Goal: Task Accomplishment & Management: Manage account settings

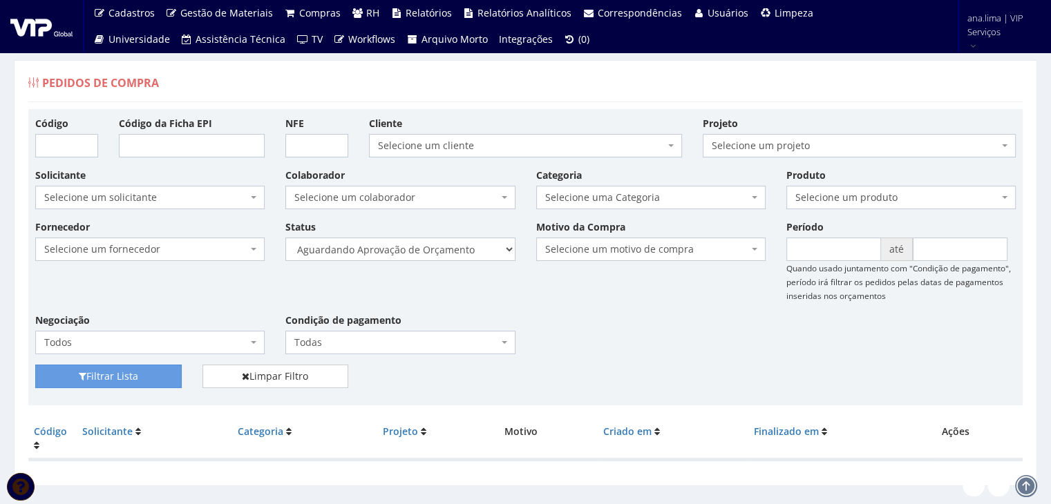
click at [527, 87] on div "Pedidos de Compra" at bounding box center [525, 85] width 994 height 33
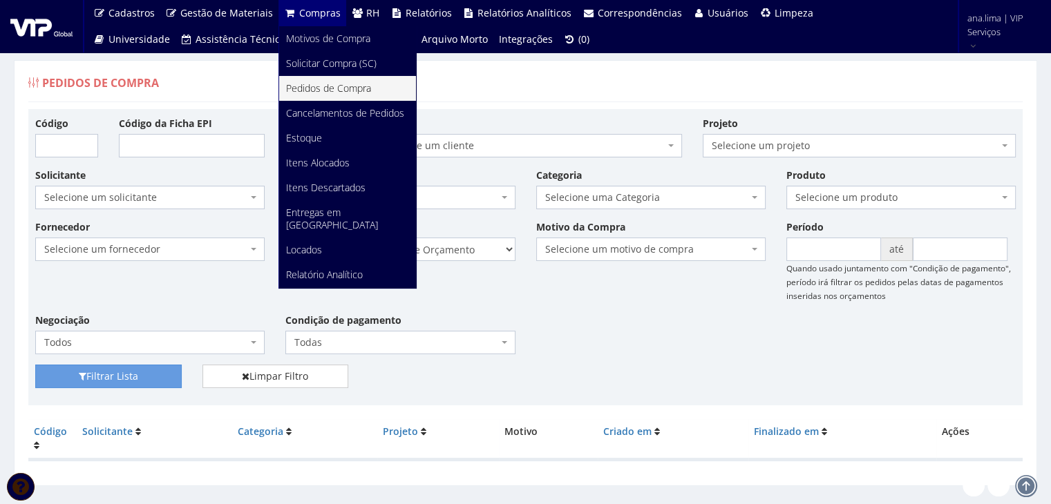
click at [312, 91] on span "Pedidos de Compra" at bounding box center [328, 88] width 85 height 13
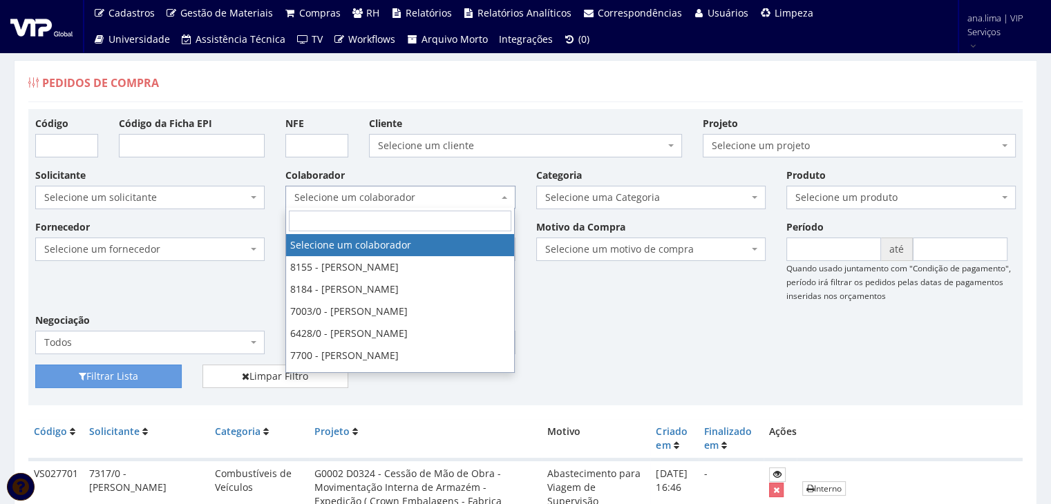
click at [403, 193] on span "Selecione um colaborador" at bounding box center [395, 198] width 203 height 14
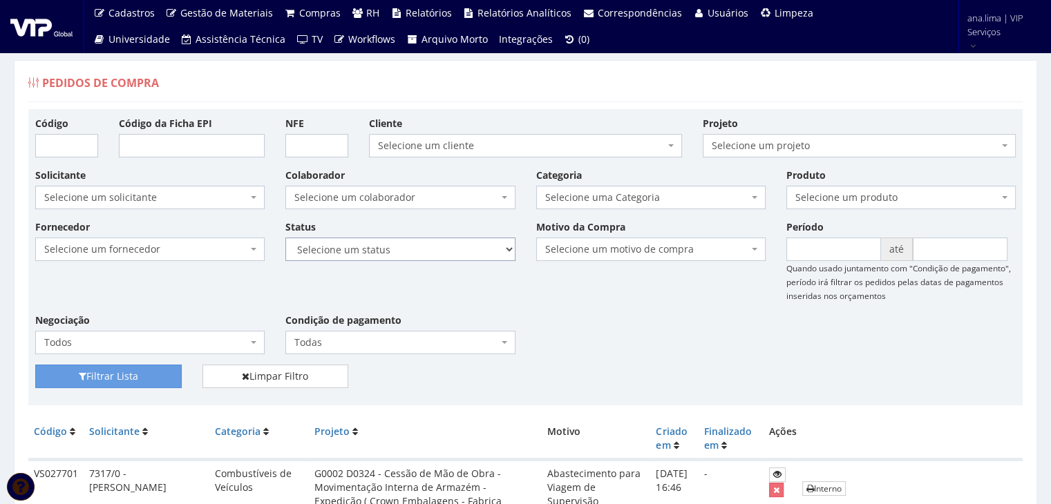
click at [431, 256] on select "Selecione um status Cancelado Aguardando Aprovação Diretoria Pedido Aprovado Ag…" at bounding box center [399, 249] width 229 height 23
select select "1"
click at [285, 238] on select "Selecione um status Cancelado Aguardando Aprovação Diretoria Pedido Aprovado Ag…" at bounding box center [399, 249] width 229 height 23
click at [139, 370] on button "Filtrar Lista" at bounding box center [108, 376] width 146 height 23
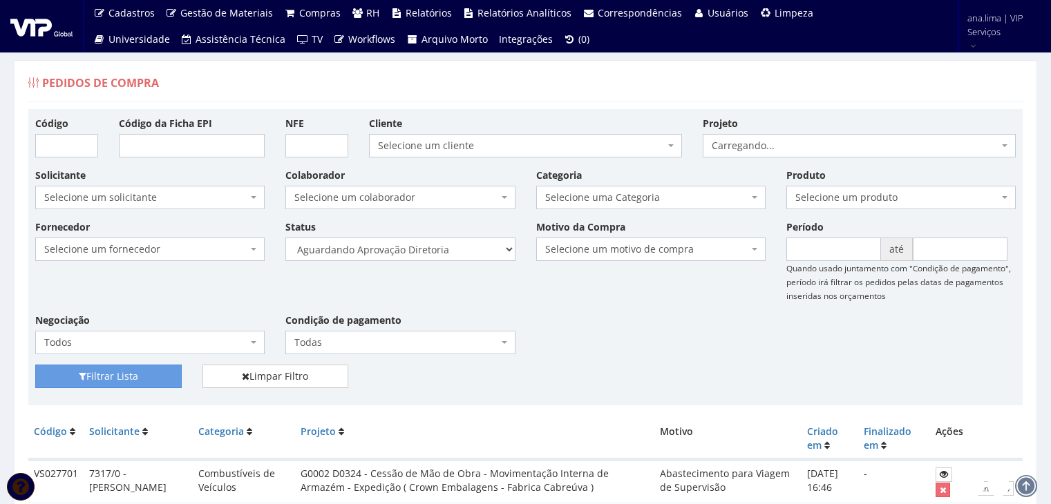
scroll to position [167, 0]
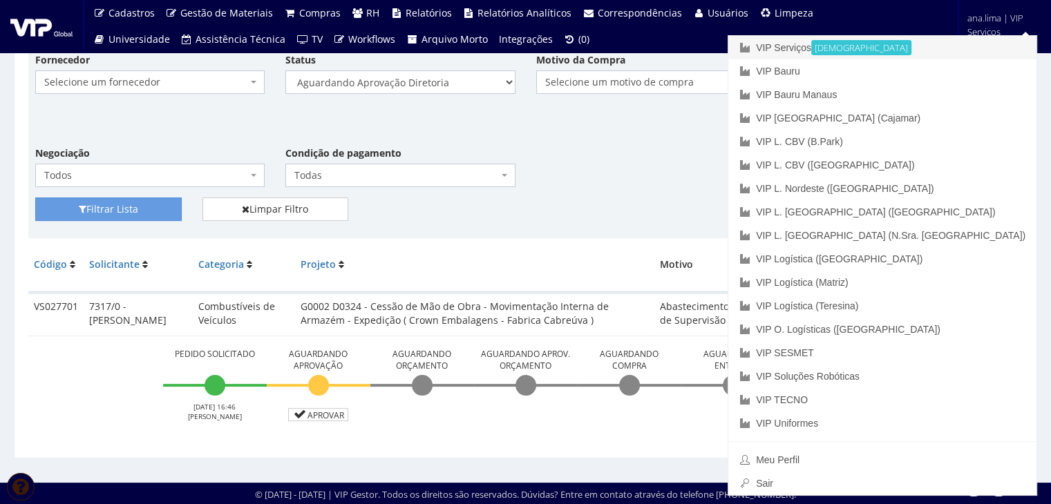
click at [907, 48] on link "VIP Serviços Ativa" at bounding box center [882, 47] width 308 height 23
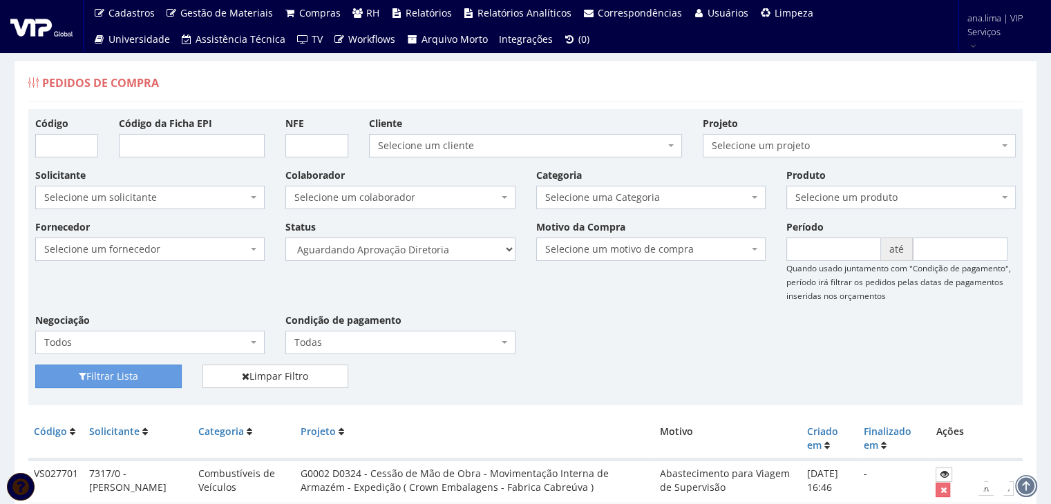
click at [411, 196] on span "Selecione um colaborador" at bounding box center [395, 198] width 203 height 14
drag, startPoint x: 451, startPoint y: 250, endPoint x: 448, endPoint y: 259, distance: 9.2
click at [451, 250] on select "Selecione um status Cancelado Aguardando Aprovação Diretoria Pedido Aprovado Ag…" at bounding box center [399, 249] width 229 height 23
click at [285, 238] on select "Selecione um status Cancelado Aguardando Aprovação Diretoria Pedido Aprovado Ag…" at bounding box center [399, 249] width 229 height 23
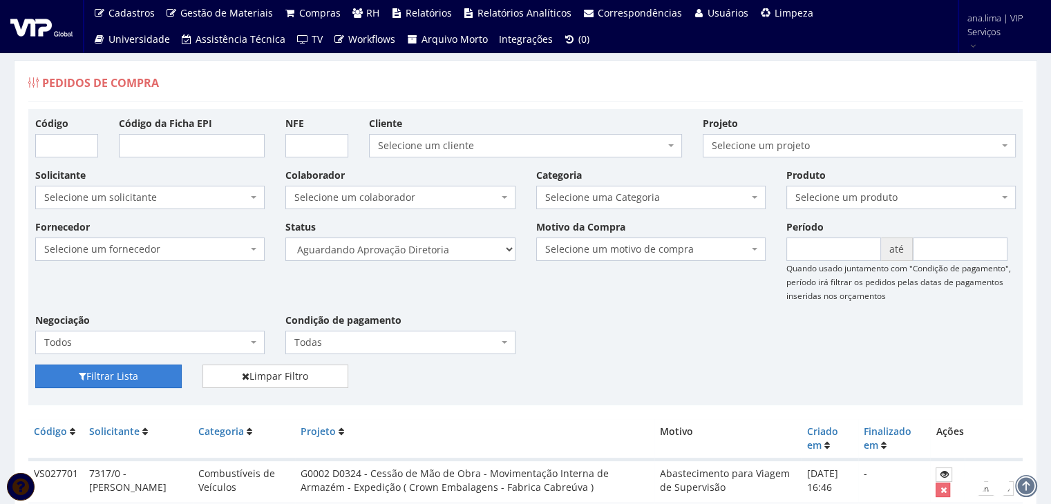
click at [151, 366] on button "Filtrar Lista" at bounding box center [108, 376] width 146 height 23
click at [448, 240] on select "Selecione um status Cancelado Aguardando Aprovação Diretoria Pedido Aprovado Ag…" at bounding box center [399, 249] width 229 height 23
drag, startPoint x: 451, startPoint y: 250, endPoint x: 451, endPoint y: 259, distance: 9.0
click at [451, 250] on select "Selecione um status Cancelado Aguardando Aprovação Diretoria Pedido Aprovado Ag…" at bounding box center [399, 249] width 229 height 23
select select "4"
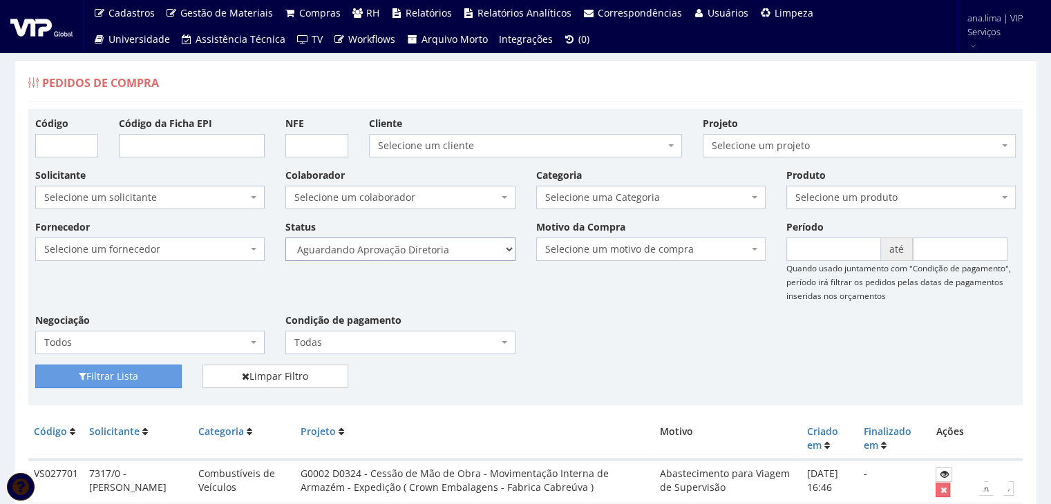
click at [285, 238] on select "Selecione um status Cancelado Aguardando Aprovação Diretoria Pedido Aprovado Ag…" at bounding box center [399, 249] width 229 height 23
click at [160, 374] on button "Filtrar Lista" at bounding box center [108, 376] width 146 height 23
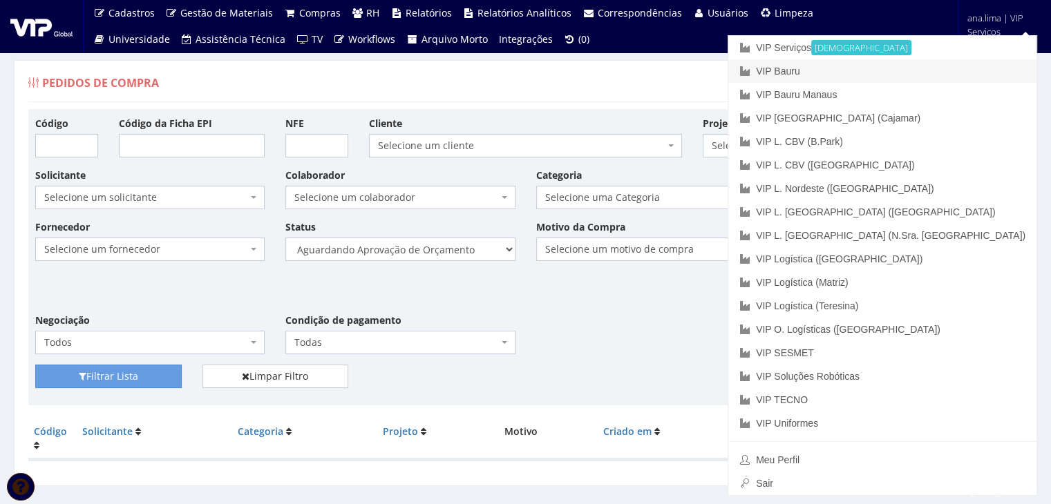
click at [972, 68] on link "VIP Bauru" at bounding box center [882, 70] width 308 height 23
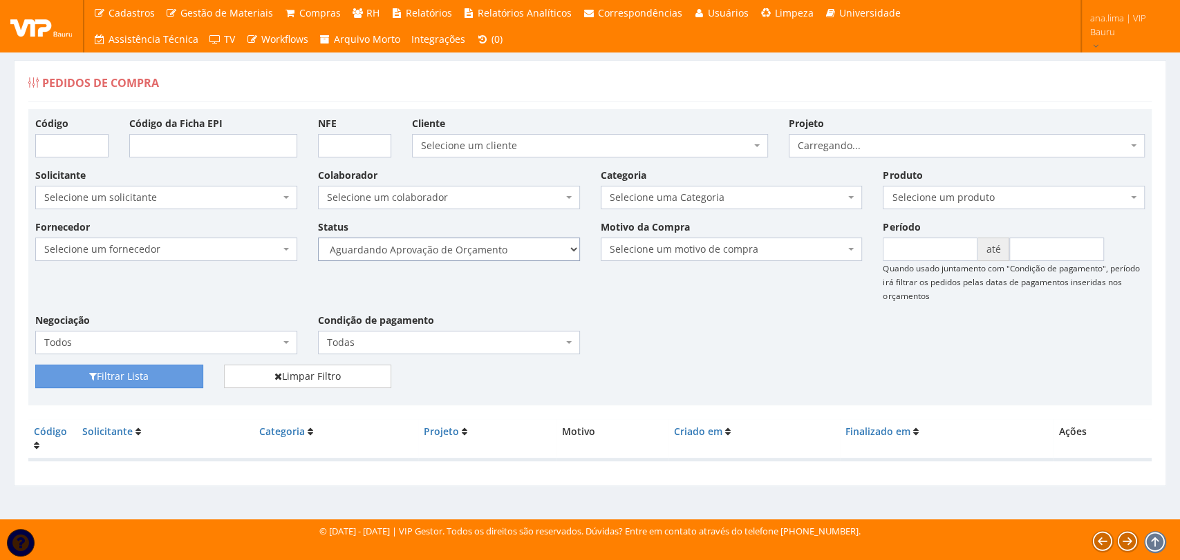
drag, startPoint x: 0, startPoint y: 0, endPoint x: 500, endPoint y: 258, distance: 563.1
click at [500, 258] on select "Selecione um status Cancelado Aguardando Aprovação Diretoria Pedido Aprovado Ag…" at bounding box center [449, 249] width 262 height 23
select select "1"
click at [318, 238] on select "Selecione um status Cancelado Aguardando Aprovação Diretoria Pedido Aprovado Ag…" at bounding box center [449, 249] width 262 height 23
click at [149, 371] on button "Filtrar Lista" at bounding box center [119, 376] width 168 height 23
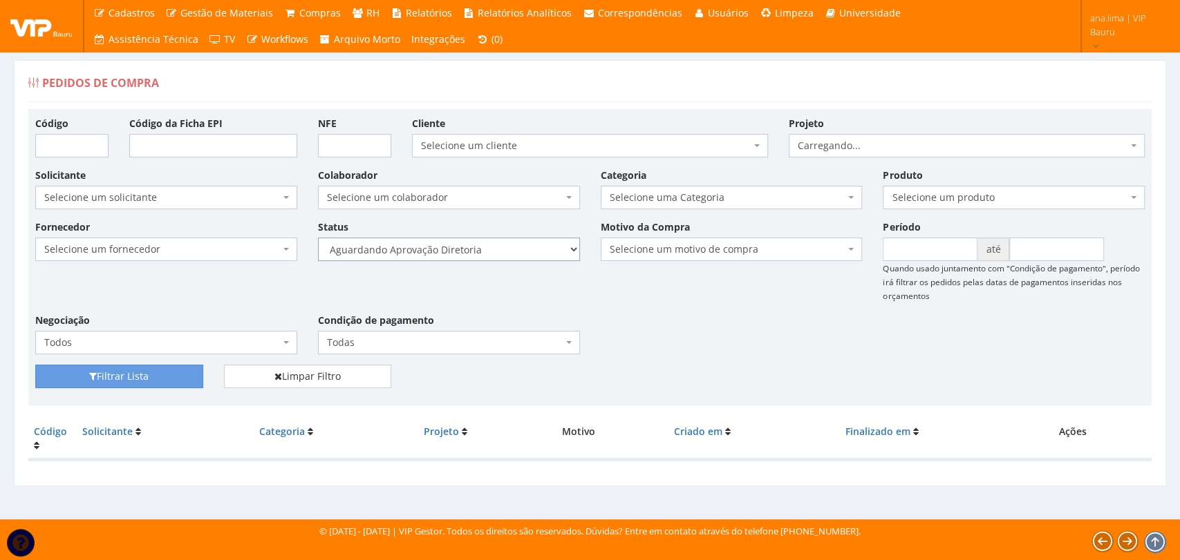
click at [465, 250] on select "Selecione um status Cancelado Aguardando Aprovação Diretoria Pedido Aprovado Ag…" at bounding box center [449, 249] width 262 height 23
select select "4"
click at [318, 238] on select "Selecione um status Cancelado Aguardando Aprovação Diretoria Pedido Aprovado Ag…" at bounding box center [449, 249] width 262 height 23
click at [155, 379] on button "Filtrar Lista" at bounding box center [119, 376] width 168 height 23
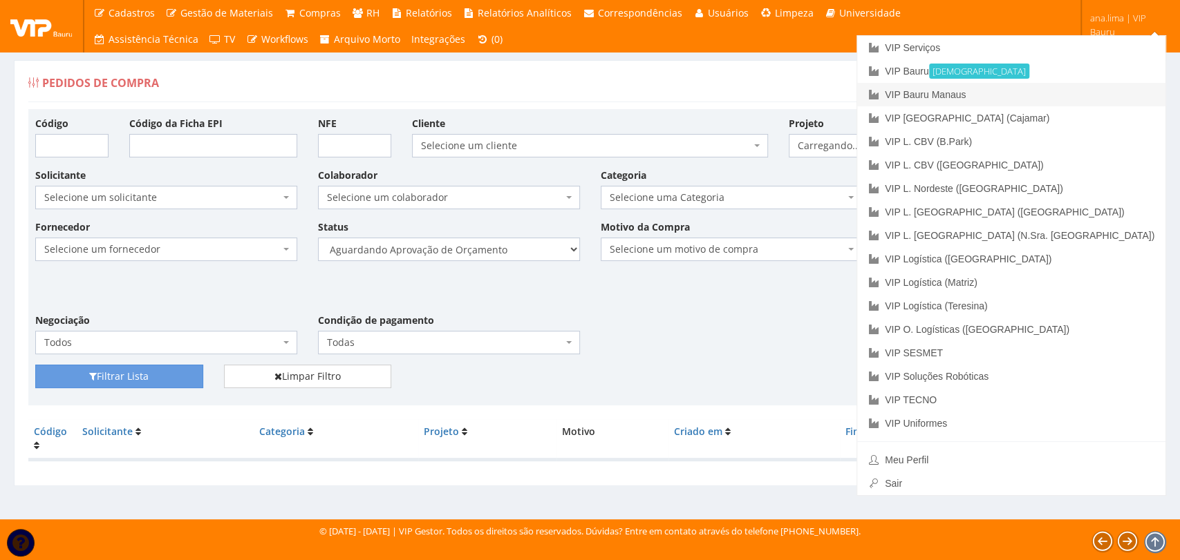
click at [1097, 90] on link "VIP Bauru Manaus" at bounding box center [1011, 94] width 308 height 23
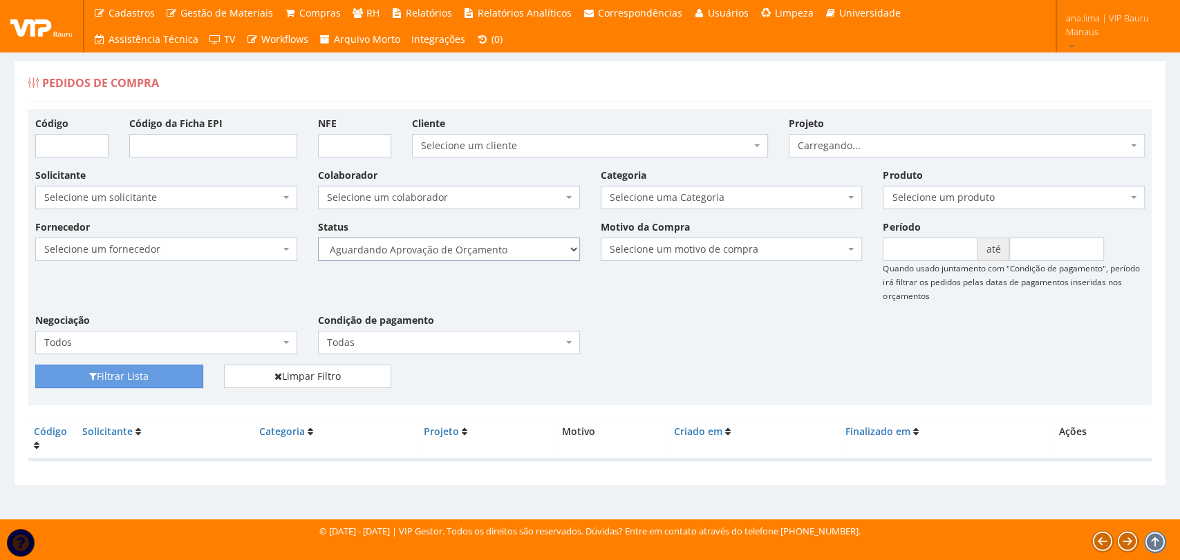
drag, startPoint x: 0, startPoint y: 0, endPoint x: 500, endPoint y: 258, distance: 562.8
click at [500, 252] on select "Selecione um status Cancelado Aguardando Aprovação Diretoria Pedido Aprovado Ag…" at bounding box center [449, 249] width 262 height 23
select select "1"
click at [318, 238] on select "Selecione um status Cancelado Aguardando Aprovação Diretoria Pedido Aprovado Ag…" at bounding box center [449, 249] width 262 height 23
click at [145, 370] on button "Filtrar Lista" at bounding box center [119, 376] width 168 height 23
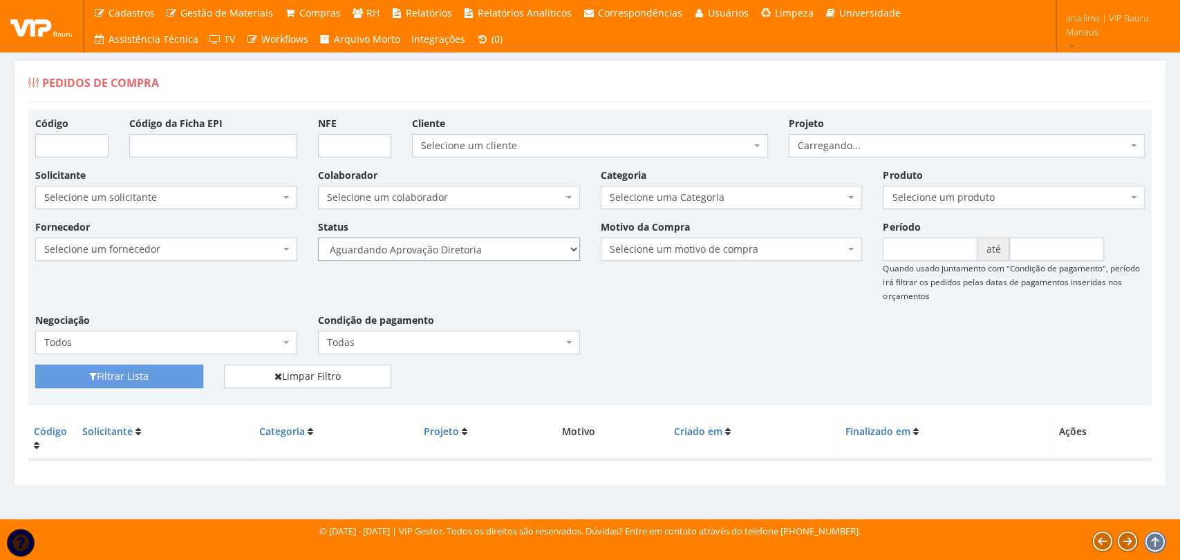
drag, startPoint x: 0, startPoint y: 0, endPoint x: 509, endPoint y: 255, distance: 568.9
click at [509, 254] on select "Selecione um status Cancelado Aguardando Aprovação Diretoria Pedido Aprovado Ag…" at bounding box center [449, 249] width 262 height 23
select select "4"
click at [318, 238] on select "Selecione um status Cancelado Aguardando Aprovação Diretoria Pedido Aprovado Ag…" at bounding box center [449, 249] width 262 height 23
click at [182, 368] on button "Filtrar Lista" at bounding box center [119, 376] width 168 height 23
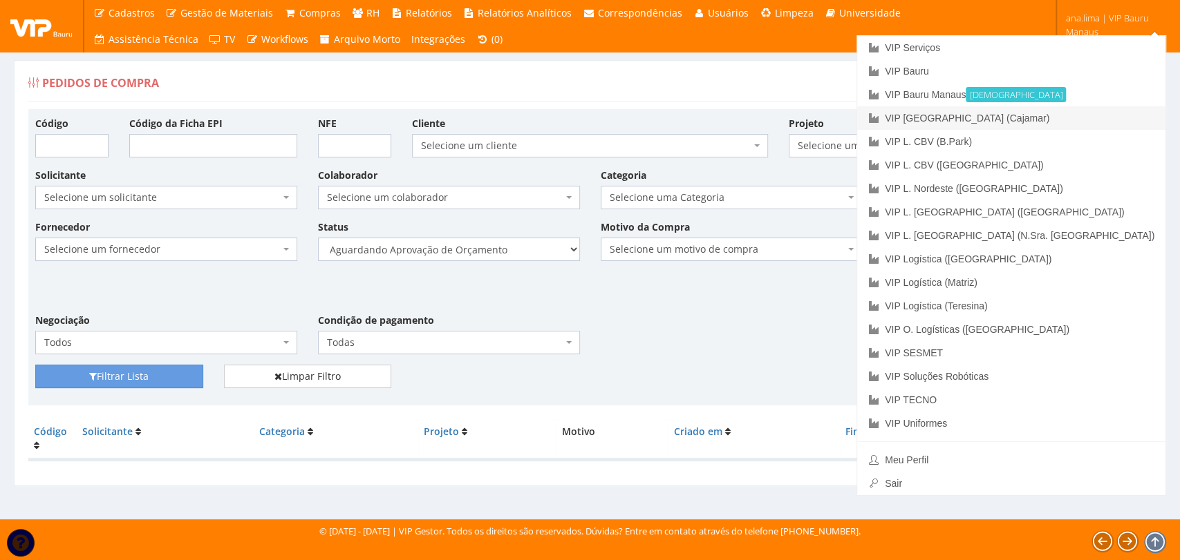
click at [1096, 123] on link "VIP [GEOGRAPHIC_DATA] (Cajamar)" at bounding box center [1011, 117] width 308 height 23
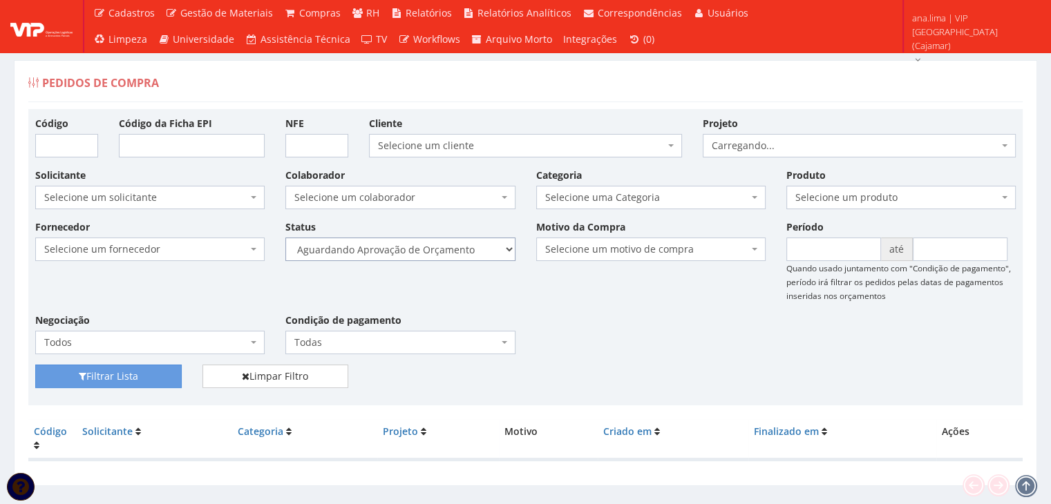
click at [451, 256] on select "Selecione um status Cancelado Aguardando Aprovação Diretoria Pedido Aprovado Ag…" at bounding box center [399, 249] width 229 height 23
select select "1"
click at [285, 238] on select "Selecione um status Cancelado Aguardando Aprovação Diretoria Pedido Aprovado Ag…" at bounding box center [399, 249] width 229 height 23
click at [133, 377] on button "Filtrar Lista" at bounding box center [108, 376] width 146 height 23
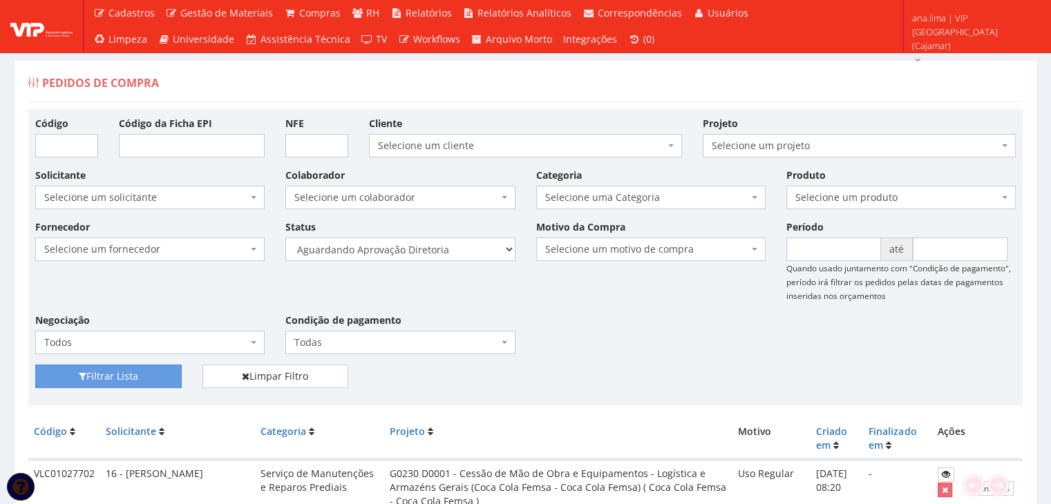
scroll to position [276, 0]
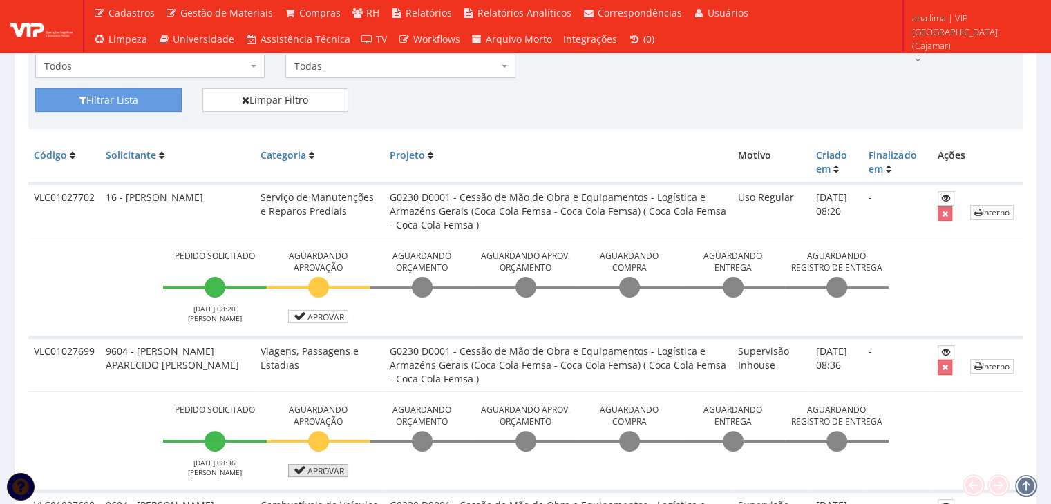
click at [328, 469] on link "Aprovar" at bounding box center [318, 470] width 61 height 13
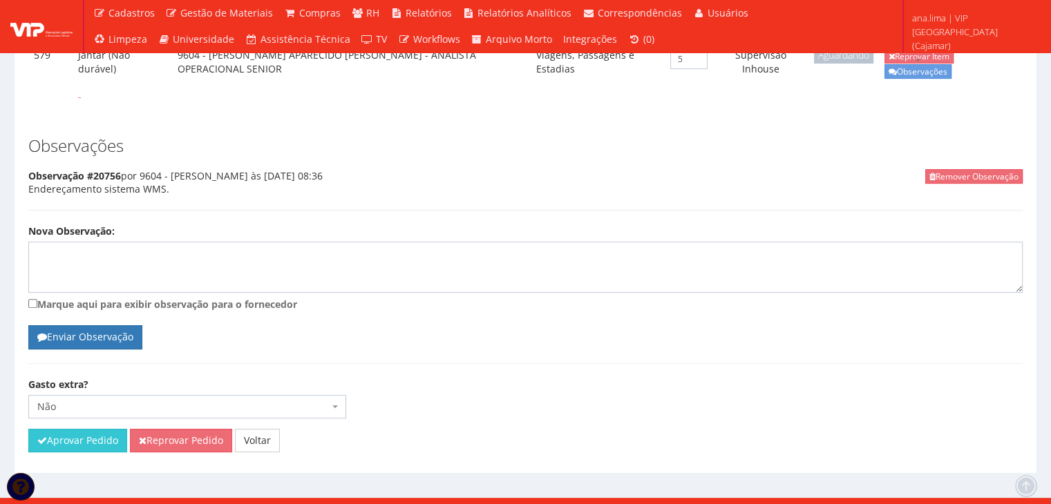
scroll to position [379, 0]
click at [110, 242] on textarea "Nova Observação:" at bounding box center [525, 267] width 994 height 51
type textarea "s"
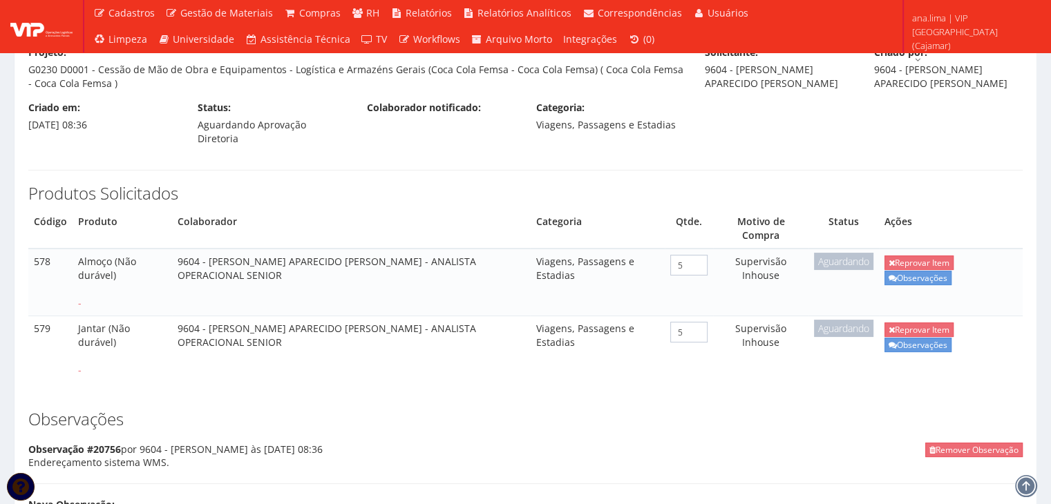
scroll to position [102, 0]
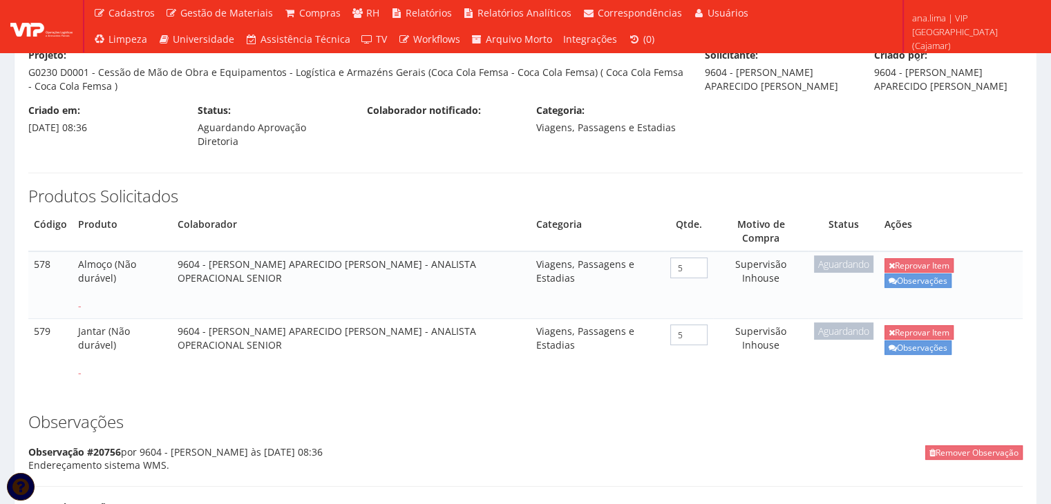
drag, startPoint x: 86, startPoint y: 250, endPoint x: 290, endPoint y: 272, distance: 205.0
click at [290, 272] on tr "578 Almoço (Não durável) - 9604 - ANDERSON APARECIDO ARCENCIO DA SILVA - ANALIS…" at bounding box center [525, 285] width 994 height 67
drag, startPoint x: 80, startPoint y: 315, endPoint x: 285, endPoint y: 343, distance: 206.5
click at [285, 343] on tr "579 Jantar (Não durável) - 9604 - ANDERSON APARECIDO ARCENCIO DA SILVA - ANALIS…" at bounding box center [525, 352] width 994 height 66
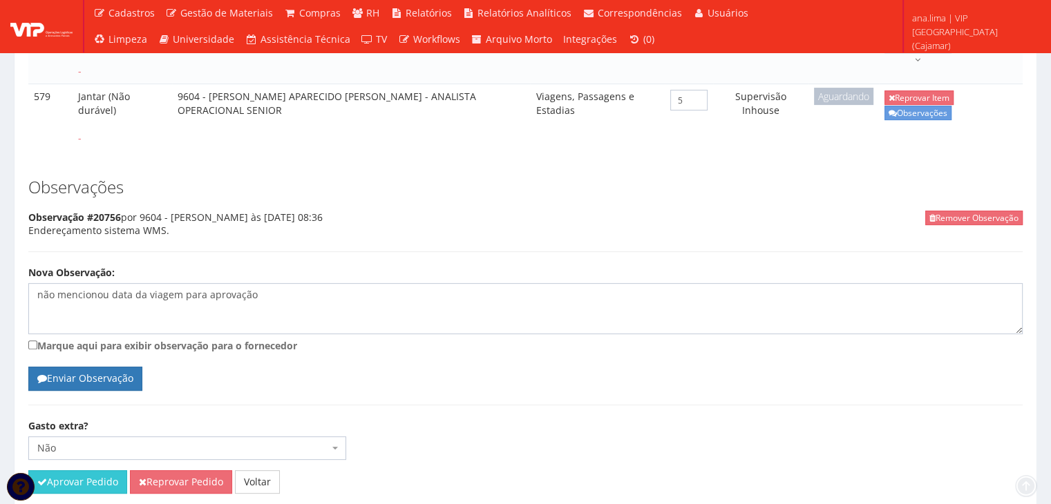
scroll to position [379, 0]
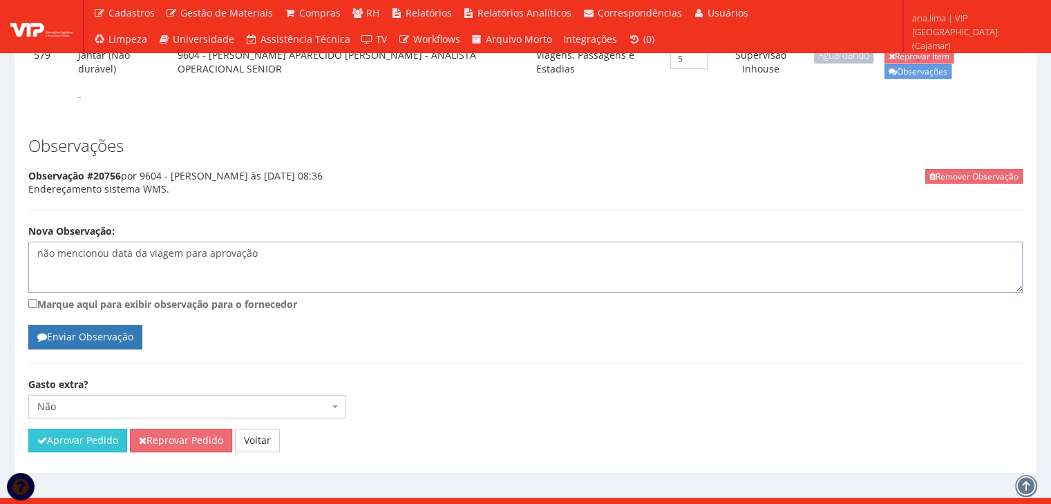
click at [328, 245] on textarea "não mencionou data da viagem para aprovação" at bounding box center [525, 267] width 994 height 51
type textarea "não mencionou data da viagem para aprovação."
drag, startPoint x: 191, startPoint y: 426, endPoint x: 572, endPoint y: 66, distance: 524.5
click at [192, 429] on button "Reprovar Pedido" at bounding box center [181, 440] width 102 height 23
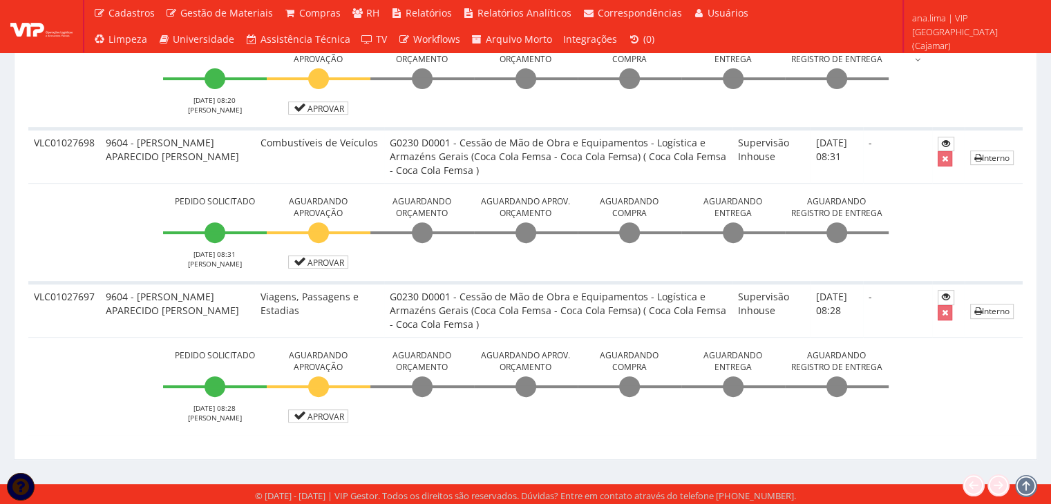
scroll to position [536, 0]
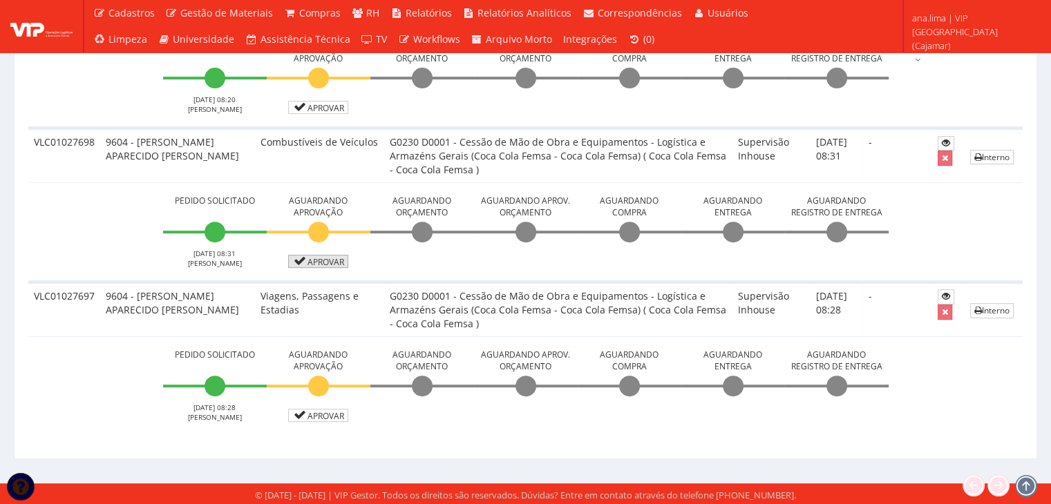
click at [319, 259] on link "Aprovar" at bounding box center [318, 261] width 61 height 13
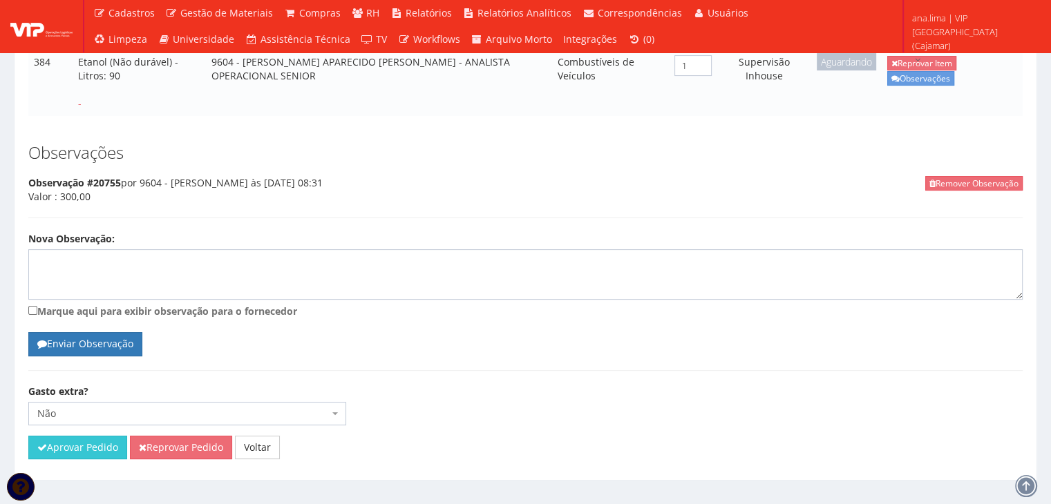
scroll to position [312, 0]
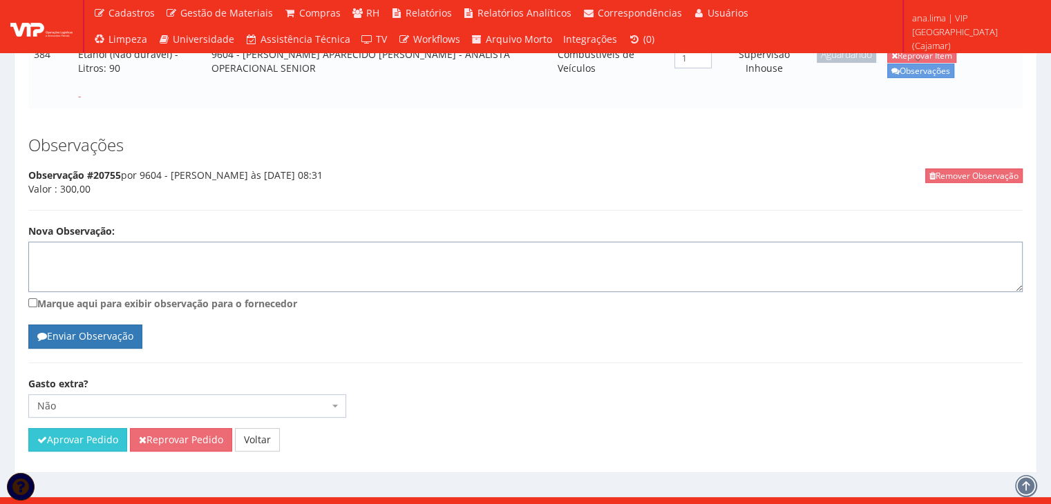
click at [249, 242] on textarea "Nova Observação:" at bounding box center [525, 267] width 994 height 51
type textarea "Não mencionou data da viagem para aprovação"
click at [93, 428] on button "Aprovar Pedido" at bounding box center [77, 439] width 99 height 23
click at [175, 428] on button "Reprovar Pedido" at bounding box center [181, 439] width 102 height 23
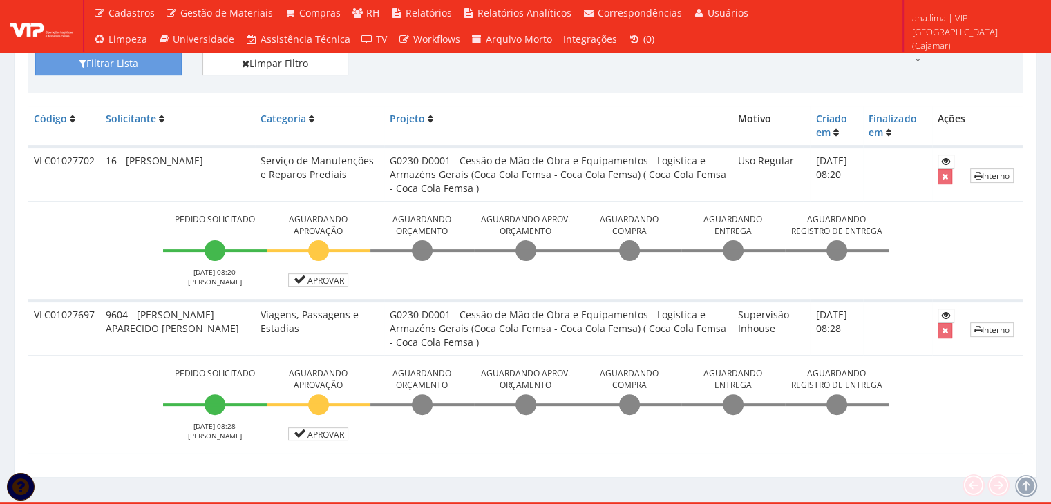
scroll to position [381, 0]
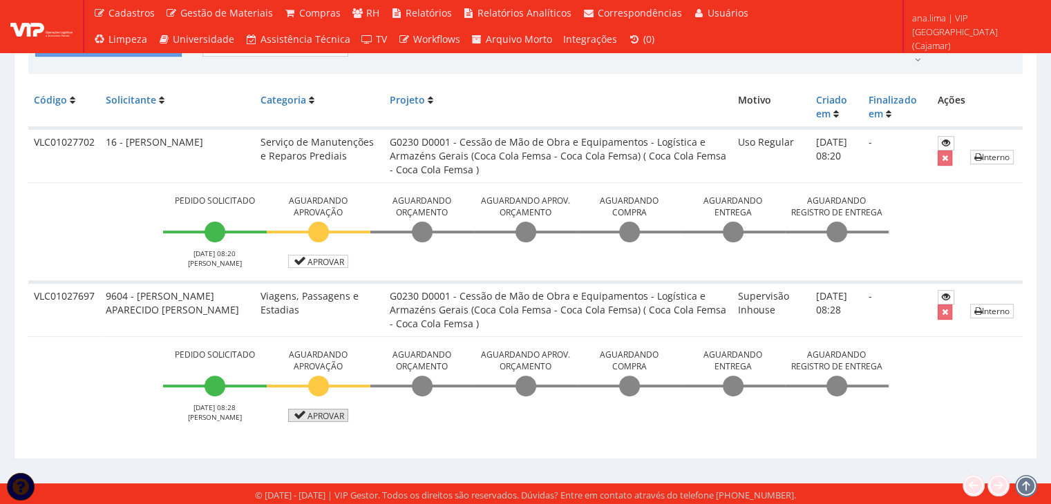
click at [328, 416] on link "Aprovar" at bounding box center [318, 415] width 61 height 13
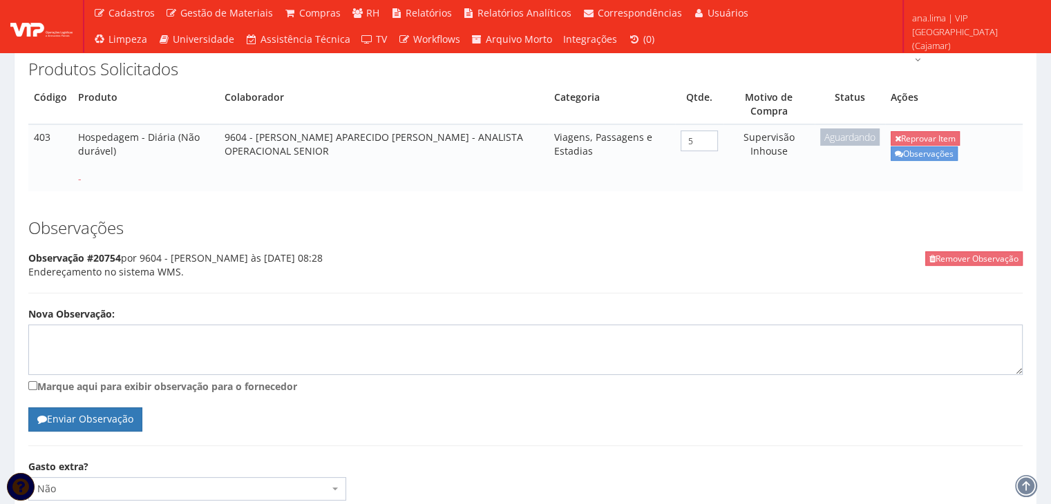
scroll to position [276, 0]
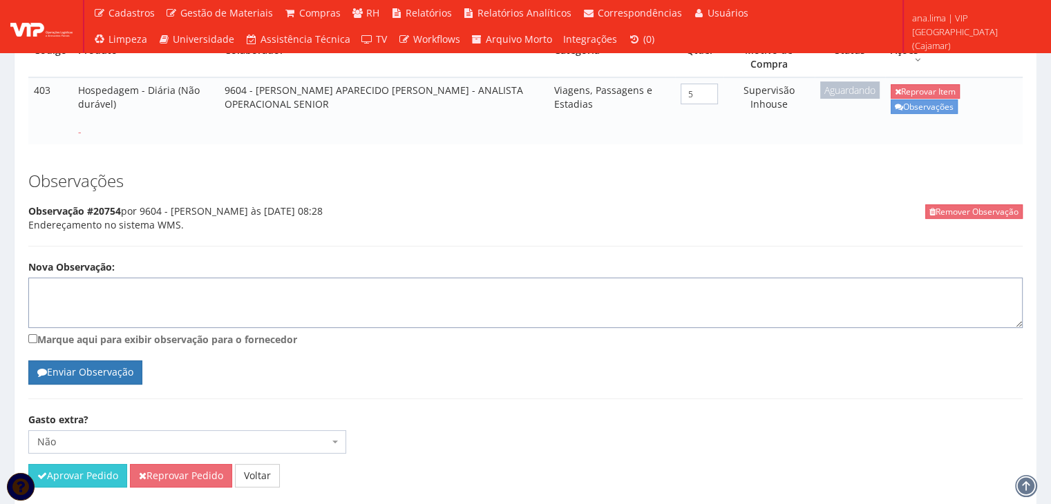
click at [100, 281] on textarea "Nova Observação:" at bounding box center [525, 303] width 994 height 51
type textarea "Não mencionou data da viagem para aprovação"
click at [180, 464] on button "Reprovar Pedido" at bounding box center [181, 475] width 102 height 23
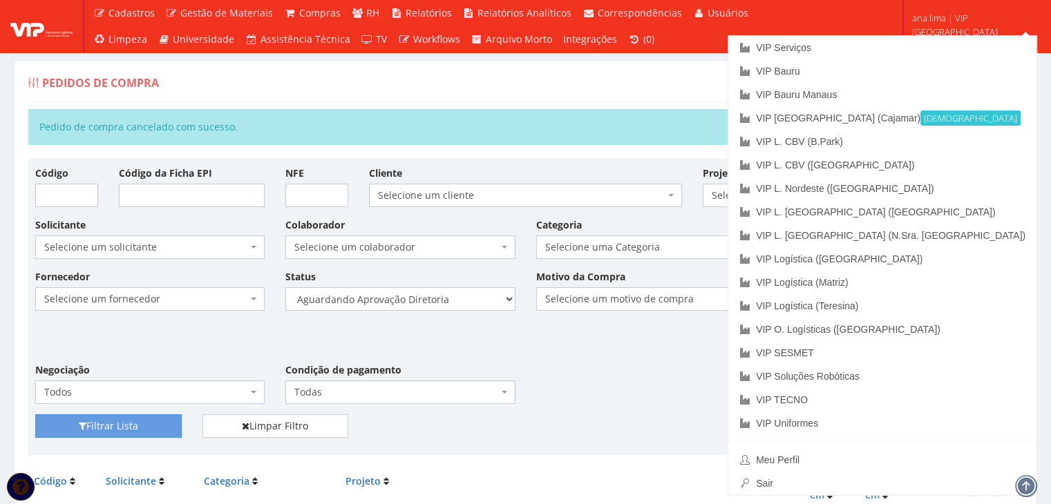
scroll to position [216, 0]
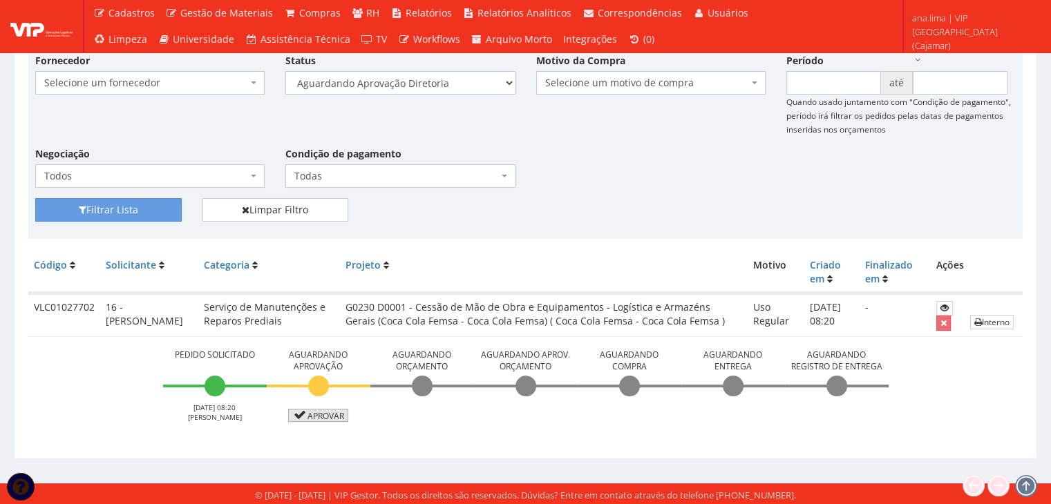
click at [329, 414] on link "Aprovar" at bounding box center [318, 415] width 61 height 13
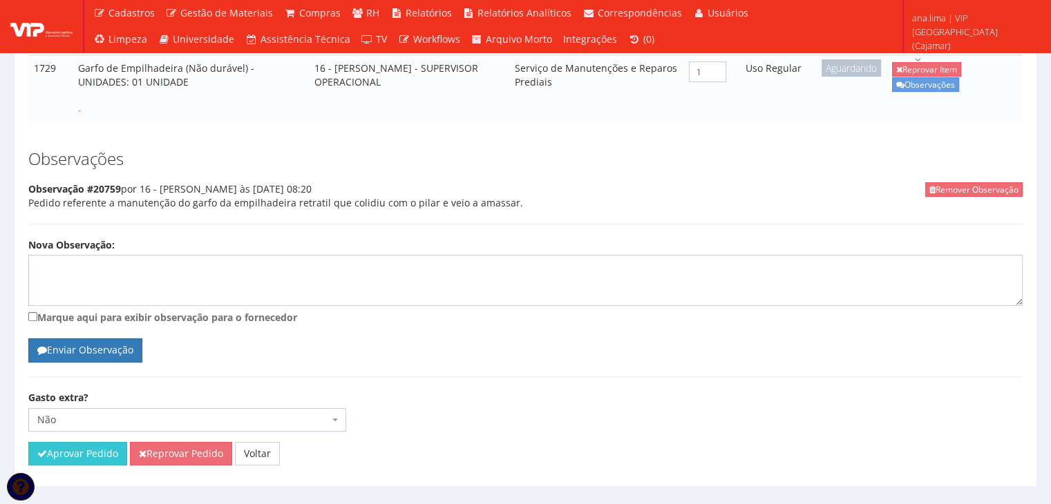
scroll to position [346, 0]
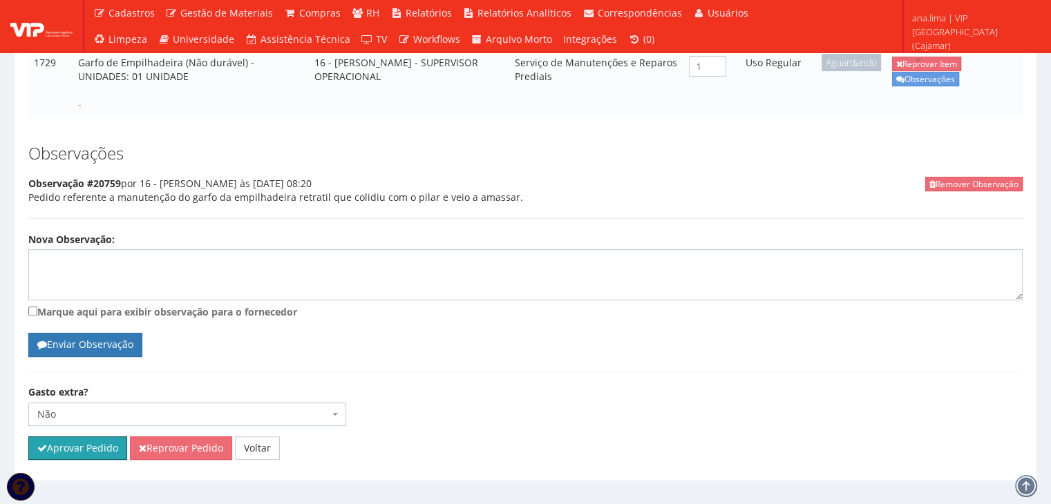
drag, startPoint x: 67, startPoint y: 432, endPoint x: 572, endPoint y: 78, distance: 616.7
click at [68, 437] on button "Aprovar Pedido" at bounding box center [77, 448] width 99 height 23
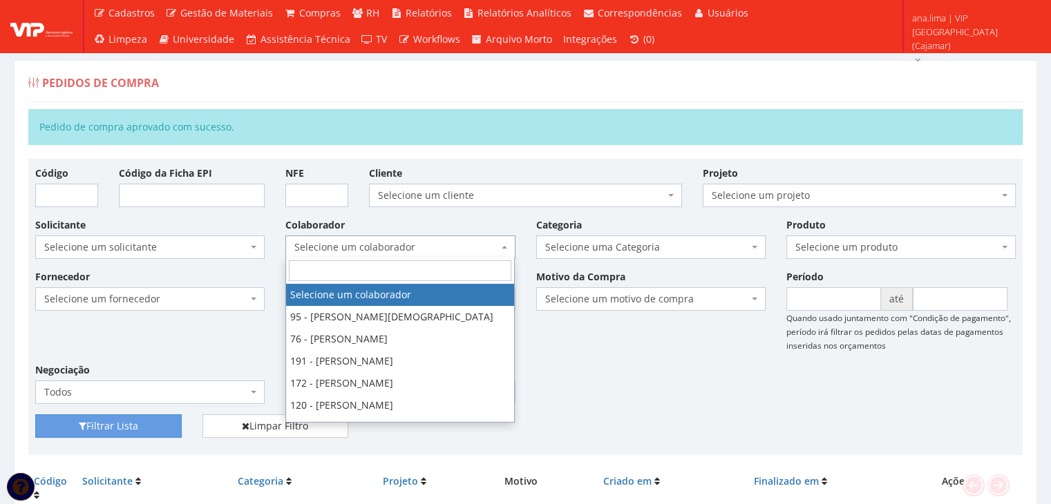
click at [421, 244] on span "Selecione um colaborador" at bounding box center [395, 247] width 203 height 14
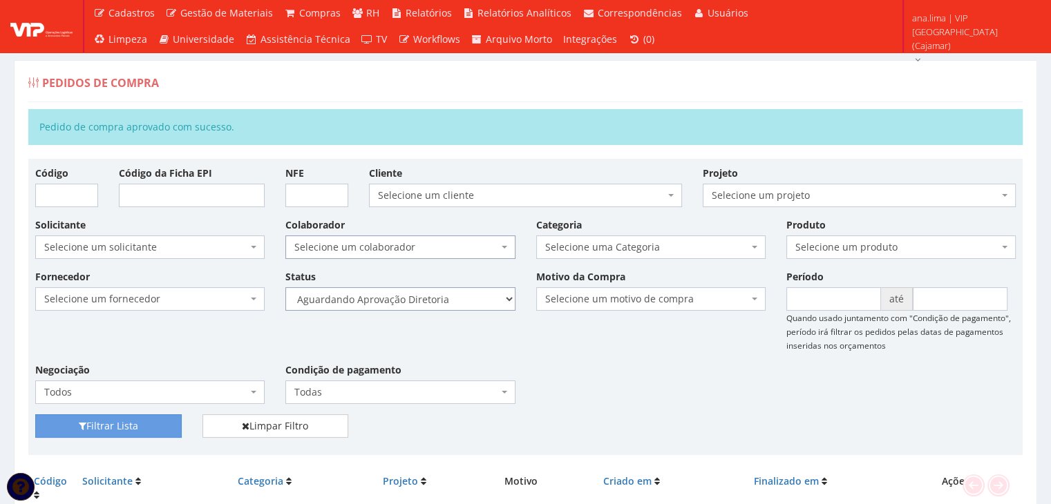
click at [437, 308] on select "Selecione um status Cancelado Aguardando Aprovação Diretoria Pedido Aprovado Ag…" at bounding box center [399, 298] width 229 height 23
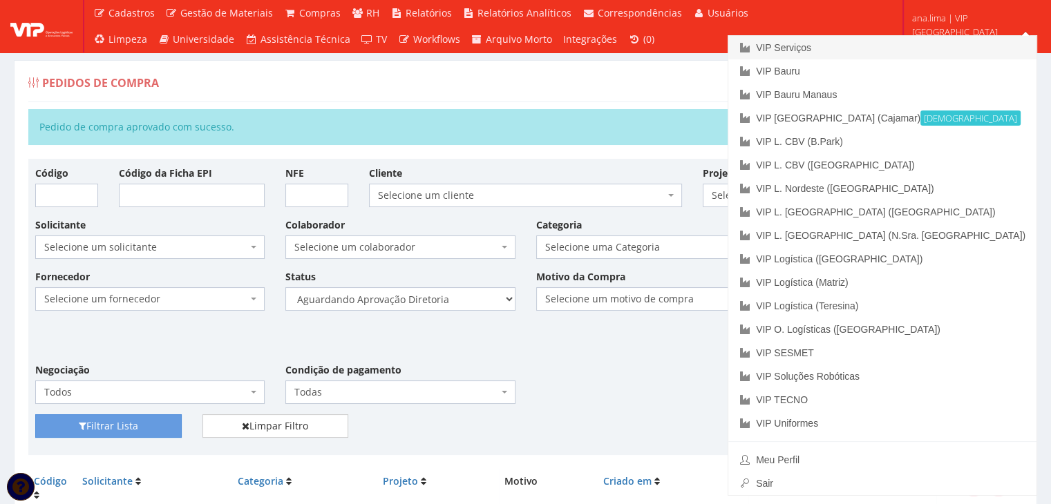
click at [927, 44] on link "VIP Serviços" at bounding box center [882, 47] width 308 height 23
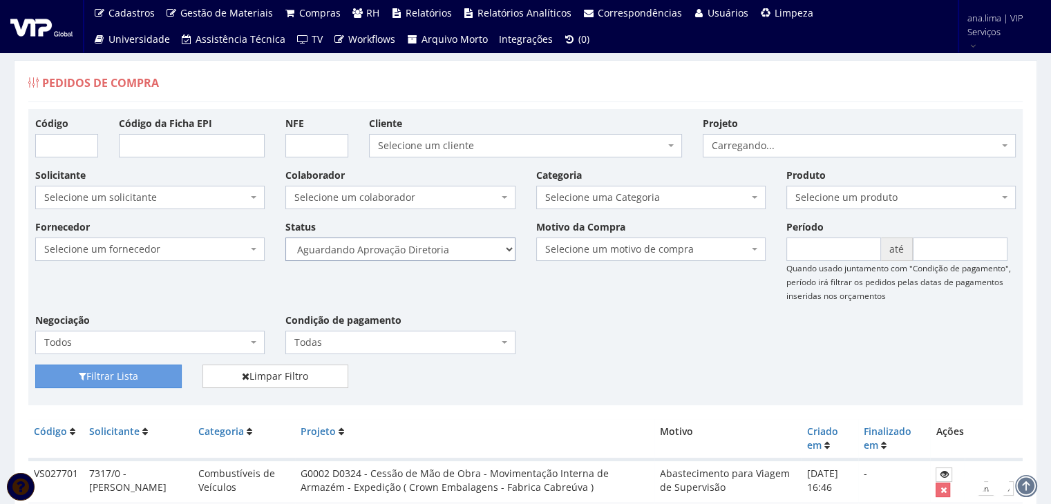
click at [420, 247] on select "Selecione um status Cancelado Aguardando Aprovação Diretoria Pedido Aprovado Ag…" at bounding box center [399, 249] width 229 height 23
click at [285, 238] on select "Selecione um status Cancelado Aguardando Aprovação Diretoria Pedido Aprovado Ag…" at bounding box center [399, 249] width 229 height 23
drag, startPoint x: 101, startPoint y: 374, endPoint x: 155, endPoint y: 367, distance: 54.3
click at [100, 374] on button "Filtrar Lista" at bounding box center [108, 376] width 146 height 23
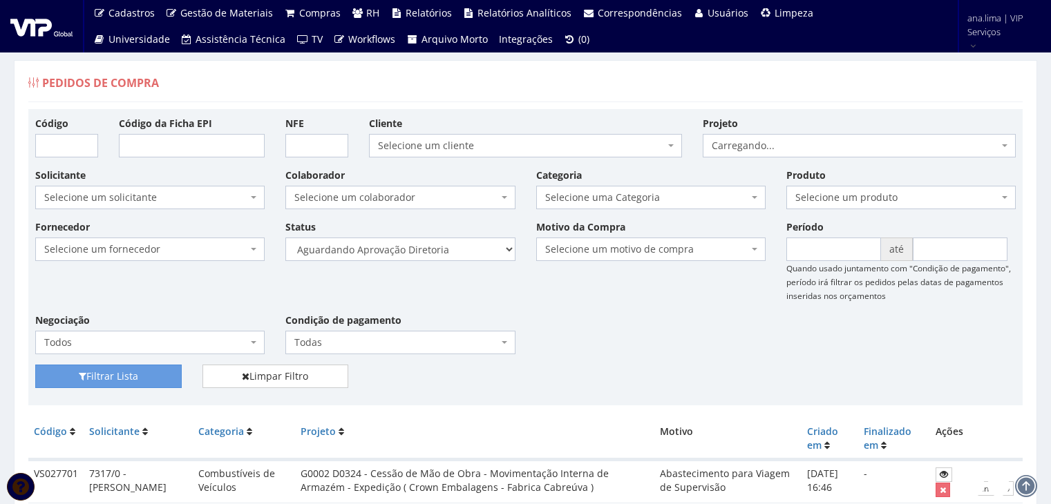
scroll to position [167, 0]
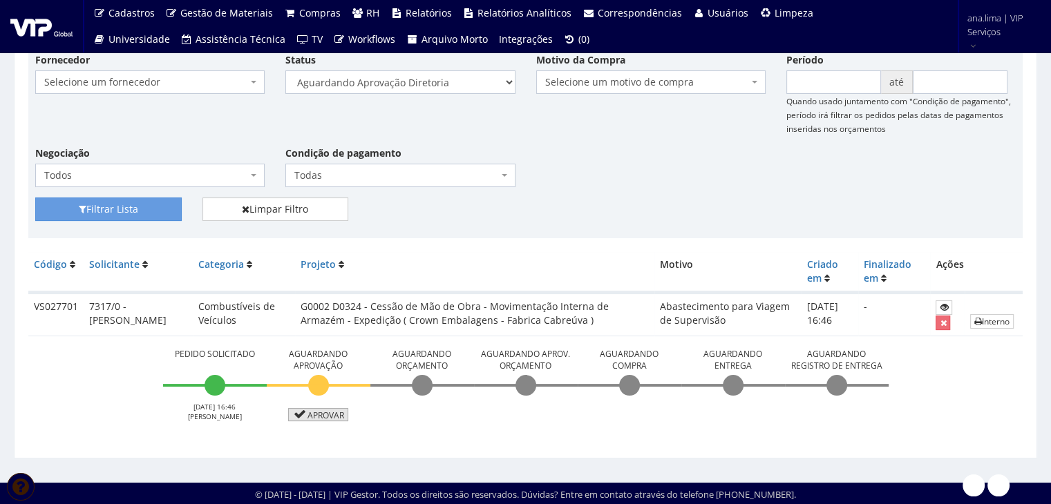
click at [338, 412] on link "Aprovar" at bounding box center [318, 414] width 61 height 13
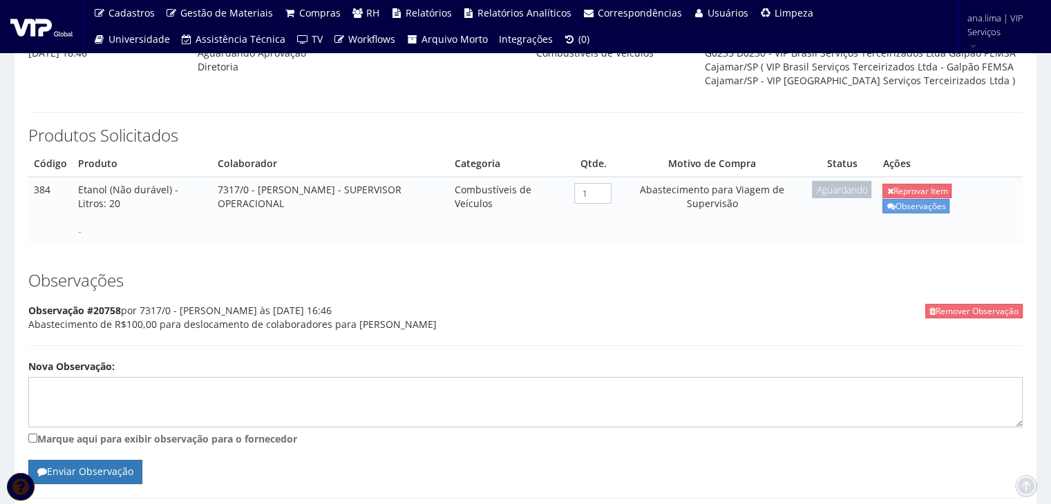
scroll to position [207, 0]
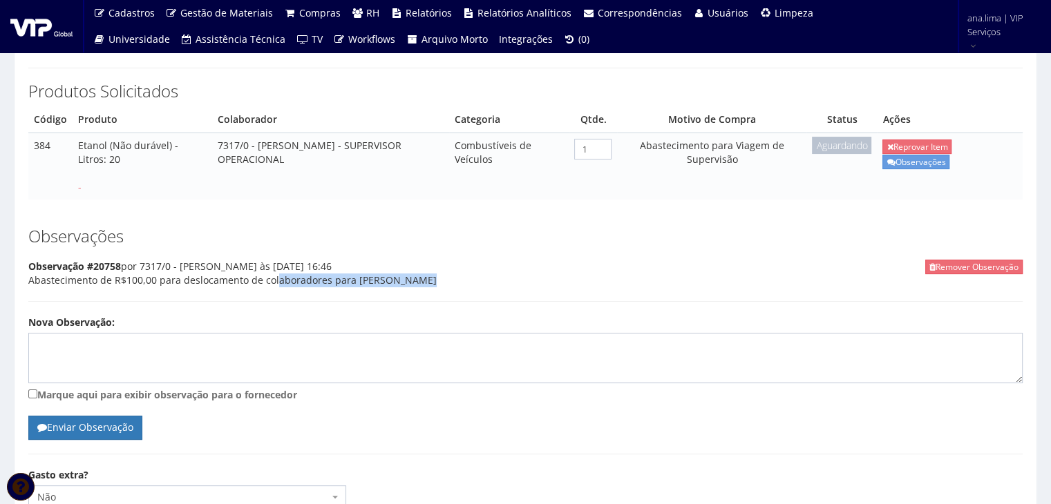
drag, startPoint x: 245, startPoint y: 299, endPoint x: 412, endPoint y: 299, distance: 166.5
click at [412, 299] on div "Remover Observação Observação #20758 por 7317/0 - [PERSON_NAME] às [DATE] 16:46…" at bounding box center [525, 281] width 994 height 42
click at [474, 293] on div "Remover Observação Observação #20758 por 7317/0 - [PERSON_NAME] às [DATE] 16:46…" at bounding box center [525, 281] width 994 height 42
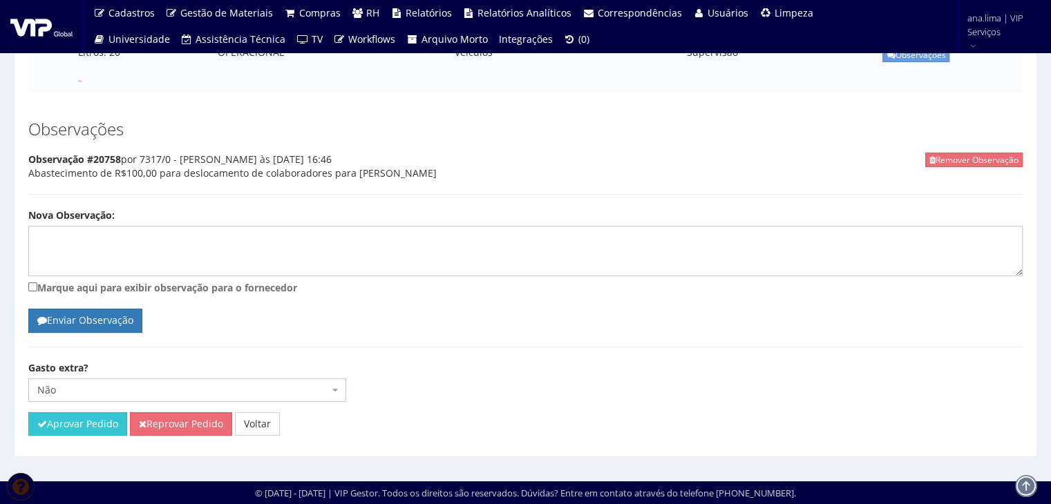
scroll to position [0, 0]
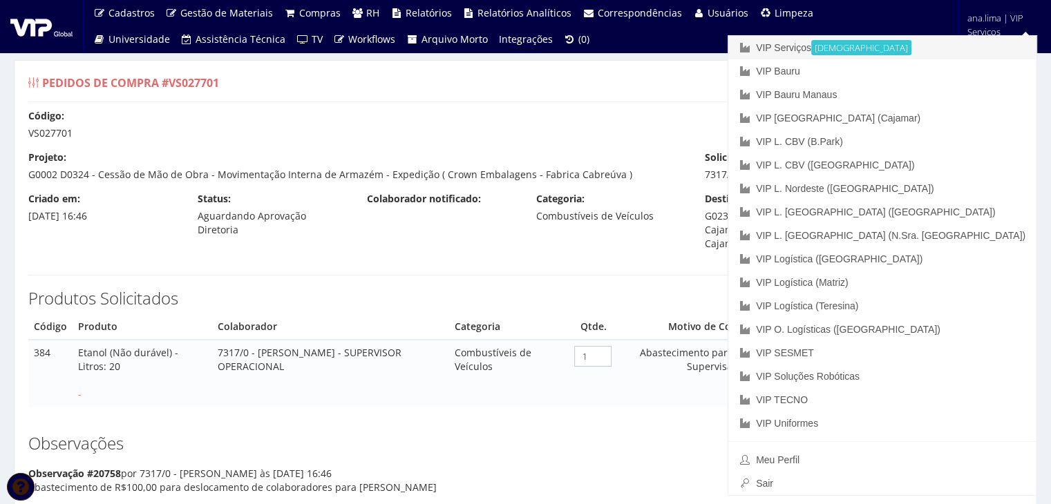
click at [922, 37] on link "VIP Serviços Ativa" at bounding box center [882, 47] width 308 height 23
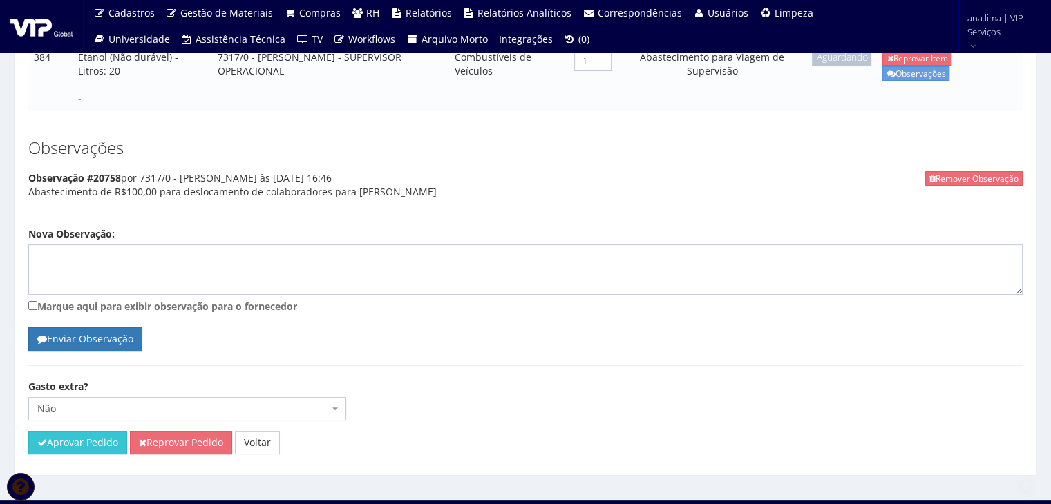
scroll to position [326, 0]
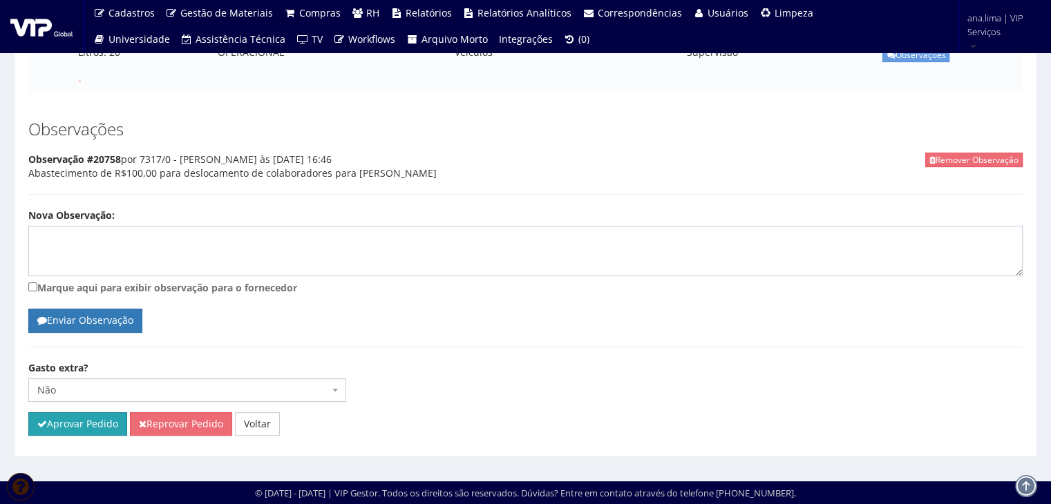
click at [67, 428] on button "Aprovar Pedido" at bounding box center [77, 424] width 99 height 23
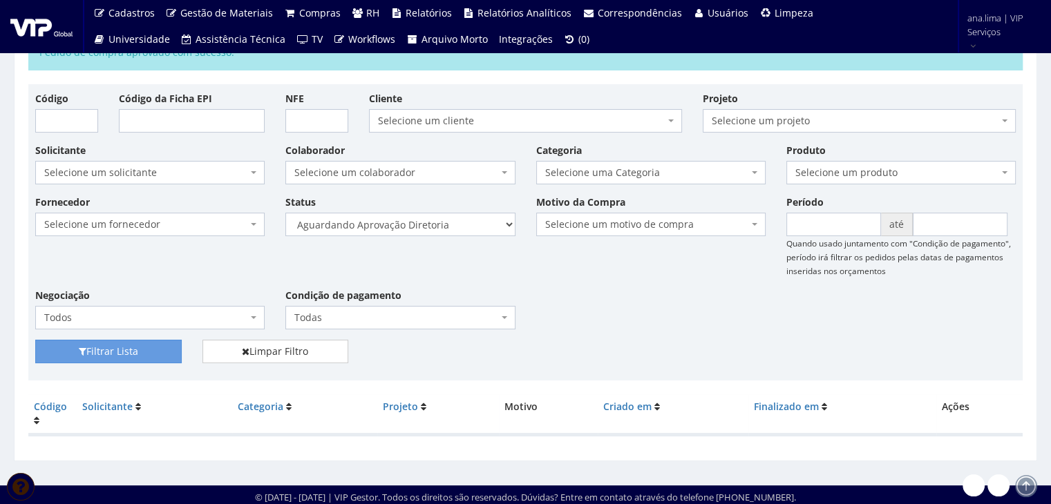
scroll to position [77, 0]
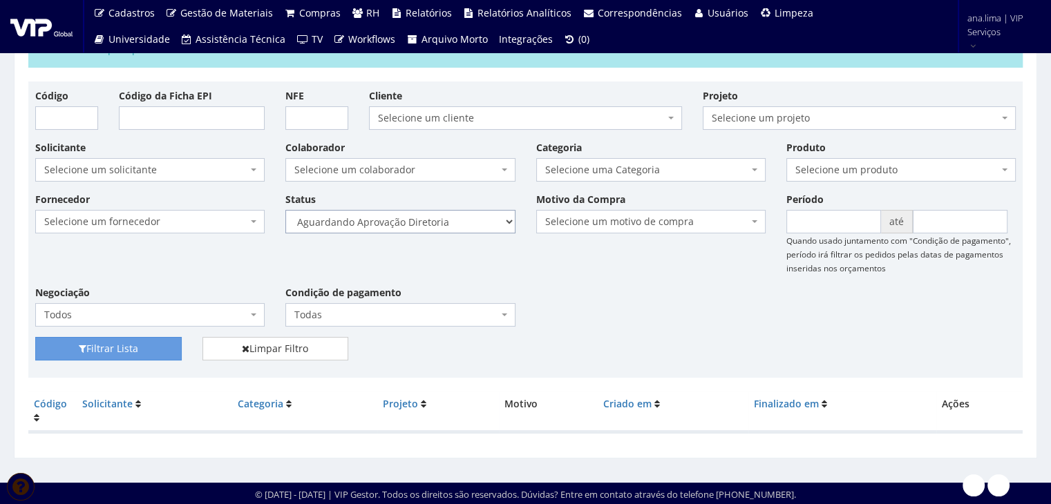
click at [469, 222] on select "Selecione um status Cancelado Aguardando Aprovação Diretoria Pedido Aprovado Ag…" at bounding box center [399, 221] width 229 height 23
click at [682, 308] on div "Fornecedor Selecione um fornecedor ******** ******** 1000 MARCAS [GEOGRAPHIC_DA…" at bounding box center [525, 264] width 1001 height 145
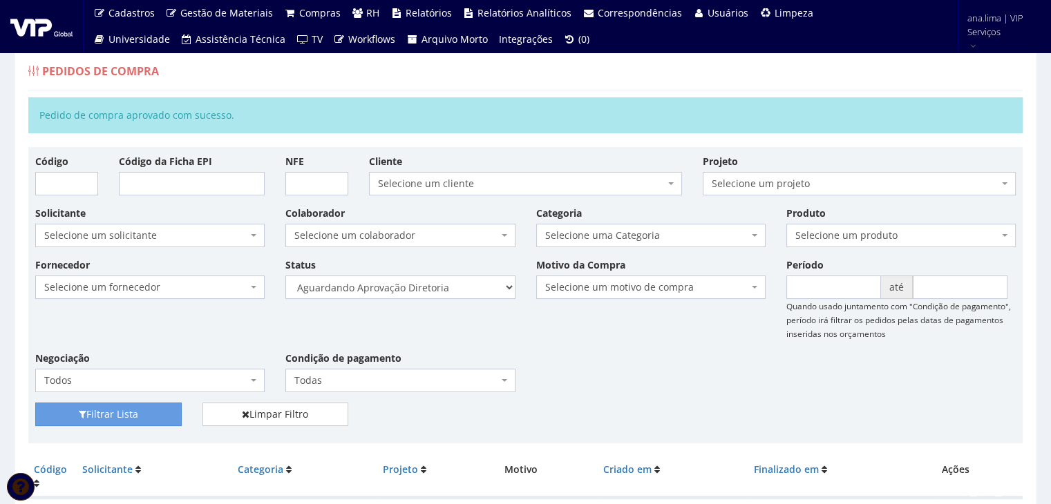
scroll to position [0, 0]
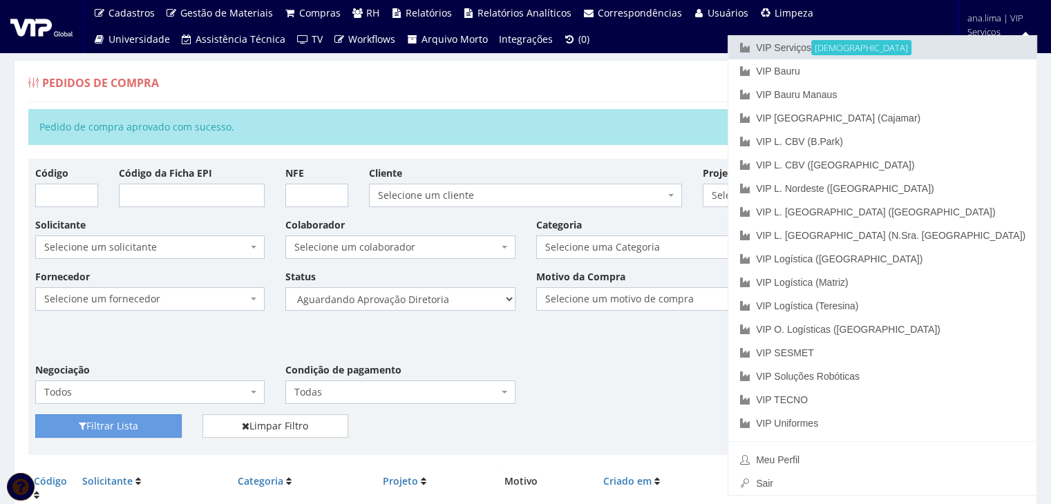
drag, startPoint x: 900, startPoint y: 51, endPoint x: 721, endPoint y: 149, distance: 204.1
click at [900, 52] on link "VIP Serviços Ativa" at bounding box center [882, 47] width 308 height 23
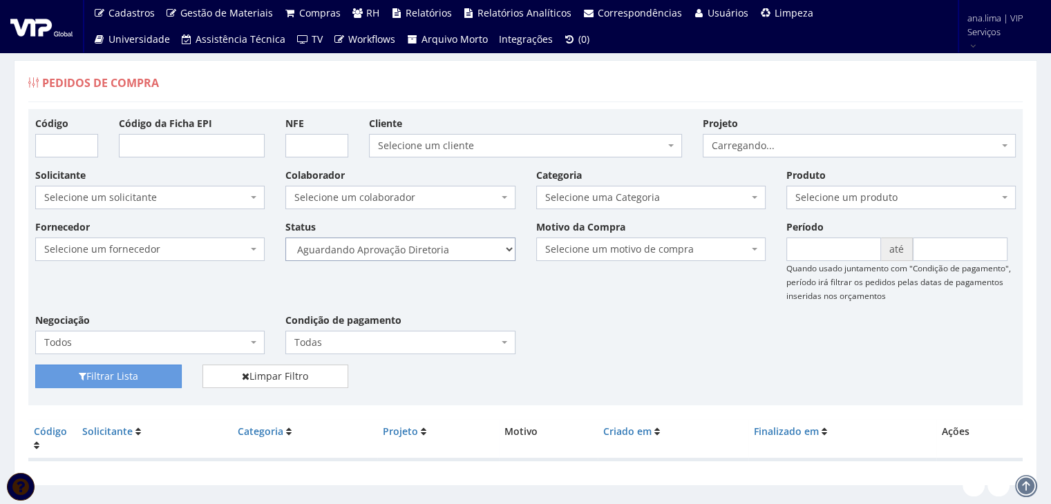
click at [416, 254] on select "Selecione um status Cancelado Aguardando Aprovação Diretoria Pedido Aprovado Ag…" at bounding box center [399, 249] width 229 height 23
click at [285, 238] on select "Selecione um status Cancelado Aguardando Aprovação Diretoria Pedido Aprovado Ag…" at bounding box center [399, 249] width 229 height 23
click at [121, 379] on button "Filtrar Lista" at bounding box center [108, 376] width 146 height 23
drag, startPoint x: 0, startPoint y: 0, endPoint x: 446, endPoint y: 254, distance: 513.7
click at [446, 254] on select "Selecione um status Cancelado Aguardando Aprovação Diretoria Pedido Aprovado Ag…" at bounding box center [399, 249] width 229 height 23
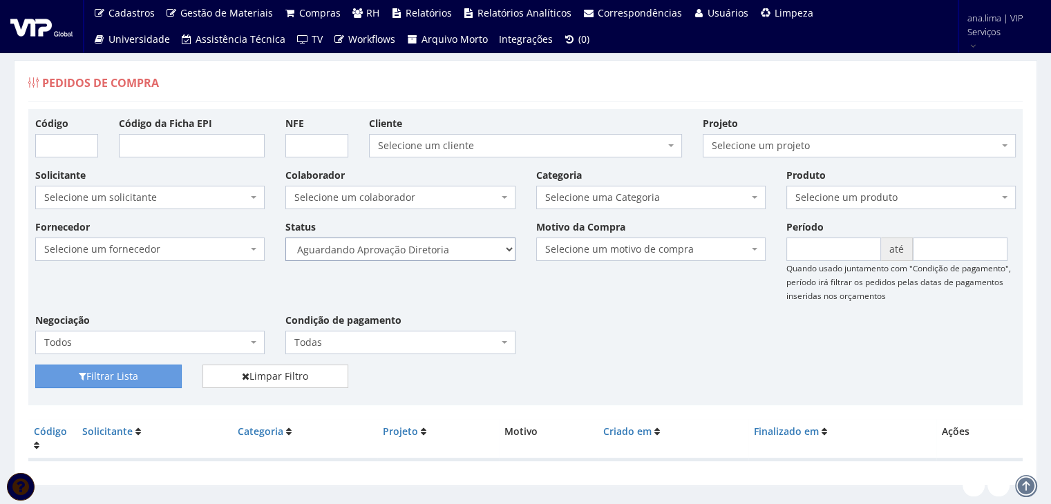
select select "4"
click at [285, 238] on select "Selecione um status Cancelado Aguardando Aprovação Diretoria Pedido Aprovado Ag…" at bounding box center [399, 249] width 229 height 23
click at [149, 384] on button "Filtrar Lista" at bounding box center [108, 376] width 146 height 23
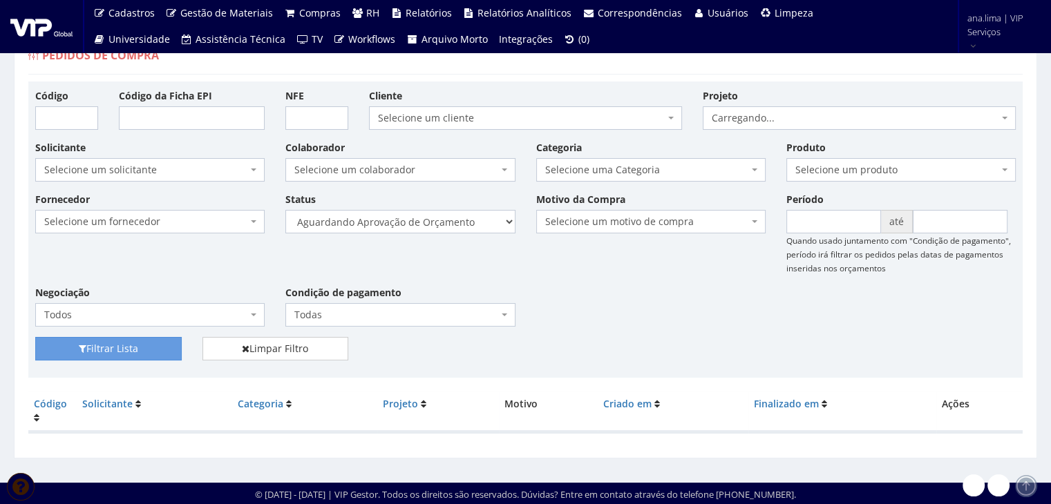
scroll to position [28, 0]
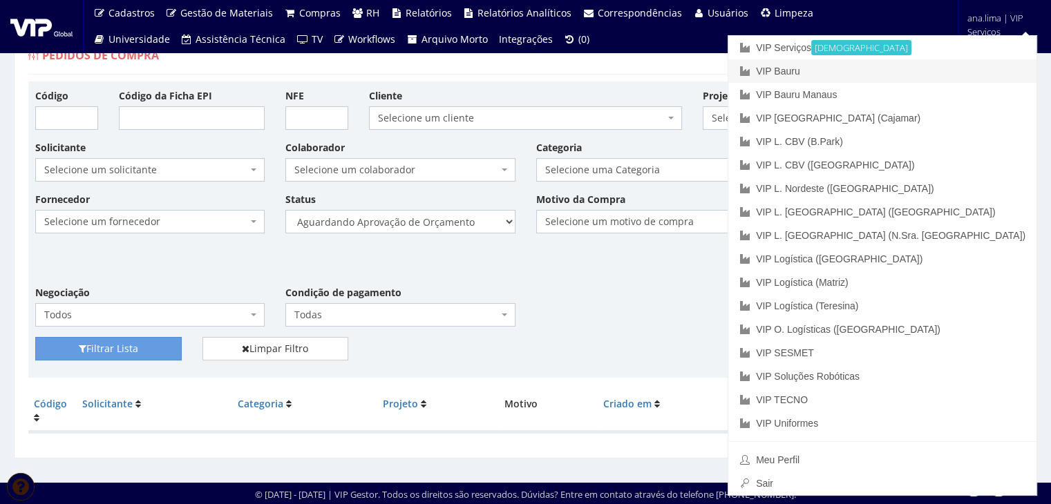
click at [923, 69] on link "VIP Bauru" at bounding box center [882, 70] width 308 height 23
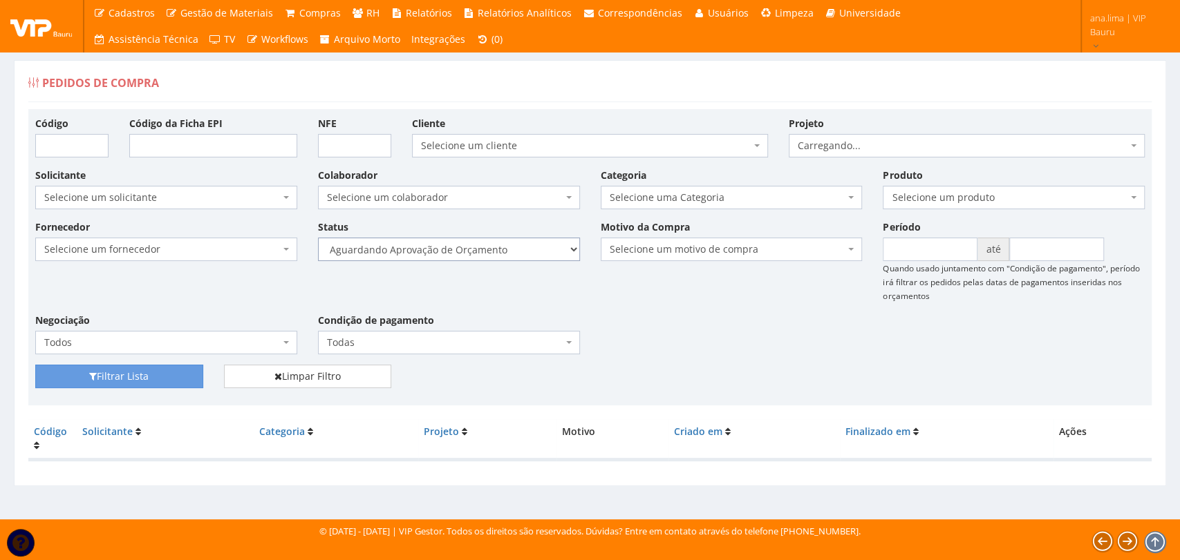
click at [509, 245] on select "Selecione um status Cancelado Aguardando Aprovação Diretoria Pedido Aprovado Ag…" at bounding box center [449, 249] width 262 height 23
select select "1"
click at [318, 238] on select "Selecione um status Cancelado Aguardando Aprovação Diretoria Pedido Aprovado Ag…" at bounding box center [449, 249] width 262 height 23
click at [88, 386] on button "Filtrar Lista" at bounding box center [119, 376] width 168 height 23
click at [498, 251] on select "Selecione um status Cancelado Aguardando Aprovação Diretoria Pedido Aprovado Ag…" at bounding box center [449, 249] width 262 height 23
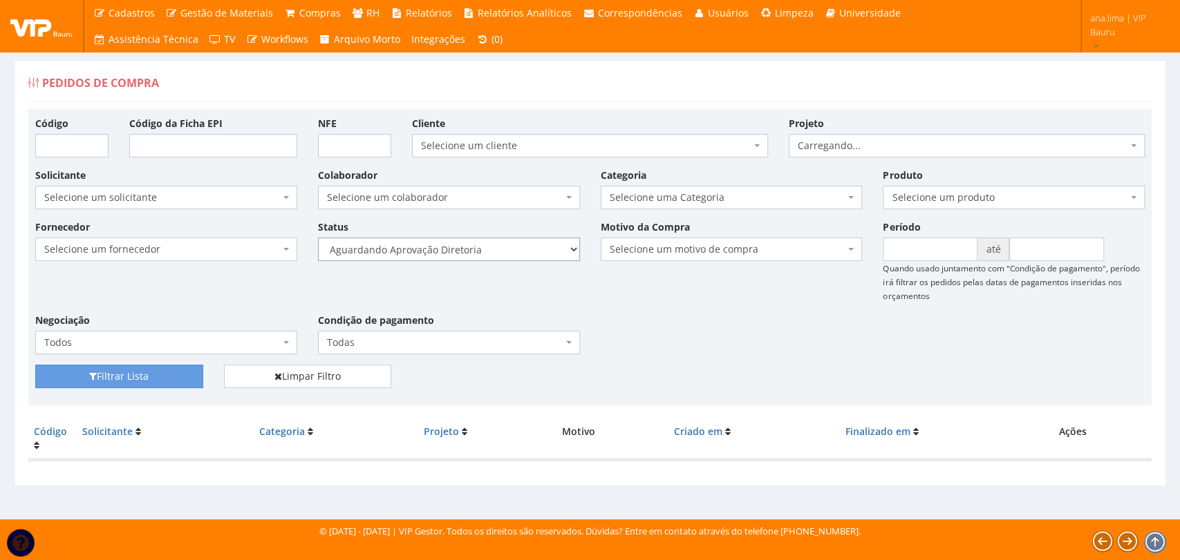
select select "4"
click at [318, 238] on select "Selecione um status Cancelado Aguardando Aprovação Diretoria Pedido Aprovado Ag…" at bounding box center [449, 249] width 262 height 23
click at [163, 373] on button "Filtrar Lista" at bounding box center [119, 376] width 168 height 23
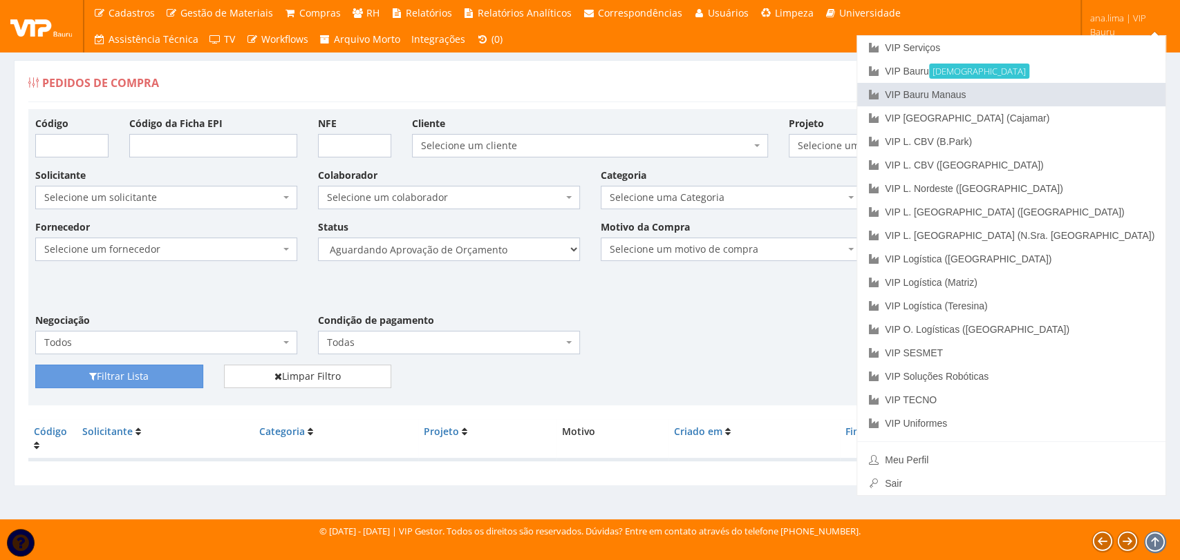
drag, startPoint x: 1085, startPoint y: 93, endPoint x: 685, endPoint y: 195, distance: 412.3
click at [1084, 93] on link "VIP Bauru Manaus" at bounding box center [1011, 94] width 308 height 23
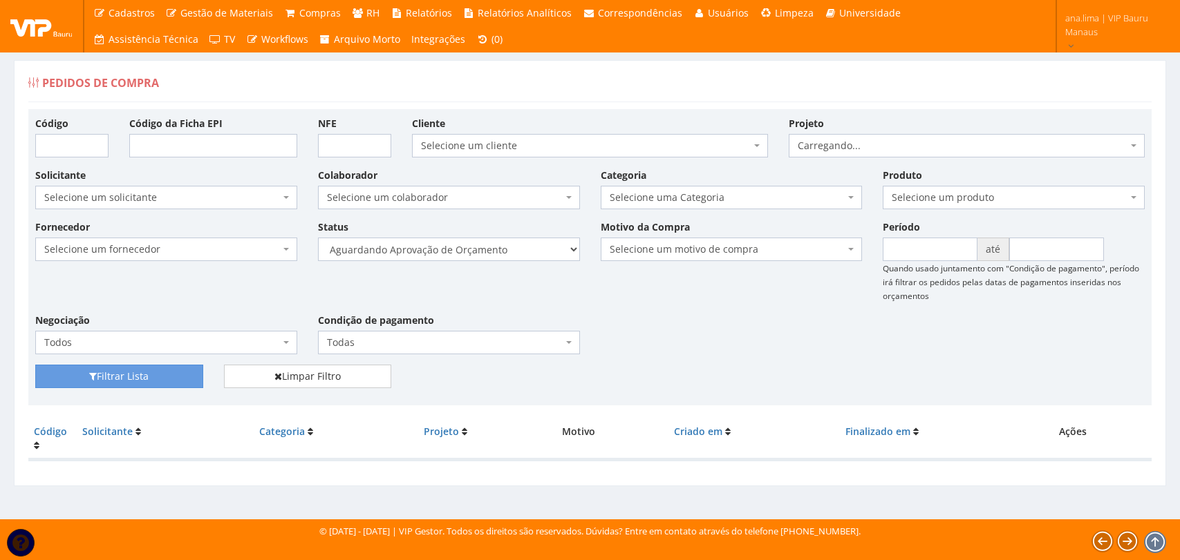
click at [481, 256] on select "Selecione um status Cancelado Aguardando Aprovação Diretoria Pedido Aprovado Ag…" at bounding box center [449, 249] width 262 height 23
select select "1"
click at [318, 238] on select "Selecione um status Cancelado Aguardando Aprovação Diretoria Pedido Aprovado Ag…" at bounding box center [449, 249] width 262 height 23
click at [184, 377] on button "Filtrar Lista" at bounding box center [119, 376] width 168 height 23
click at [487, 250] on select "Selecione um status Cancelado Aguardando Aprovação Diretoria Pedido Aprovado Ag…" at bounding box center [449, 249] width 262 height 23
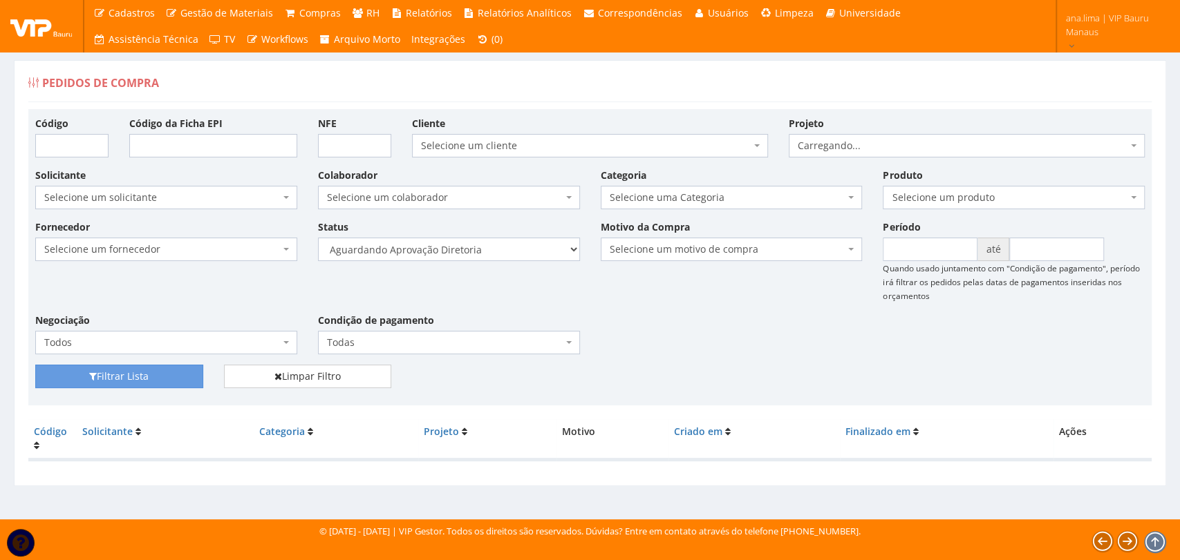
select select "4"
click at [318, 238] on select "Selecione um status Cancelado Aguardando Aprovação Diretoria Pedido Aprovado Ag…" at bounding box center [449, 249] width 262 height 23
click at [117, 381] on button "Filtrar Lista" at bounding box center [119, 376] width 168 height 23
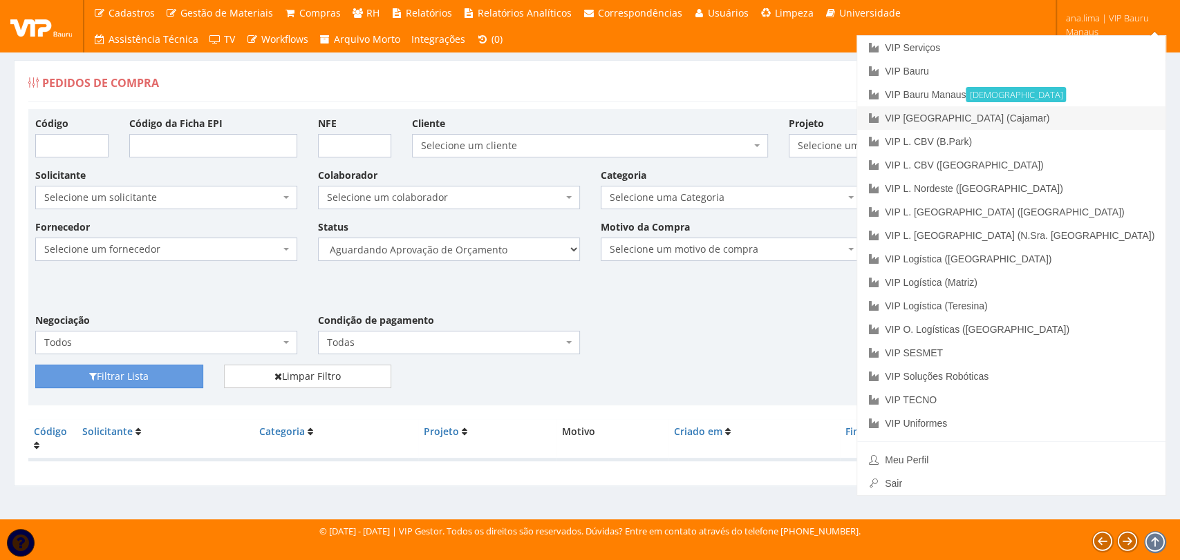
click at [1104, 111] on link "VIP [GEOGRAPHIC_DATA] (Cajamar)" at bounding box center [1011, 117] width 308 height 23
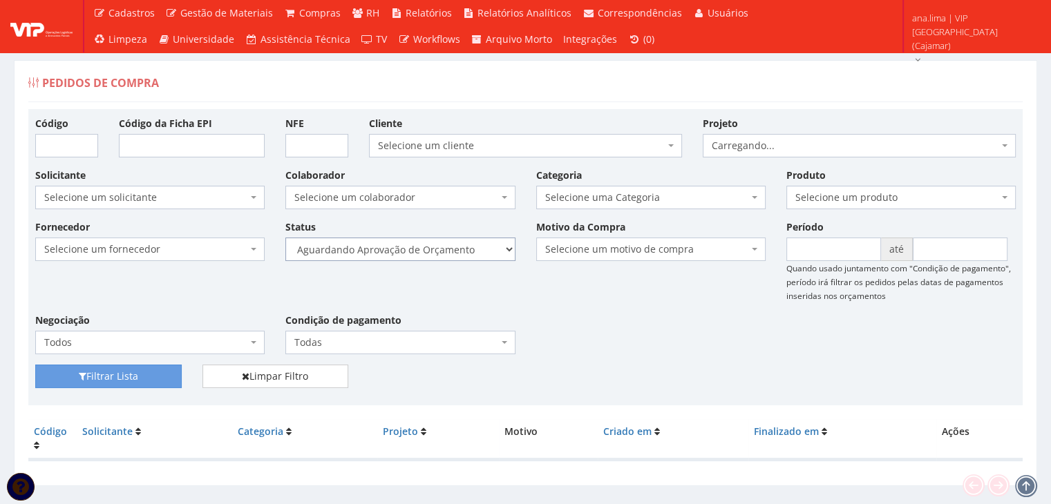
drag, startPoint x: 461, startPoint y: 246, endPoint x: 461, endPoint y: 259, distance: 13.1
click at [461, 246] on select "Selecione um status Cancelado Aguardando Aprovação Diretoria Pedido Aprovado Ag…" at bounding box center [399, 249] width 229 height 23
select select "1"
click at [285, 238] on select "Selecione um status Cancelado Aguardando Aprovação Diretoria Pedido Aprovado Ag…" at bounding box center [399, 249] width 229 height 23
click at [108, 377] on button "Filtrar Lista" at bounding box center [108, 376] width 146 height 23
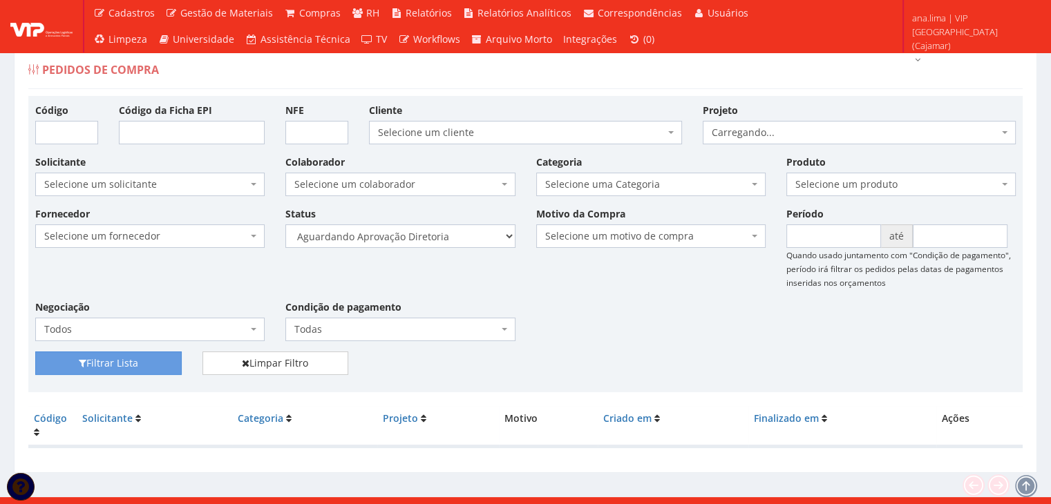
scroll to position [28, 0]
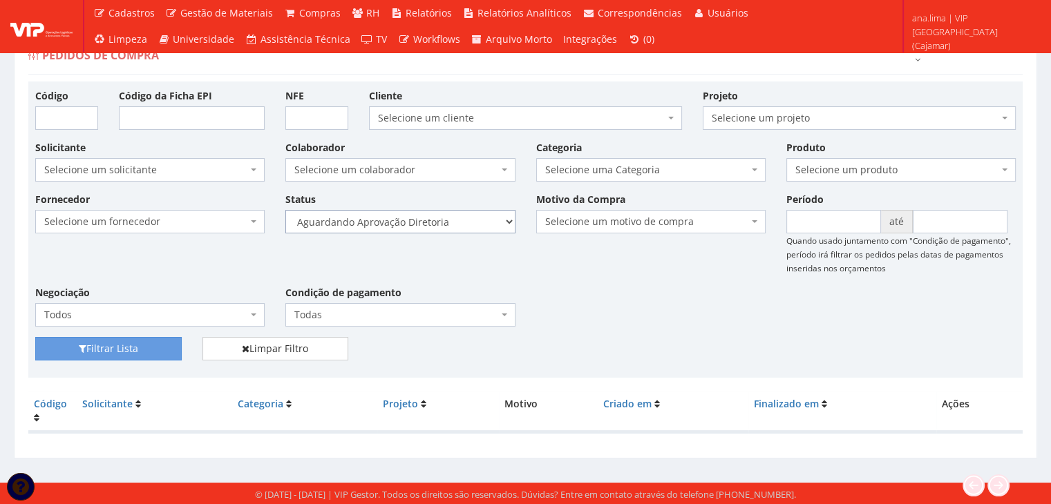
click at [462, 220] on select "Selecione um status Cancelado Aguardando Aprovação Diretoria Pedido Aprovado Ag…" at bounding box center [399, 221] width 229 height 23
select select "4"
click at [285, 210] on select "Selecione um status Cancelado Aguardando Aprovação Diretoria Pedido Aprovado Ag…" at bounding box center [399, 221] width 229 height 23
drag, startPoint x: 154, startPoint y: 346, endPoint x: 416, endPoint y: 299, distance: 266.1
click at [155, 344] on button "Filtrar Lista" at bounding box center [108, 348] width 146 height 23
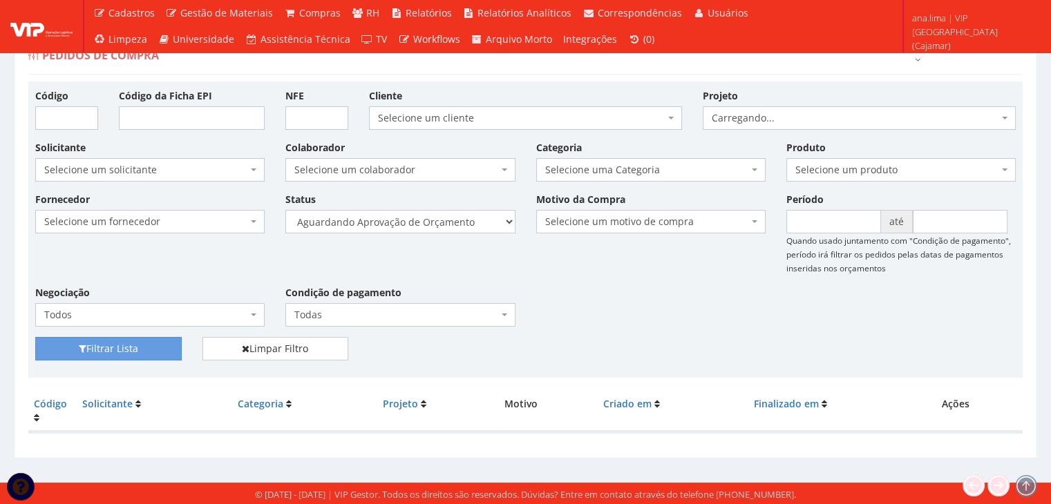
scroll to position [28, 0]
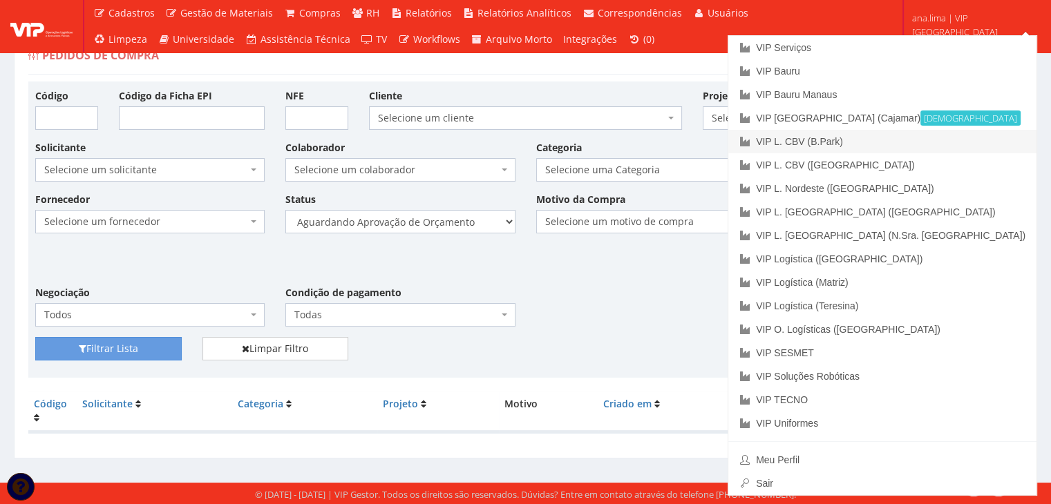
click at [966, 135] on link "VIP L. CBV (B.Park)" at bounding box center [882, 141] width 308 height 23
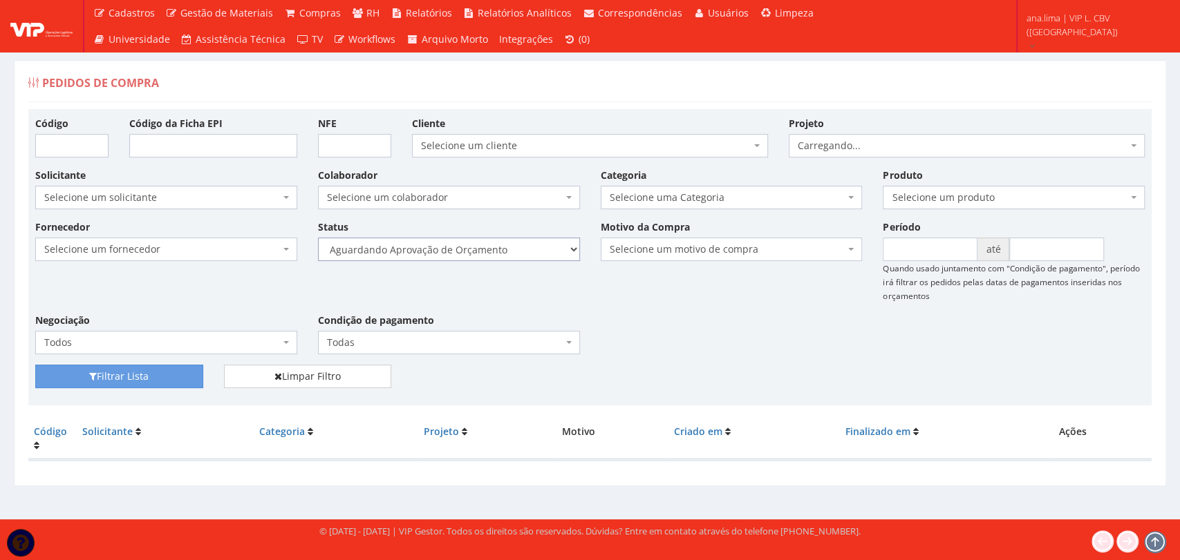
click at [507, 252] on select "Selecione um status Cancelado Aguardando Aprovação Diretoria Pedido Aprovado Ag…" at bounding box center [449, 249] width 262 height 23
select select "1"
click at [318, 238] on select "Selecione um status Cancelado Aguardando Aprovação Diretoria Pedido Aprovado Ag…" at bounding box center [449, 249] width 262 height 23
click at [142, 377] on button "Filtrar Lista" at bounding box center [119, 376] width 168 height 23
click at [511, 246] on select "Selecione um status Cancelado Aguardando Aprovação Diretoria Pedido Aprovado Ag…" at bounding box center [449, 249] width 262 height 23
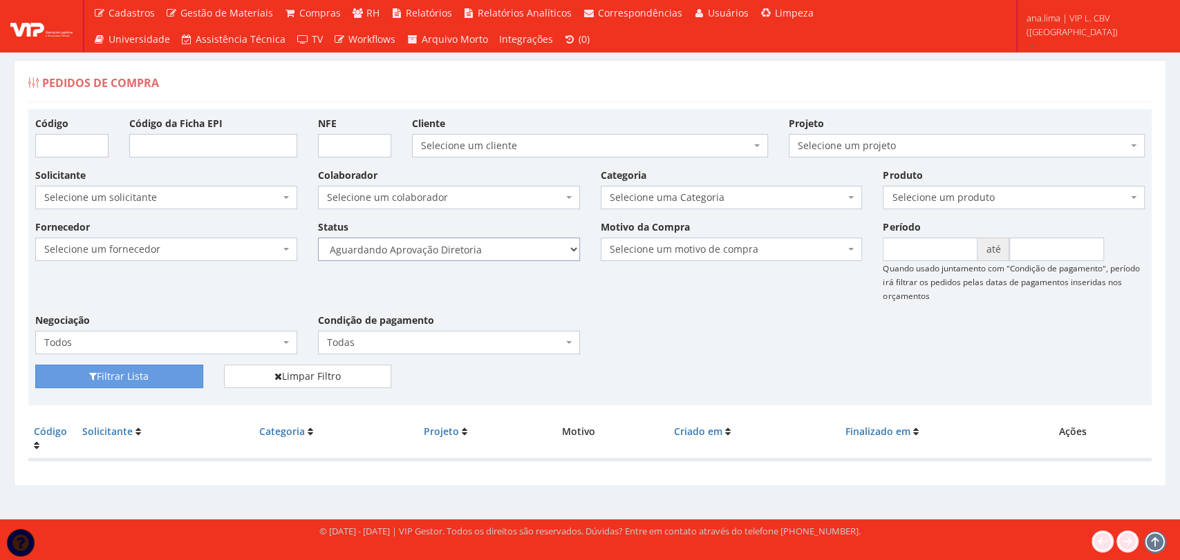
select select "4"
click at [318, 238] on select "Selecione um status Cancelado Aguardando Aprovação Diretoria Pedido Aprovado Ag…" at bounding box center [449, 249] width 262 height 23
click at [155, 382] on button "Filtrar Lista" at bounding box center [119, 376] width 168 height 23
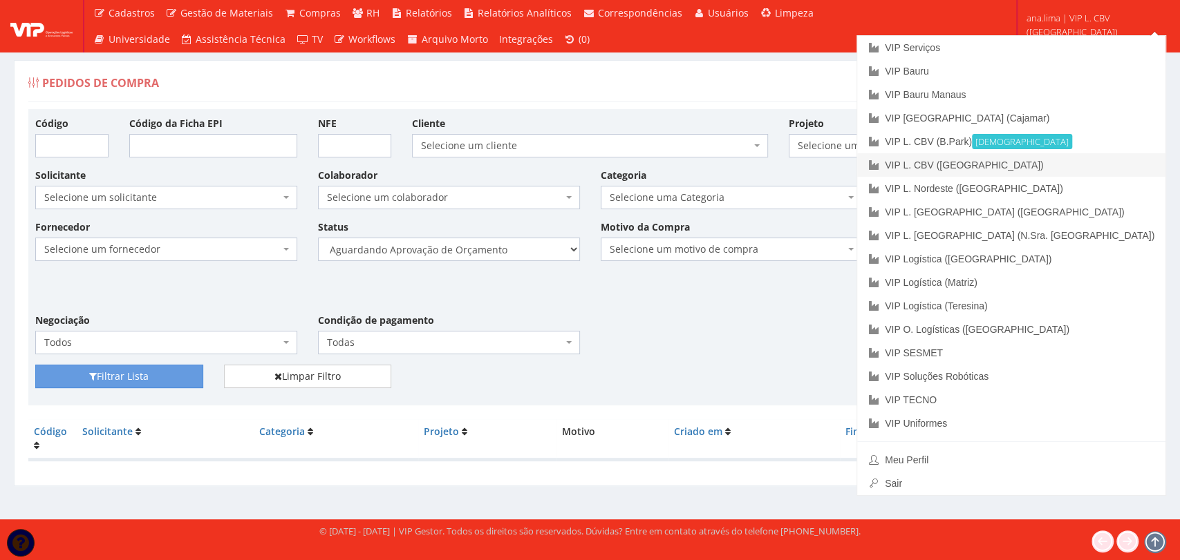
click at [1068, 164] on link "VIP L. CBV ([GEOGRAPHIC_DATA])" at bounding box center [1011, 164] width 308 height 23
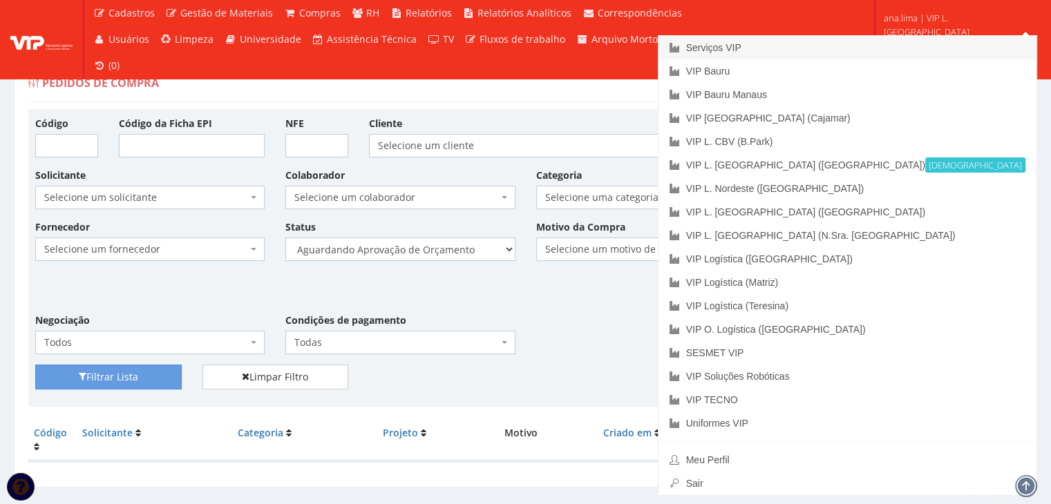
click at [958, 50] on link "Serviços VIP" at bounding box center [848, 47] width 378 height 23
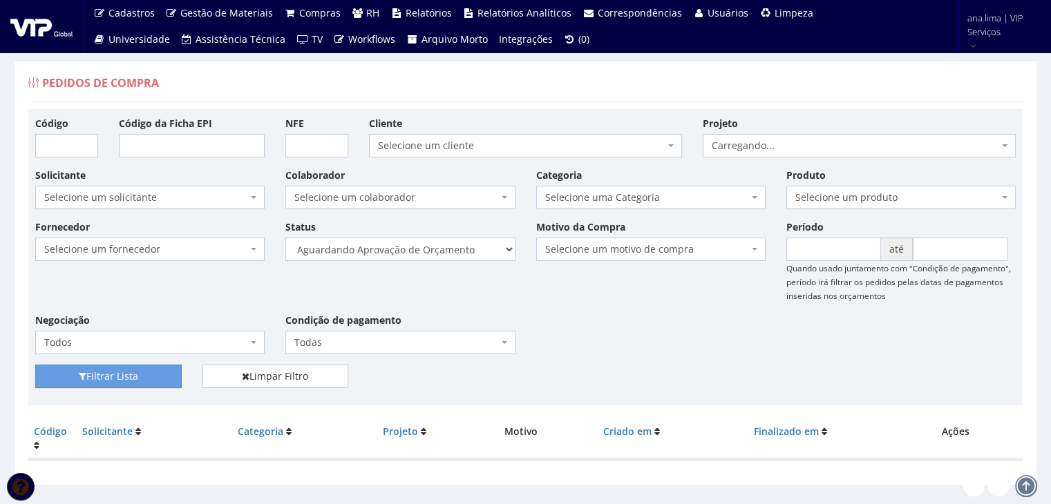
select select "1"
click at [285, 238] on select "Selecione um status Cancelado Aguardando Aprovação Diretoria Pedido Aprovado Ag…" at bounding box center [399, 249] width 229 height 23
drag, startPoint x: 145, startPoint y: 371, endPoint x: 446, endPoint y: 307, distance: 308.1
click at [146, 370] on button "Filtrar Lista" at bounding box center [108, 376] width 146 height 23
click at [453, 247] on select "Selecione um status Cancelado Aguardando Aprovação Diretoria Pedido Aprovado Ag…" at bounding box center [399, 249] width 229 height 23
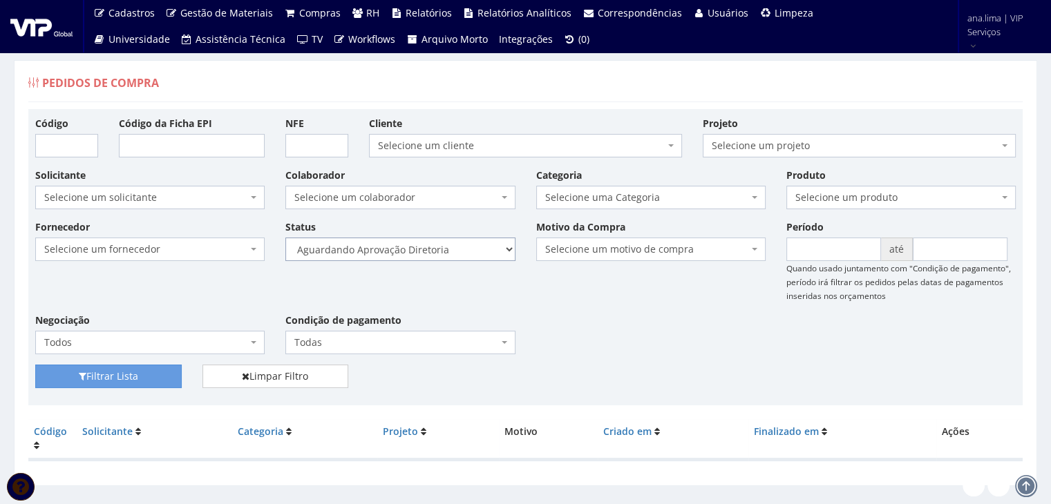
select select "4"
click at [285, 238] on select "Selecione um status Cancelado Aguardando Aprovação Diretoria Pedido Aprovado Ag…" at bounding box center [399, 249] width 229 height 23
click at [144, 368] on button "Filtrar Lista" at bounding box center [108, 376] width 146 height 23
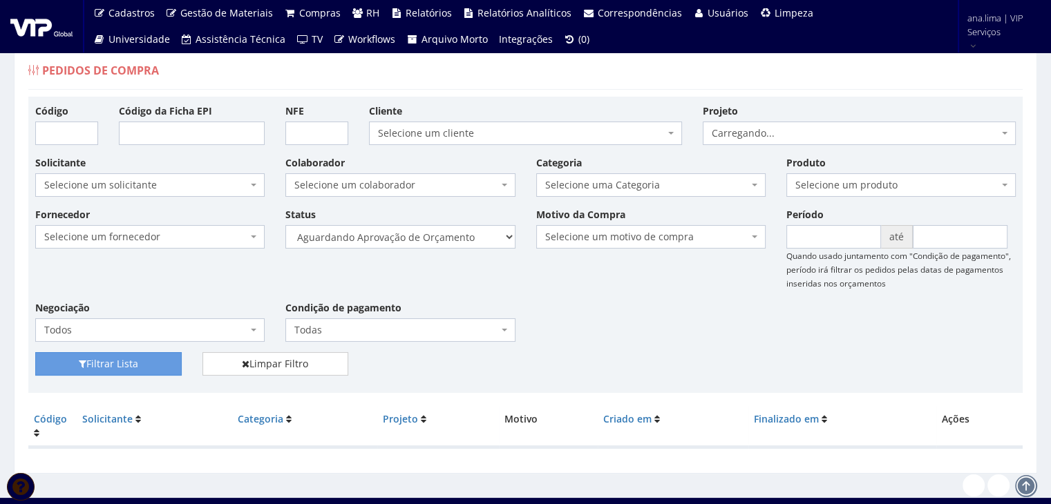
scroll to position [28, 0]
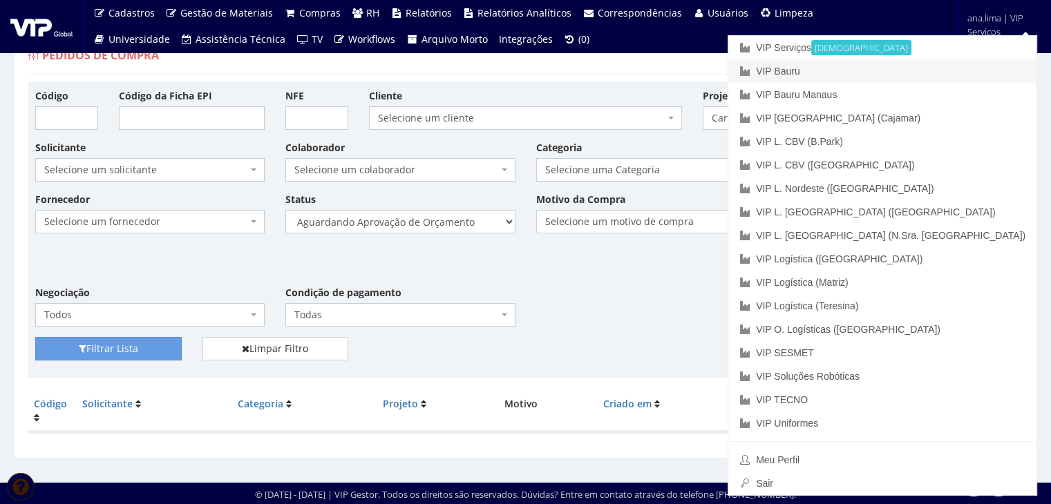
click at [931, 64] on link "VIP Bauru" at bounding box center [882, 70] width 308 height 23
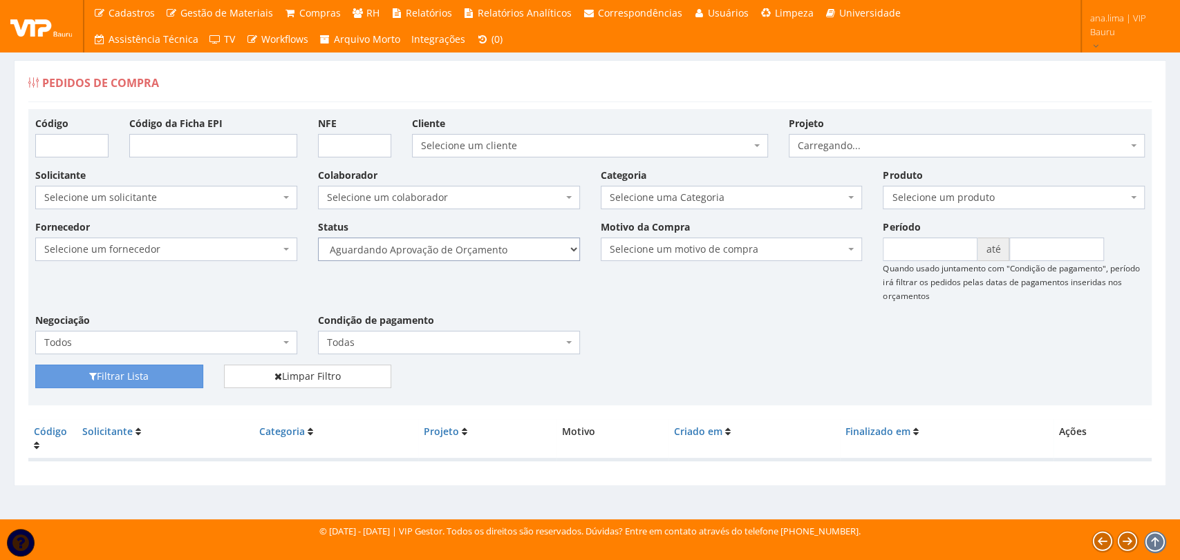
click at [519, 255] on select "Selecione um status Cancelado Aguardando Aprovação Diretoria Pedido Aprovado Ag…" at bounding box center [449, 249] width 262 height 23
select select "1"
click at [318, 238] on select "Selecione um status Cancelado Aguardando Aprovação Diretoria Pedido Aprovado Ag…" at bounding box center [449, 249] width 262 height 23
drag, startPoint x: 174, startPoint y: 371, endPoint x: 437, endPoint y: 293, distance: 273.9
click at [177, 370] on button "Filtrar Lista" at bounding box center [119, 376] width 168 height 23
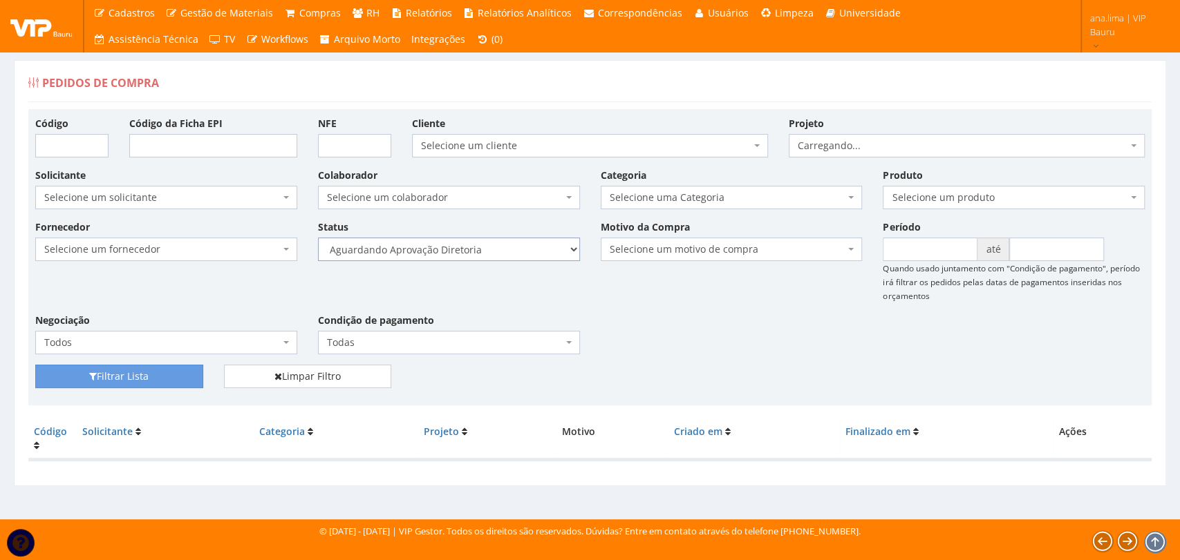
click at [519, 252] on select "Selecione um status Cancelado Aguardando Aprovação Diretoria Pedido Aprovado Ag…" at bounding box center [449, 249] width 262 height 23
select select "4"
click at [318, 238] on select "Selecione um status Cancelado Aguardando Aprovação Diretoria Pedido Aprovado Ag…" at bounding box center [449, 249] width 262 height 23
click at [176, 379] on button "Filtrar Lista" at bounding box center [119, 376] width 168 height 23
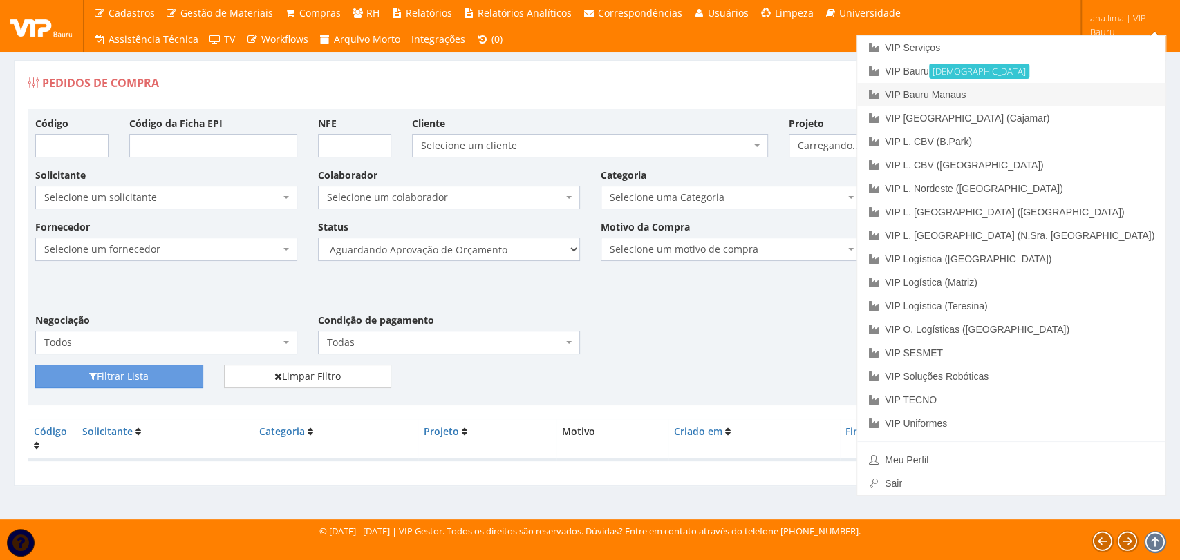
click at [1095, 90] on link "VIP Bauru Manaus" at bounding box center [1011, 94] width 308 height 23
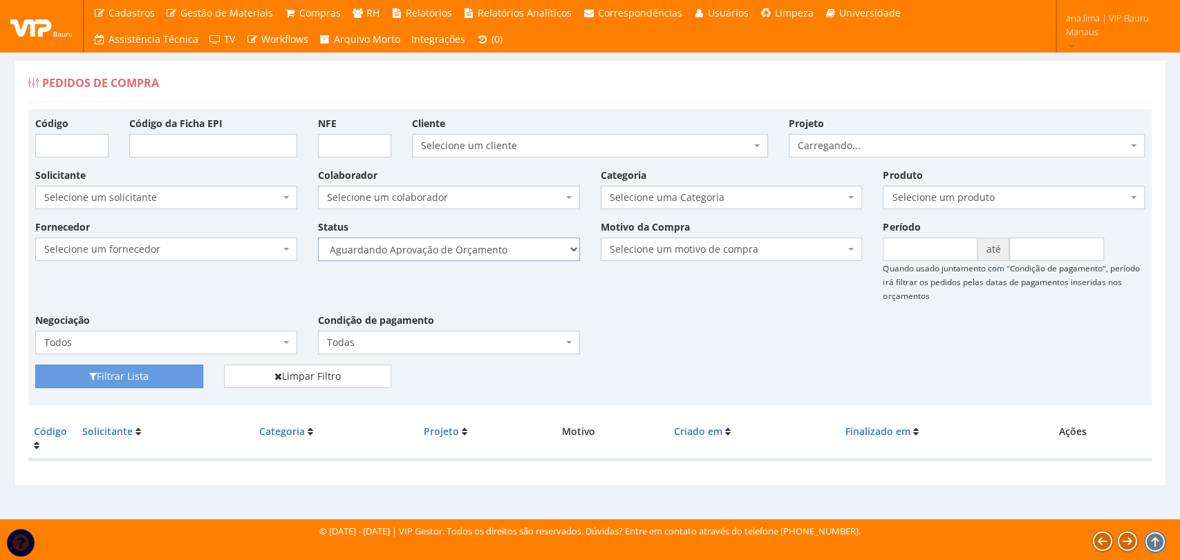
click at [504, 250] on select "Selecione um status Cancelado Aguardando Aprovação Diretoria Pedido Aprovado Ag…" at bounding box center [449, 249] width 262 height 23
select select "1"
click at [318, 238] on select "Selecione um status Cancelado Aguardando Aprovação Diretoria Pedido Aprovado Ag…" at bounding box center [449, 249] width 262 height 23
click at [130, 369] on button "Filtrar Lista" at bounding box center [119, 376] width 168 height 23
click at [513, 250] on select "Selecione um status Cancelado Aguardando Aprovação Diretoria Pedido Aprovado Ag…" at bounding box center [449, 249] width 262 height 23
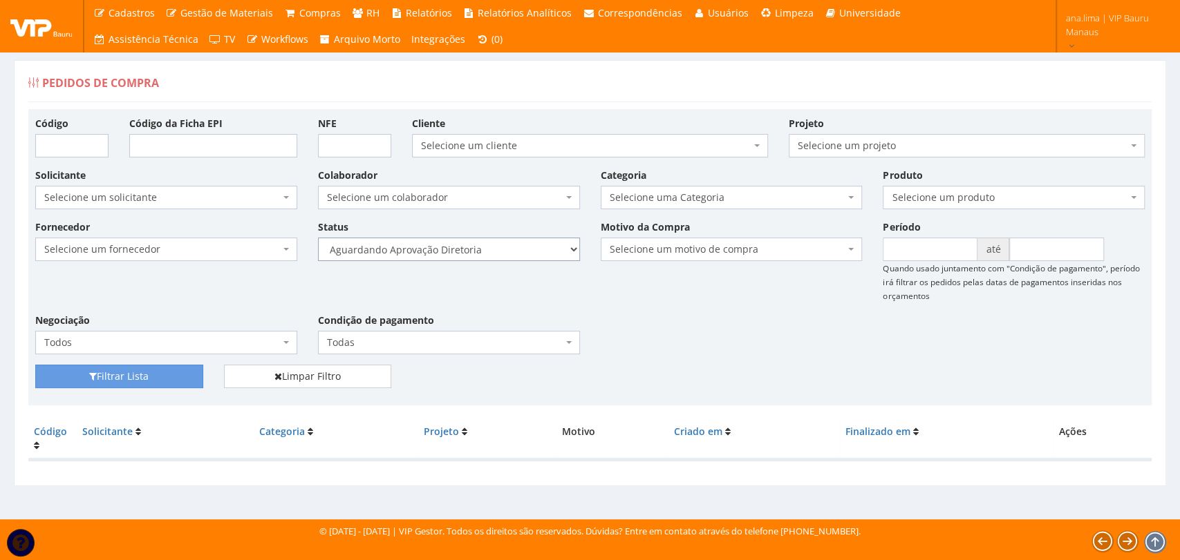
select select "4"
click at [318, 238] on select "Selecione um status Cancelado Aguardando Aprovação Diretoria Pedido Aprovado Ag…" at bounding box center [449, 249] width 262 height 23
click at [185, 375] on button "Filtrar Lista" at bounding box center [119, 376] width 168 height 23
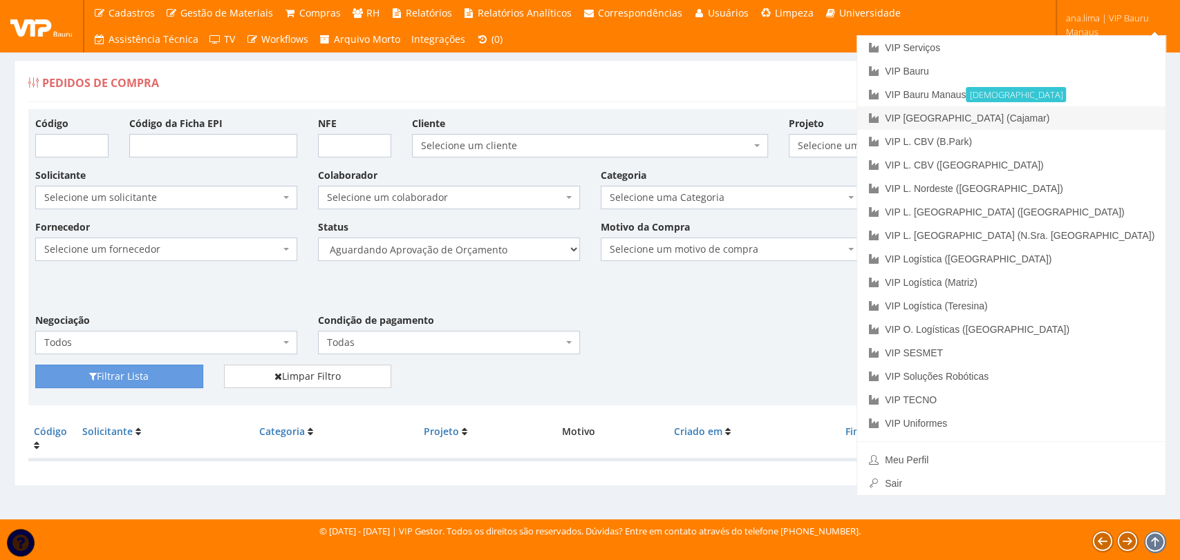
click at [1111, 120] on link "VIP [GEOGRAPHIC_DATA] (Cajamar)" at bounding box center [1011, 117] width 308 height 23
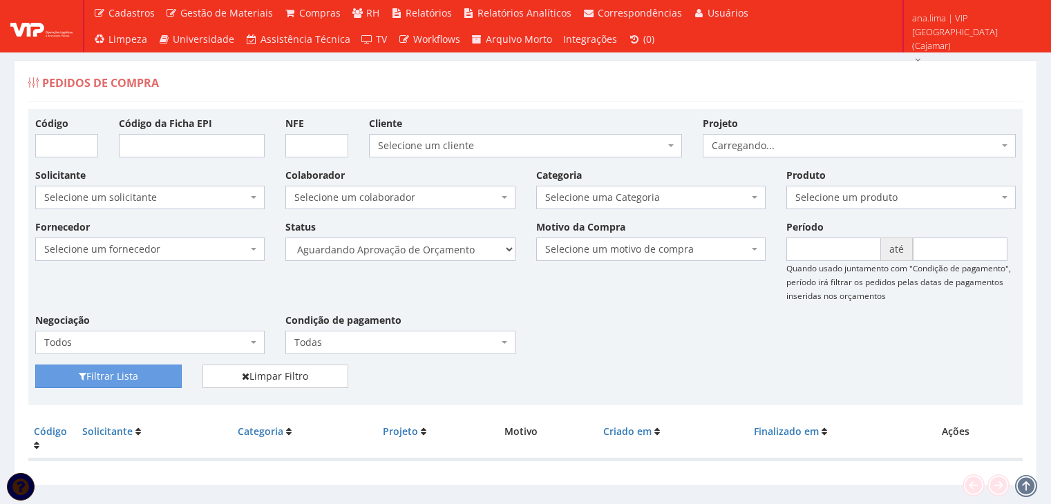
click at [471, 241] on select "Selecione um status Cancelado Aguardando Aprovação Diretoria Pedido Aprovado Ag…" at bounding box center [399, 249] width 229 height 23
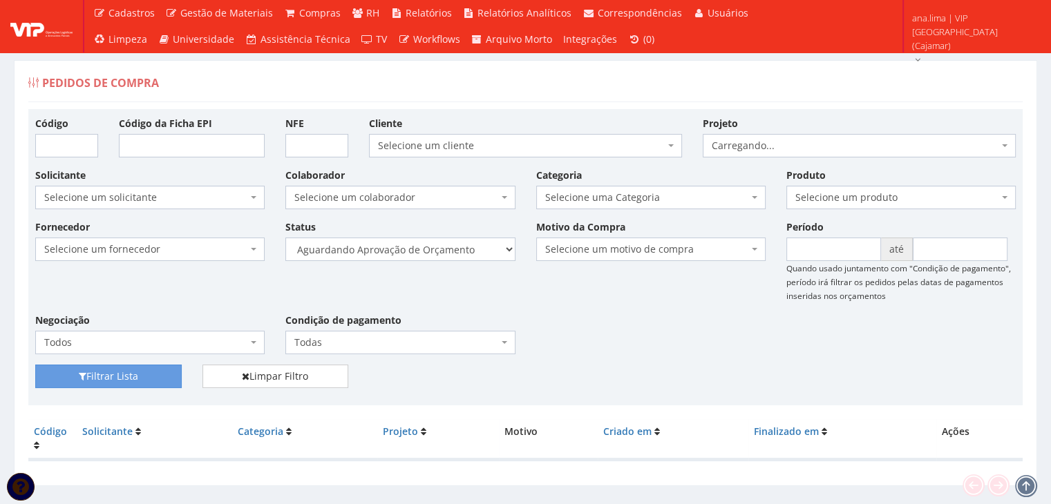
select select "1"
click at [285, 238] on select "Selecione um status Cancelado Aguardando Aprovação Diretoria Pedido Aprovado Ag…" at bounding box center [399, 249] width 229 height 23
click at [151, 375] on button "Filtrar Lista" at bounding box center [108, 376] width 146 height 23
click at [457, 245] on select "Selecione um status Cancelado Aguardando Aprovação Diretoria Pedido Aprovado Ag…" at bounding box center [399, 249] width 229 height 23
select select "4"
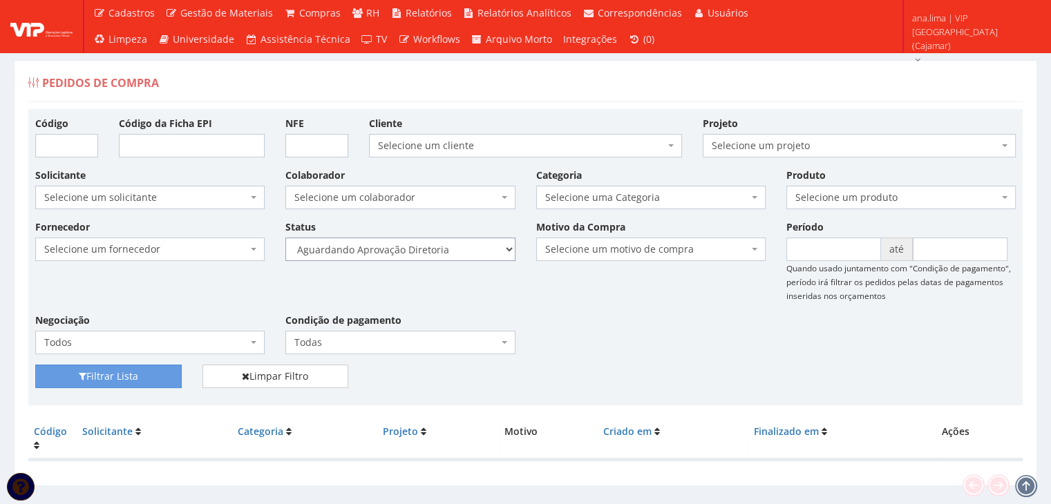
click at [285, 238] on select "Selecione um status Cancelado Aguardando Aprovação Diretoria Pedido Aprovado Ag…" at bounding box center [399, 249] width 229 height 23
click at [160, 382] on button "Filtrar Lista" at bounding box center [108, 376] width 146 height 23
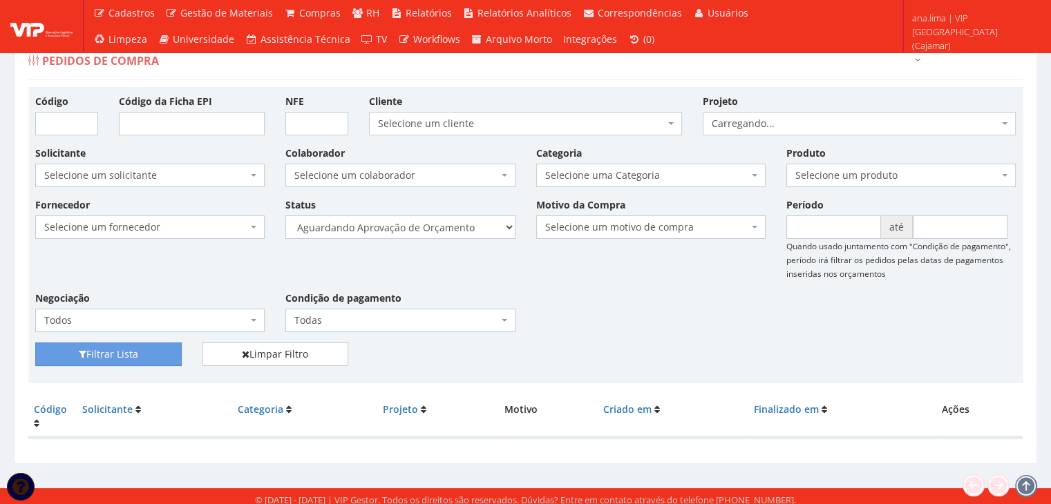
scroll to position [28, 0]
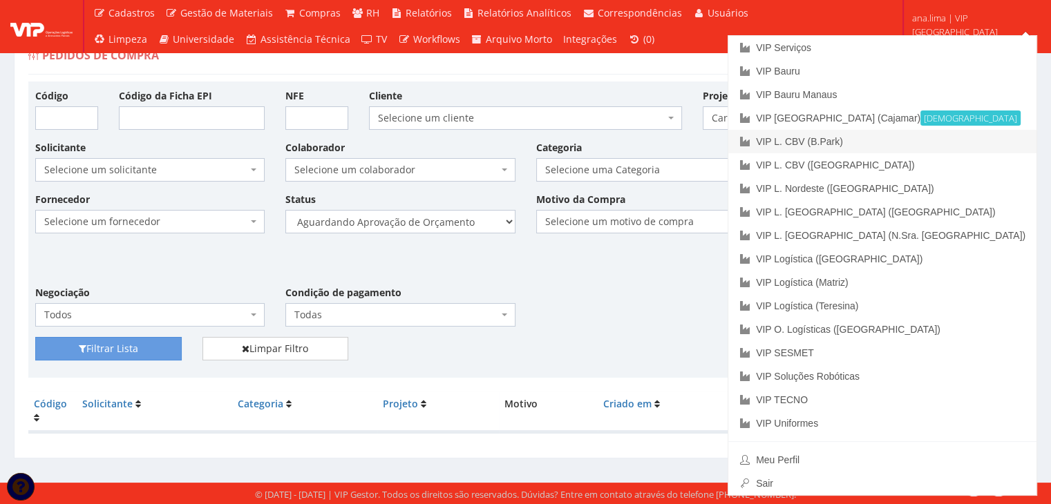
click at [963, 136] on link "VIP L. CBV (B.Park)" at bounding box center [882, 141] width 308 height 23
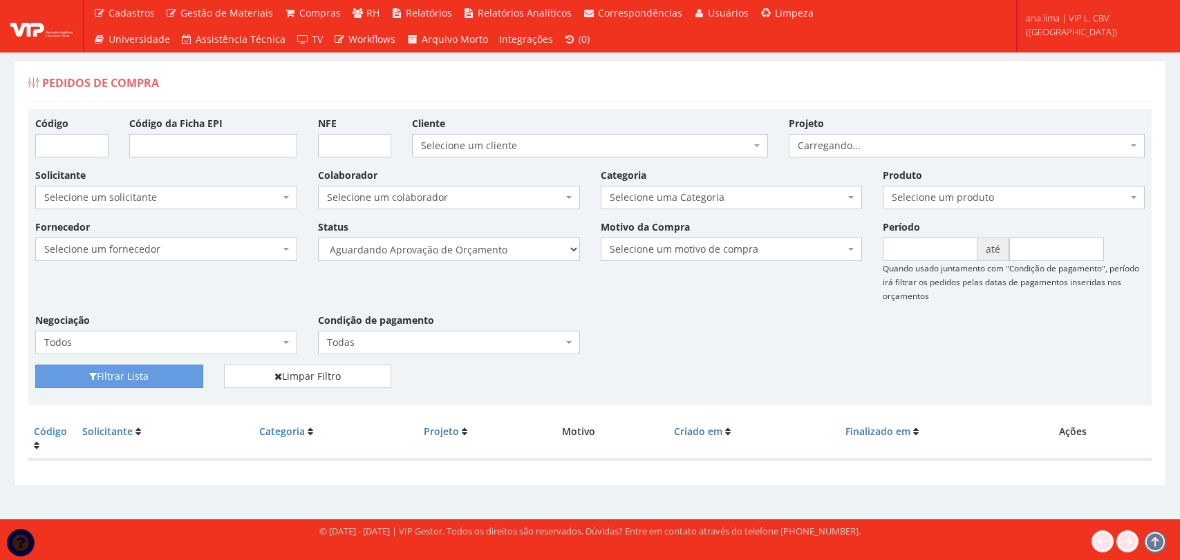
click at [525, 256] on select "Selecione um status Cancelado Aguardando Aprovação Diretoria Pedido Aprovado Ag…" at bounding box center [449, 249] width 262 height 23
select select "1"
click at [318, 238] on select "Selecione um status Cancelado Aguardando Aprovação Diretoria Pedido Aprovado Ag…" at bounding box center [449, 249] width 262 height 23
drag, startPoint x: 178, startPoint y: 373, endPoint x: 387, endPoint y: 304, distance: 219.8
click at [178, 375] on button "Filtrar Lista" at bounding box center [119, 376] width 168 height 23
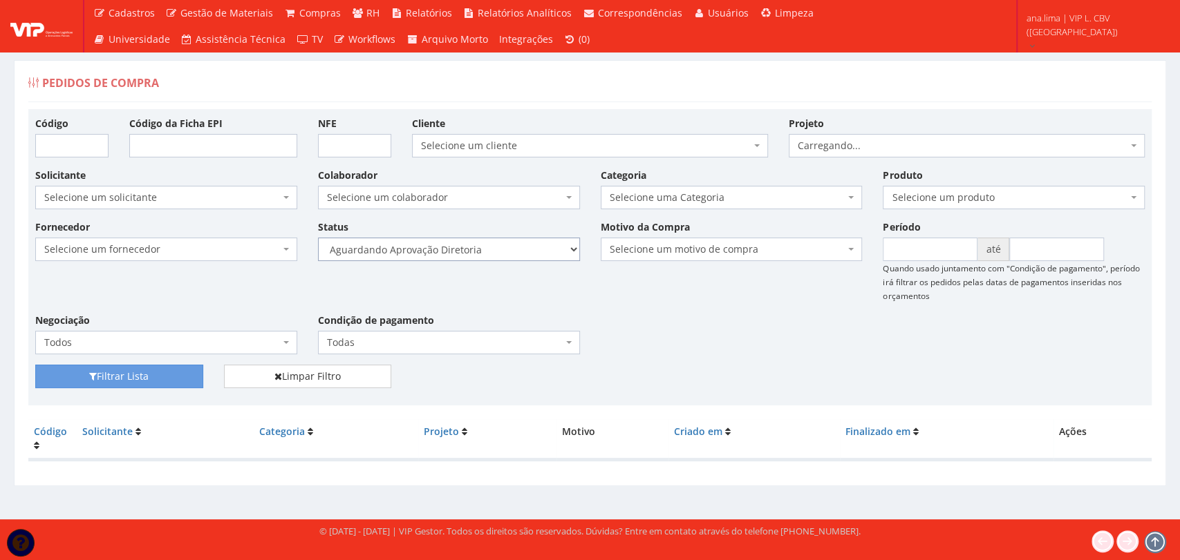
drag, startPoint x: 0, startPoint y: 0, endPoint x: 502, endPoint y: 255, distance: 563.4
click at [502, 255] on select "Selecione um status Cancelado Aguardando Aprovação Diretoria Pedido Aprovado Ag…" at bounding box center [449, 249] width 262 height 23
select select "4"
click at [318, 238] on select "Selecione um status Cancelado Aguardando Aprovação Diretoria Pedido Aprovado Ag…" at bounding box center [449, 249] width 262 height 23
click at [165, 361] on div "Fornecedor Selecione um fornecedor ******** ******** 1000 MARCAS BRASIL 12.203.…" at bounding box center [590, 292] width 1130 height 145
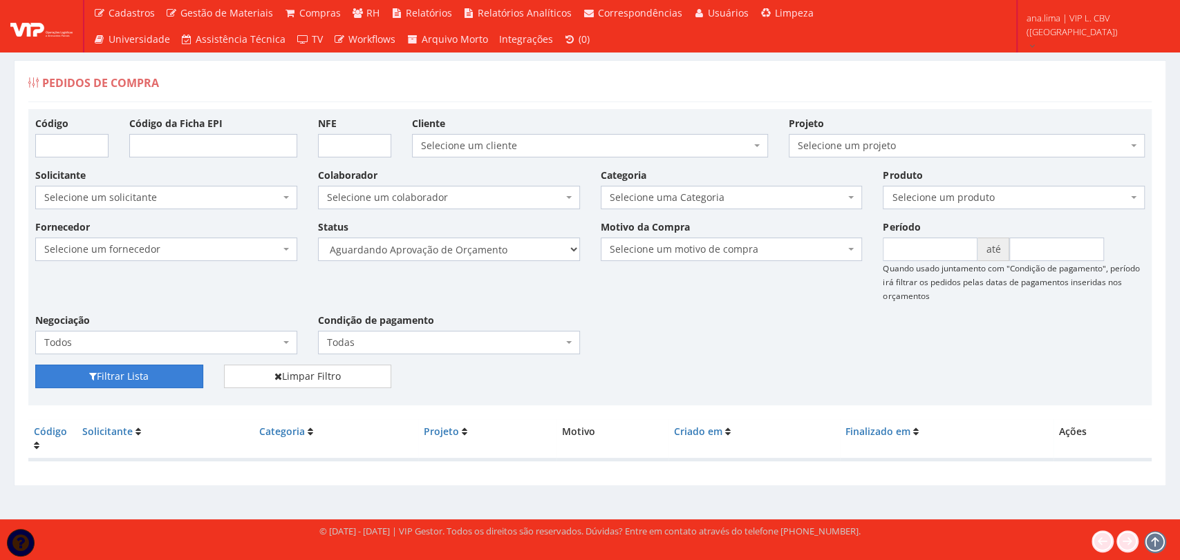
click at [167, 378] on button "Filtrar Lista" at bounding box center [119, 376] width 168 height 23
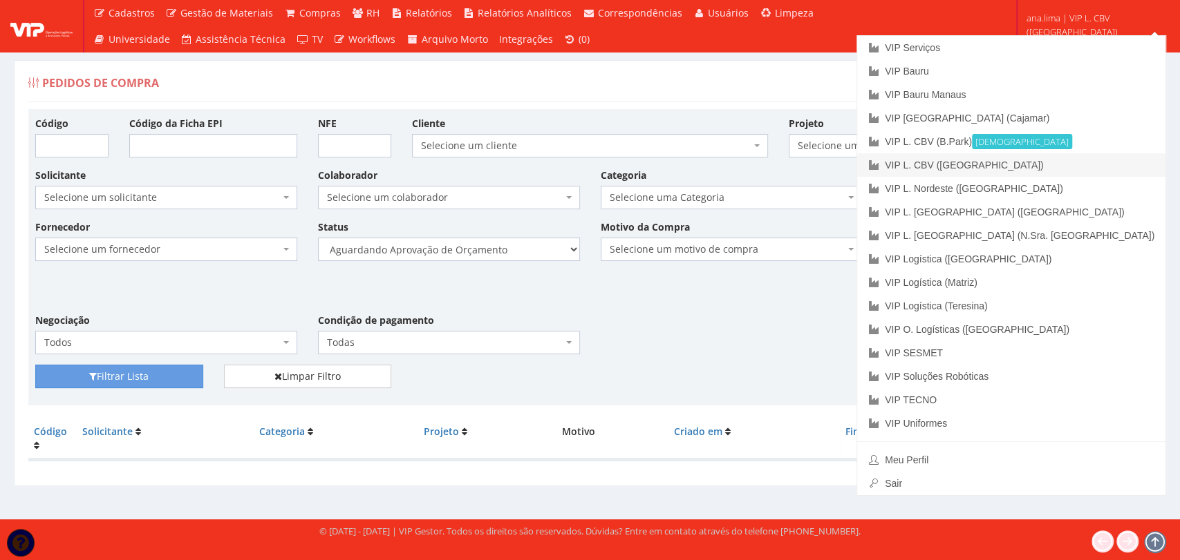
click at [1093, 155] on link "VIP L. CBV ([GEOGRAPHIC_DATA])" at bounding box center [1011, 164] width 308 height 23
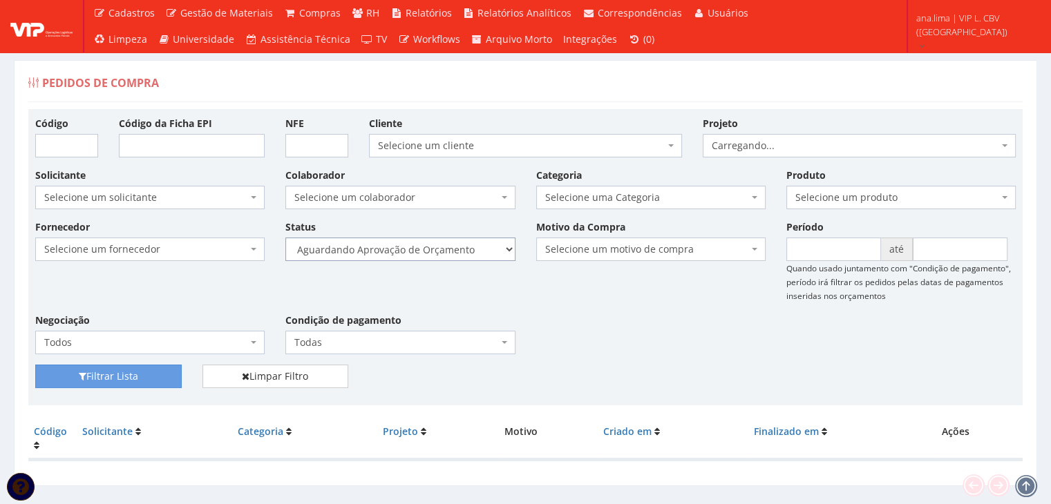
drag, startPoint x: 0, startPoint y: 0, endPoint x: 470, endPoint y: 256, distance: 535.3
click at [474, 252] on select "Selecione um status Cancelado Aguardando Aprovação Diretoria Pedido Aprovado Ag…" at bounding box center [399, 249] width 229 height 23
select select "1"
click at [285, 238] on select "Selecione um status Cancelado Aguardando Aprovação Diretoria Pedido Aprovado Ag…" at bounding box center [399, 249] width 229 height 23
click at [126, 368] on button "Filtrar Lista" at bounding box center [108, 376] width 146 height 23
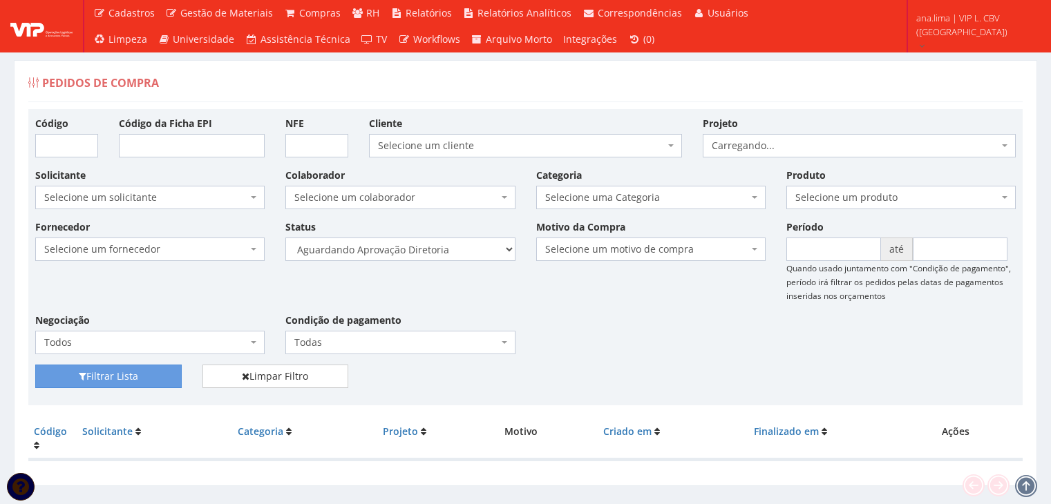
click at [478, 247] on select "Selecione um status Cancelado Aguardando Aprovação Diretoria Pedido Aprovado Ag…" at bounding box center [399, 249] width 229 height 23
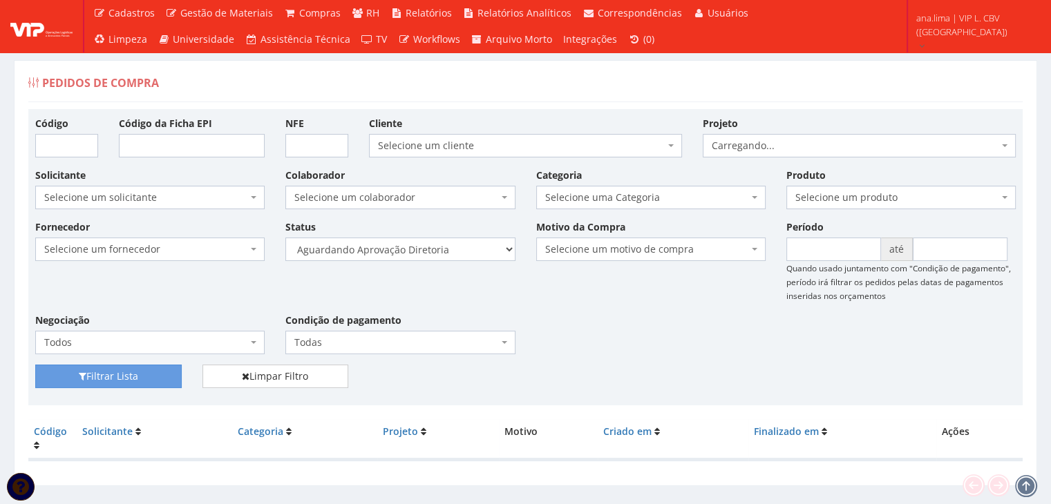
click at [285, 238] on select "Selecione um status Cancelado Aguardando Aprovação Diretoria Pedido Aprovado Ag…" at bounding box center [399, 249] width 229 height 23
click at [458, 243] on select "Selecione um status Cancelado Aguardando Aprovação Diretoria Pedido Aprovado Ag…" at bounding box center [399, 249] width 229 height 23
select select "4"
click at [285, 238] on select "Selecione um status Cancelado Aguardando Aprovação Diretoria Pedido Aprovado Ag…" at bounding box center [399, 249] width 229 height 23
click at [134, 377] on button "Filtrar Lista" at bounding box center [108, 376] width 146 height 23
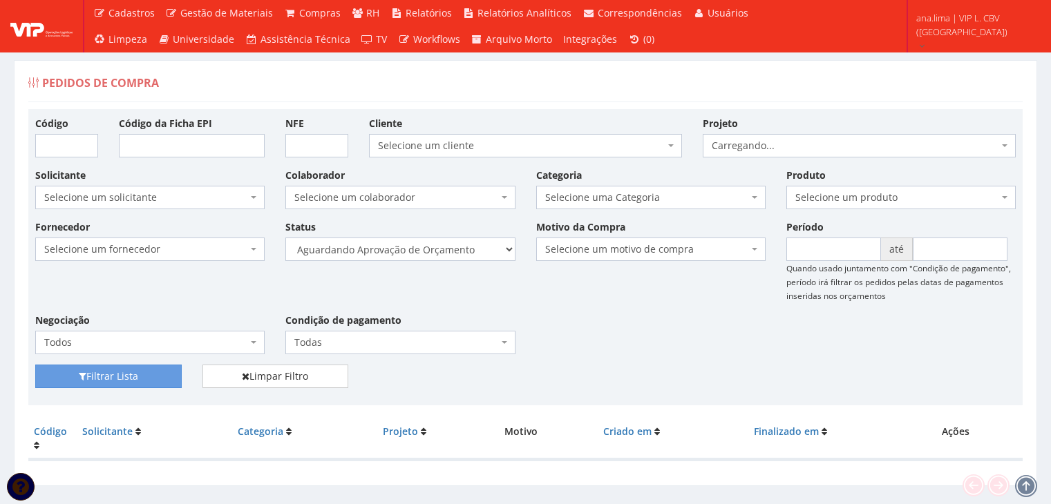
scroll to position [28, 0]
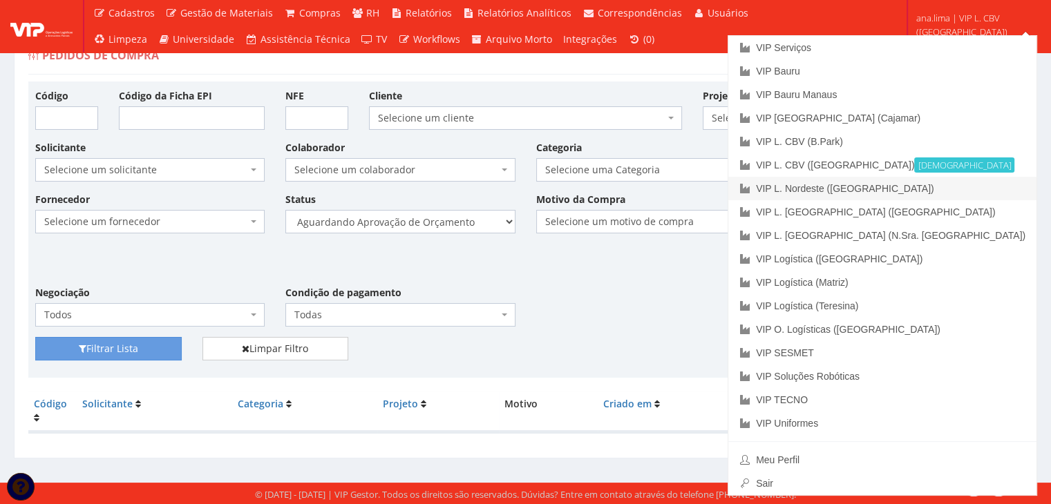
click at [987, 188] on link "VIP L. Nordeste ([GEOGRAPHIC_DATA])" at bounding box center [882, 188] width 308 height 23
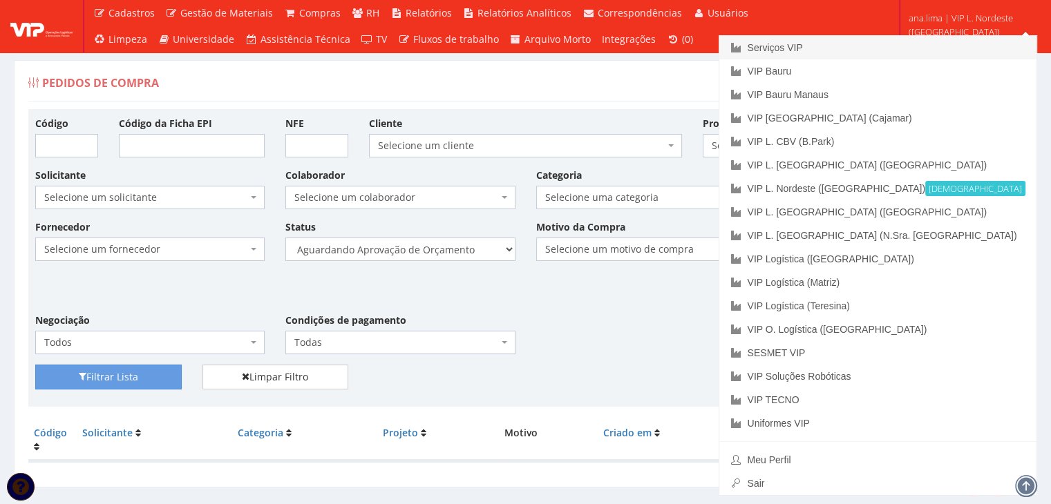
click at [802, 48] on font "Serviços VIP" at bounding box center [774, 47] width 55 height 11
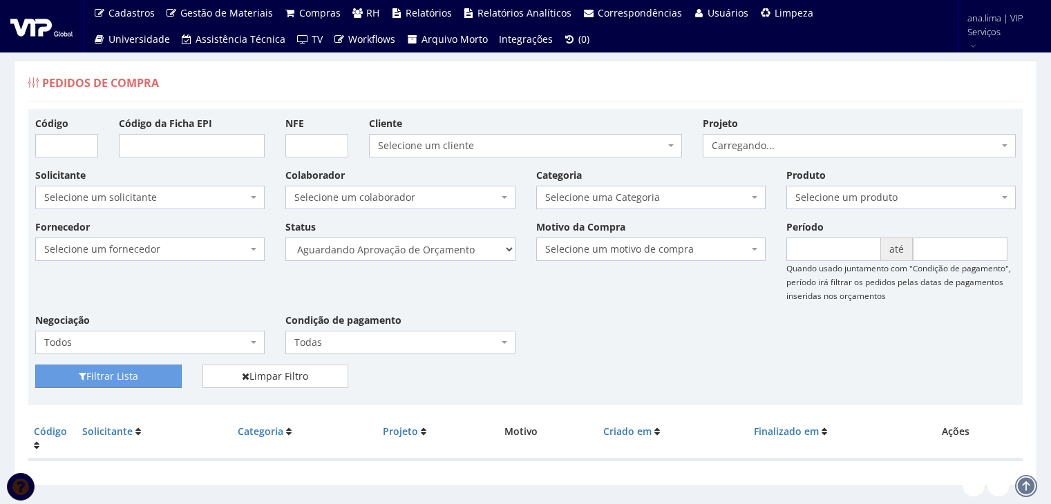
click at [446, 251] on select "Selecione um status Cancelado Aguardando Aprovação Diretoria Pedido Aprovado Ag…" at bounding box center [399, 249] width 229 height 23
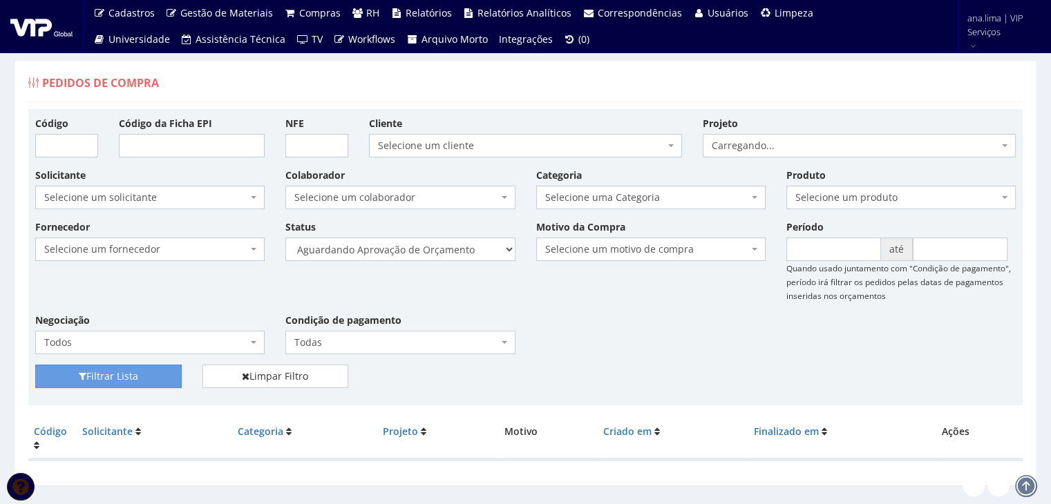
select select "1"
click at [285, 238] on select "Selecione um status Cancelado Aguardando Aprovação Diretoria Pedido Aprovado Ag…" at bounding box center [399, 249] width 229 height 23
drag, startPoint x: 130, startPoint y: 375, endPoint x: 408, endPoint y: 306, distance: 286.8
click at [130, 375] on button "Filtrar Lista" at bounding box center [108, 376] width 146 height 23
drag, startPoint x: 0, startPoint y: 0, endPoint x: 449, endPoint y: 259, distance: 518.5
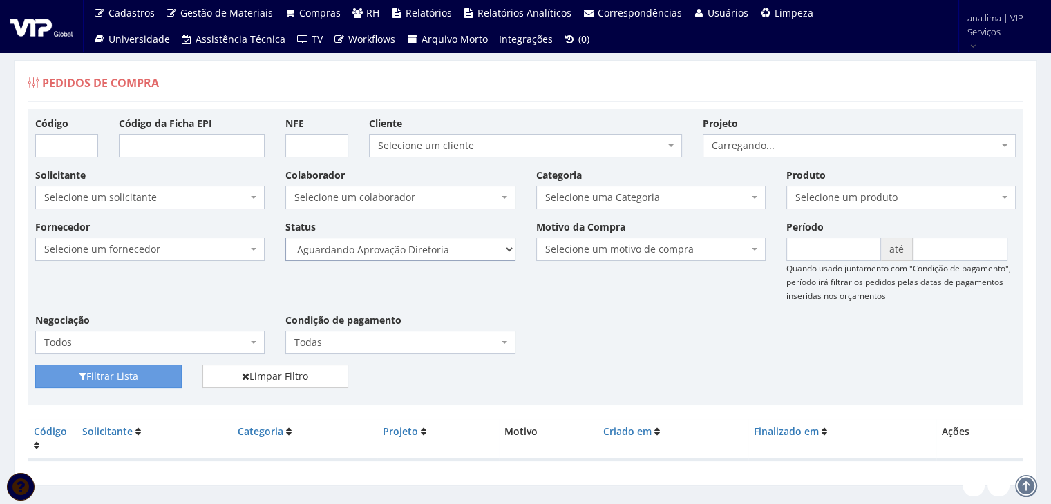
click at [446, 252] on select "Selecione um status Cancelado Aguardando Aprovação Diretoria Pedido Aprovado Ag…" at bounding box center [399, 249] width 229 height 23
select select "4"
click at [285, 238] on select "Selecione um status Cancelado Aguardando Aprovação Diretoria Pedido Aprovado Ag…" at bounding box center [399, 249] width 229 height 23
drag, startPoint x: 161, startPoint y: 379, endPoint x: 242, endPoint y: 348, distance: 86.6
click at [162, 377] on button "Filtrar Lista" at bounding box center [108, 376] width 146 height 23
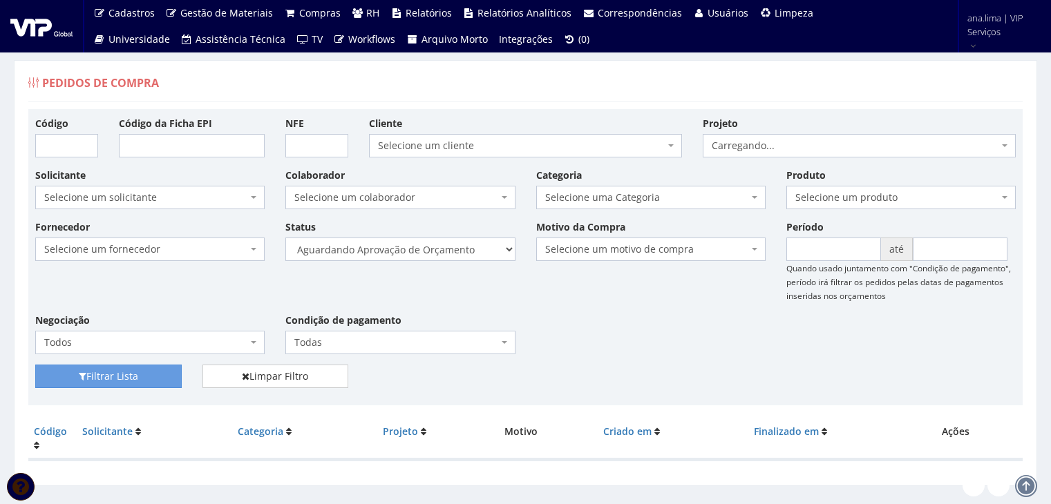
scroll to position [28, 0]
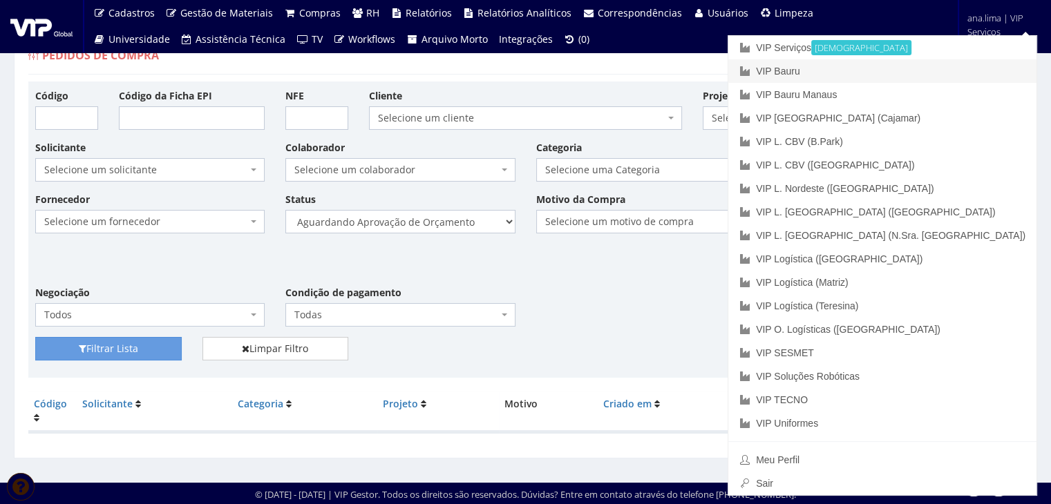
click at [943, 72] on link "VIP Bauru" at bounding box center [882, 70] width 308 height 23
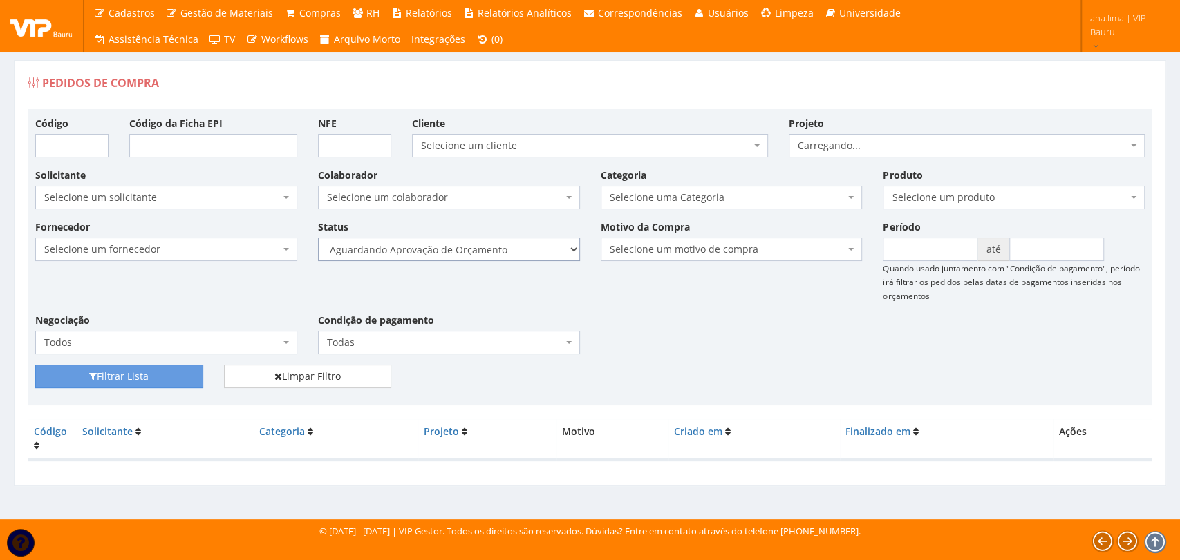
drag, startPoint x: 515, startPoint y: 251, endPoint x: 514, endPoint y: 258, distance: 6.9
click at [515, 251] on select "Selecione um status Cancelado Aguardando Aprovação Diretoria Pedido Aprovado Ag…" at bounding box center [449, 249] width 262 height 23
select select "1"
click at [318, 238] on select "Selecione um status Cancelado Aguardando Aprovação Diretoria Pedido Aprovado Ag…" at bounding box center [449, 249] width 262 height 23
click at [149, 371] on button "Filtrar Lista" at bounding box center [119, 376] width 168 height 23
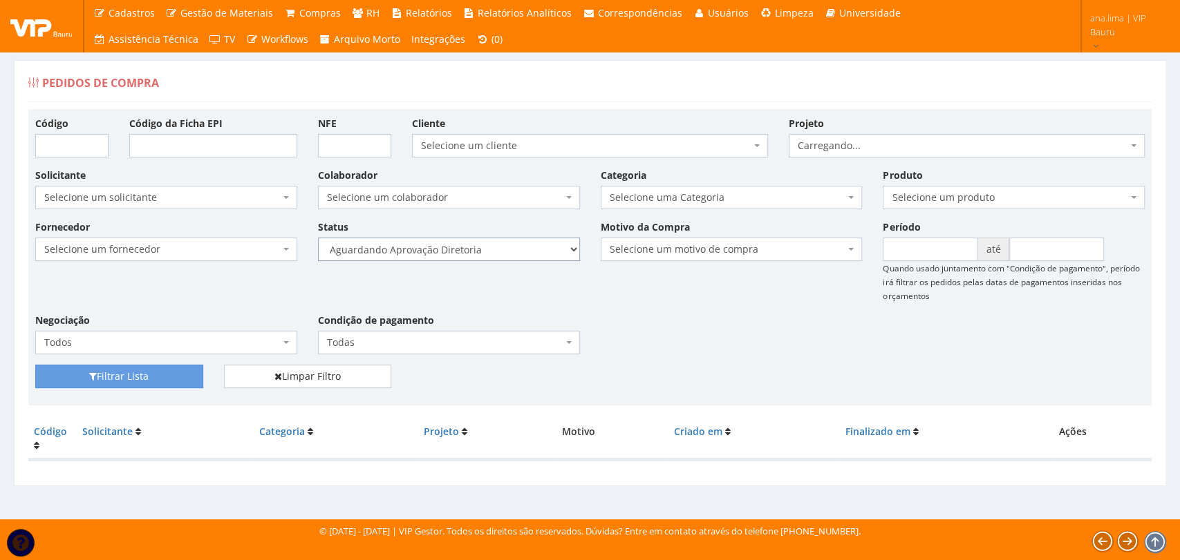
click at [492, 255] on select "Selecione um status Cancelado Aguardando Aprovação Diretoria Pedido Aprovado Ag…" at bounding box center [449, 249] width 262 height 23
click at [492, 252] on select "Selecione um status Cancelado Aguardando Aprovação Diretoria Pedido Aprovado Ag…" at bounding box center [449, 249] width 262 height 23
select select "4"
click at [318, 238] on select "Selecione um status Cancelado Aguardando Aprovação Diretoria Pedido Aprovado Ag…" at bounding box center [449, 249] width 262 height 23
click at [177, 370] on button "Filtrar Lista" at bounding box center [119, 376] width 168 height 23
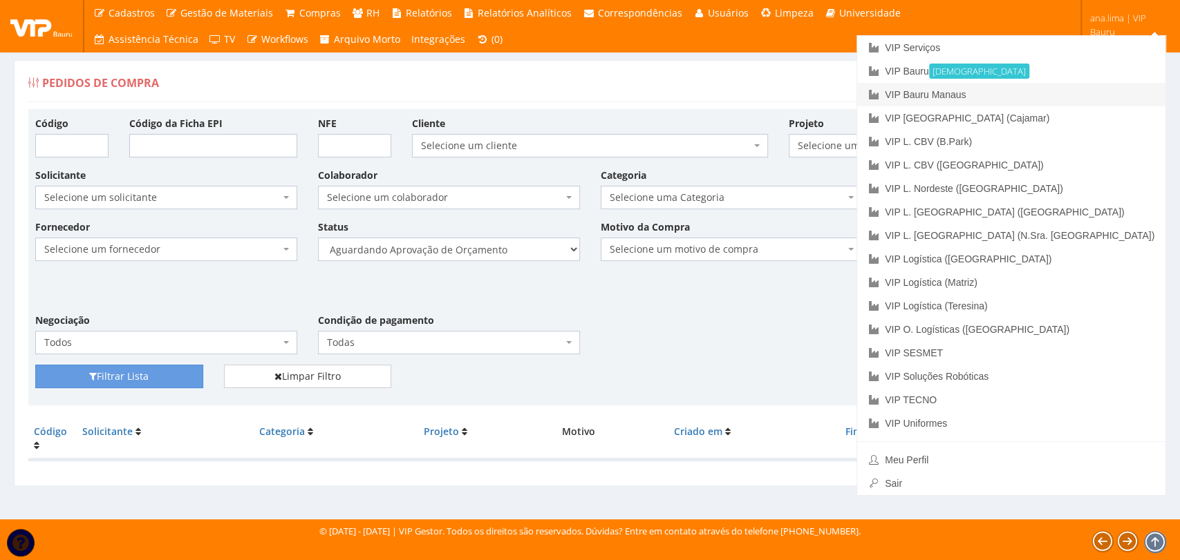
click at [1081, 95] on link "VIP Bauru Manaus" at bounding box center [1011, 94] width 308 height 23
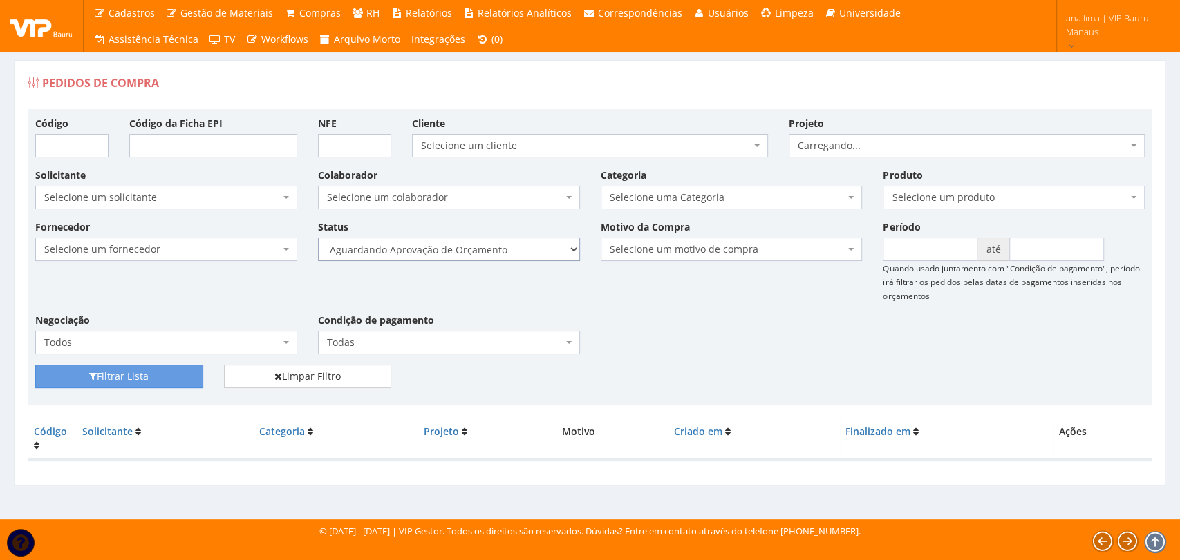
drag, startPoint x: 0, startPoint y: 0, endPoint x: 492, endPoint y: 256, distance: 554.8
click at [491, 252] on select "Selecione um status Cancelado Aguardando Aprovação Diretoria Pedido Aprovado Ag…" at bounding box center [449, 249] width 262 height 23
select select "1"
click at [318, 238] on select "Selecione um status Cancelado Aguardando Aprovação Diretoria Pedido Aprovado Ag…" at bounding box center [449, 249] width 262 height 23
click at [151, 377] on button "Filtrar Lista" at bounding box center [119, 376] width 168 height 23
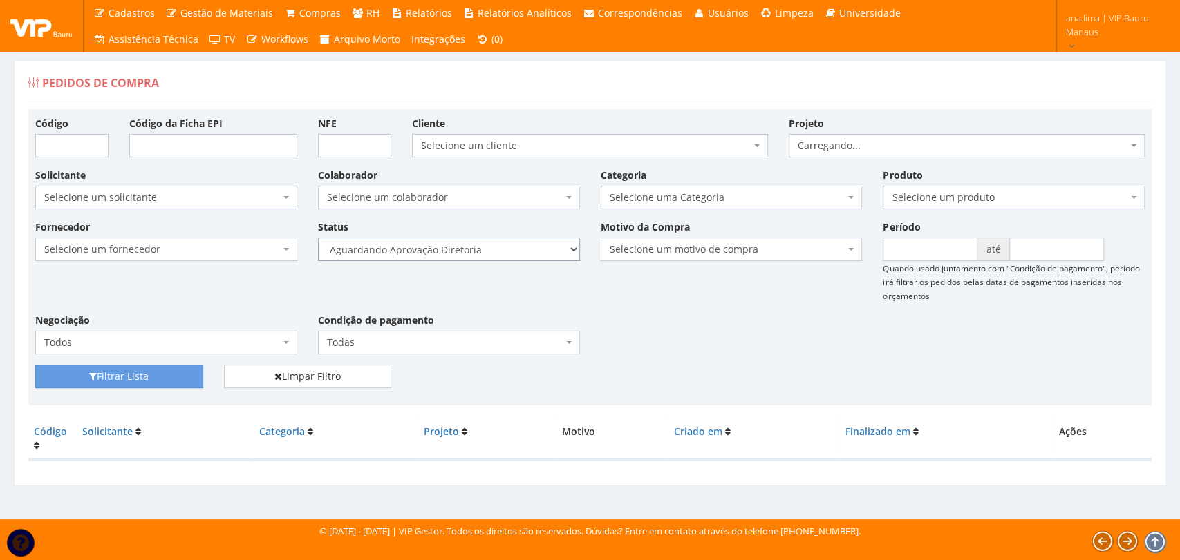
click at [510, 249] on select "Selecione um status Cancelado Aguardando Aprovação Diretoria Pedido Aprovado Ag…" at bounding box center [449, 249] width 262 height 23
select select "4"
click at [318, 238] on select "Selecione um status Cancelado Aguardando Aprovação Diretoria Pedido Aprovado Ag…" at bounding box center [449, 249] width 262 height 23
click at [192, 373] on button "Filtrar Lista" at bounding box center [119, 376] width 168 height 23
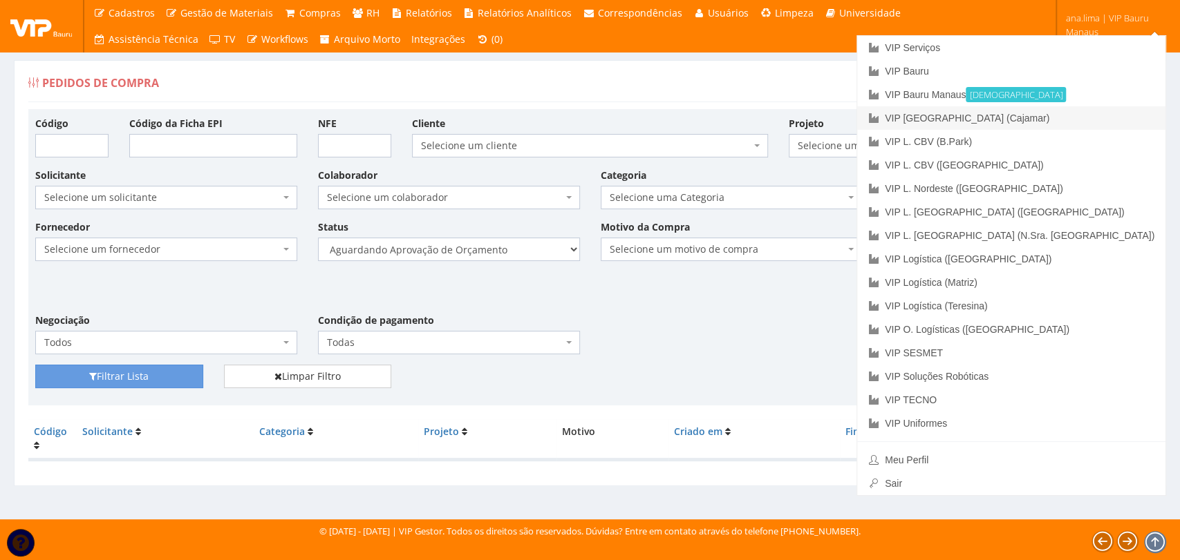
click at [1081, 120] on link "VIP [GEOGRAPHIC_DATA] (Cajamar)" at bounding box center [1011, 117] width 308 height 23
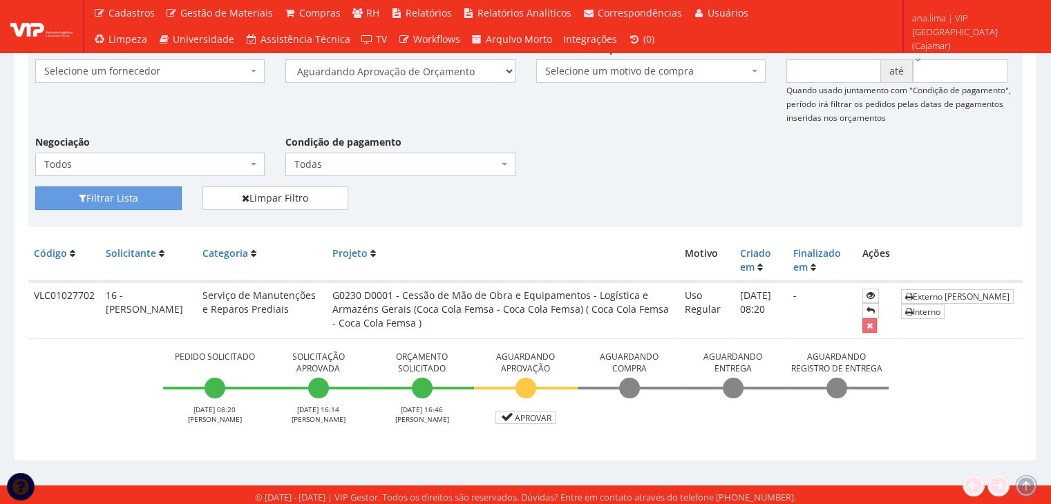
scroll to position [181, 0]
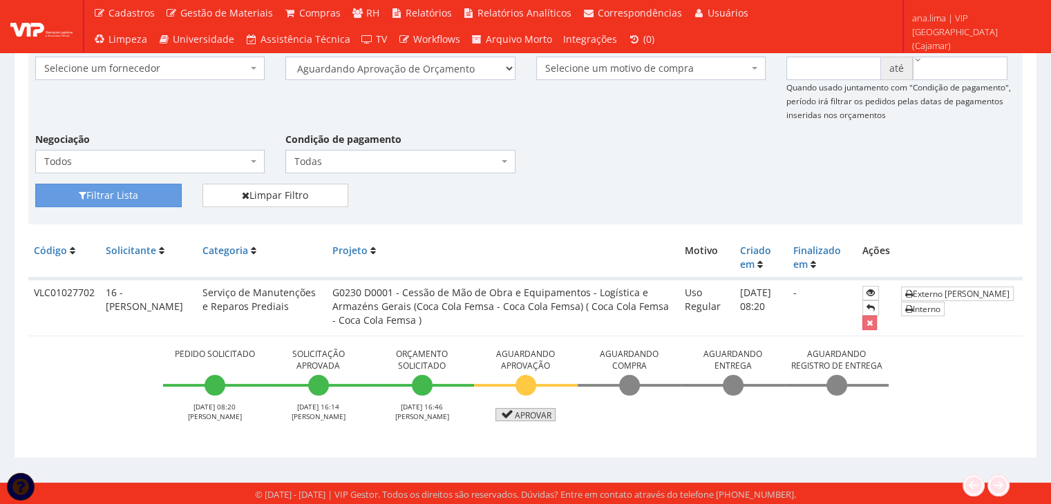
click at [535, 413] on link "Aprovar" at bounding box center [525, 414] width 61 height 13
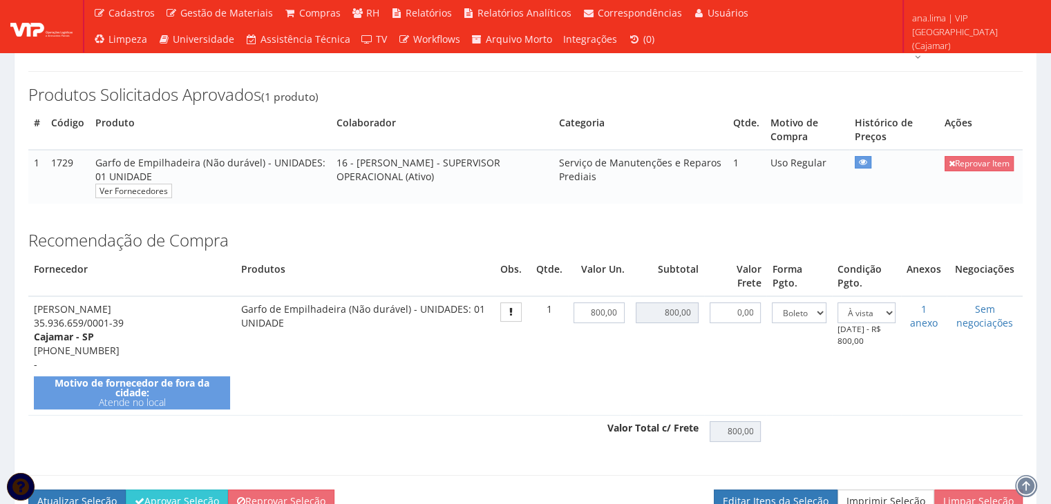
scroll to position [276, 0]
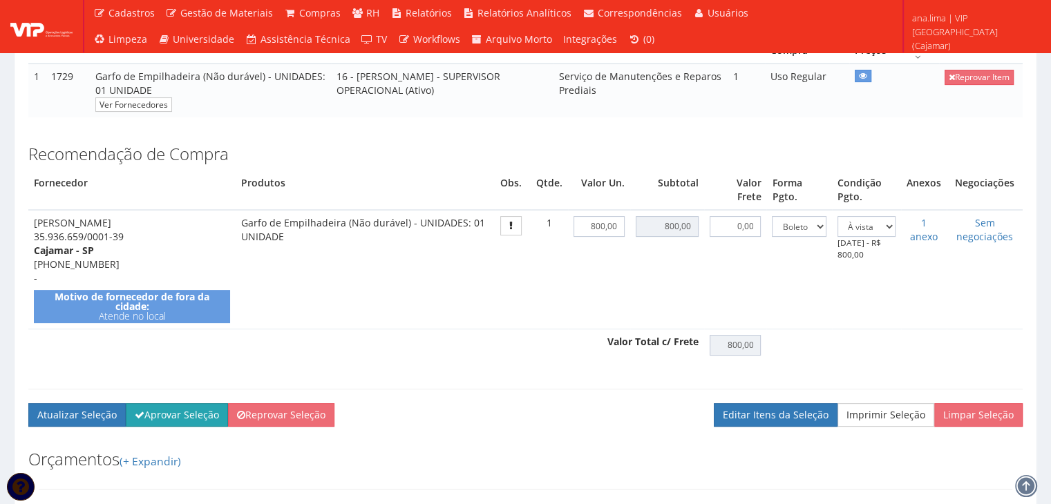
click at [172, 414] on button "Aprovar Seleção" at bounding box center [177, 415] width 102 height 23
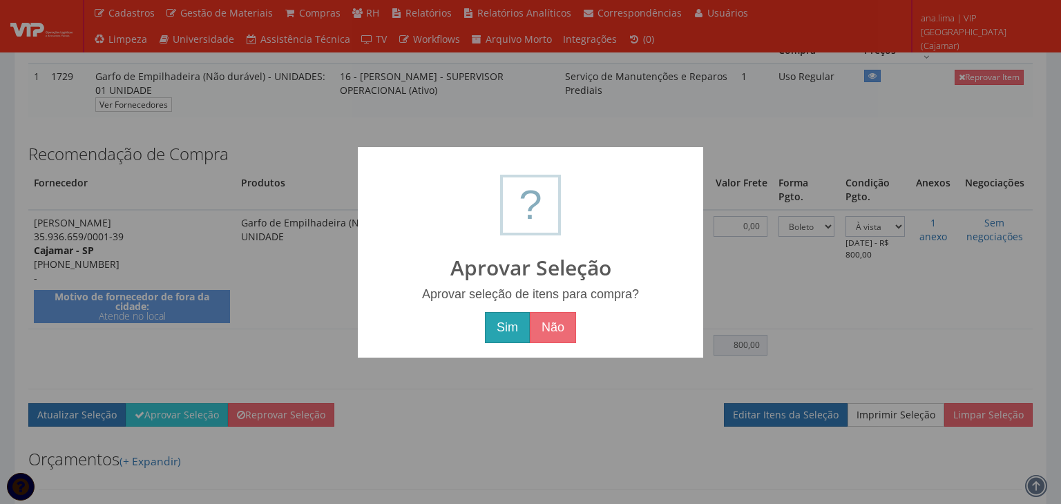
drag, startPoint x: 506, startPoint y: 333, endPoint x: 455, endPoint y: 341, distance: 51.0
click at [505, 333] on button "Sim" at bounding box center [507, 328] width 45 height 32
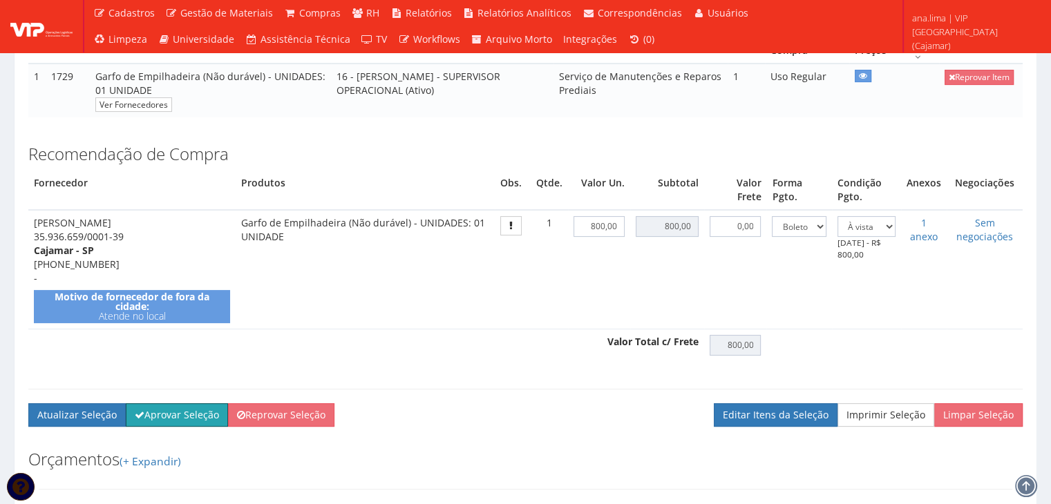
scroll to position [328, 0]
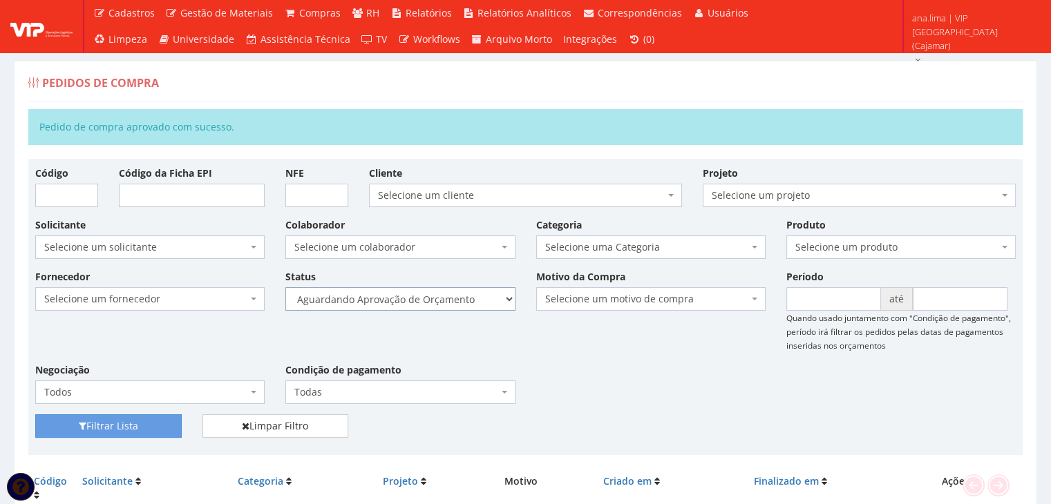
click at [503, 300] on select "Selecione um status Cancelado Aguardando Aprovação Diretoria Pedido Aprovado Ag…" at bounding box center [399, 298] width 229 height 23
select select "1"
click at [285, 287] on select "Selecione um status Cancelado Aguardando Aprovação Diretoria Pedido Aprovado Ag…" at bounding box center [399, 298] width 229 height 23
click at [150, 423] on button "Filtrar Lista" at bounding box center [108, 426] width 146 height 23
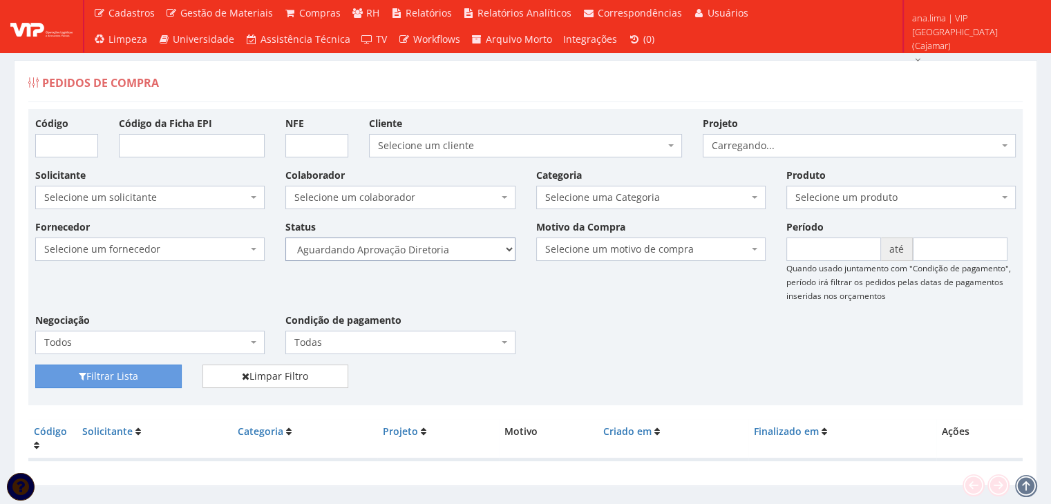
click at [470, 255] on select "Selecione um status Cancelado Aguardando Aprovação Diretoria Pedido Aprovado Ag…" at bounding box center [399, 249] width 229 height 23
select select "4"
click at [285, 238] on select "Selecione um status Cancelado Aguardando Aprovação Diretoria Pedido Aprovado Ag…" at bounding box center [399, 249] width 229 height 23
click at [171, 377] on button "Filtrar Lista" at bounding box center [108, 376] width 146 height 23
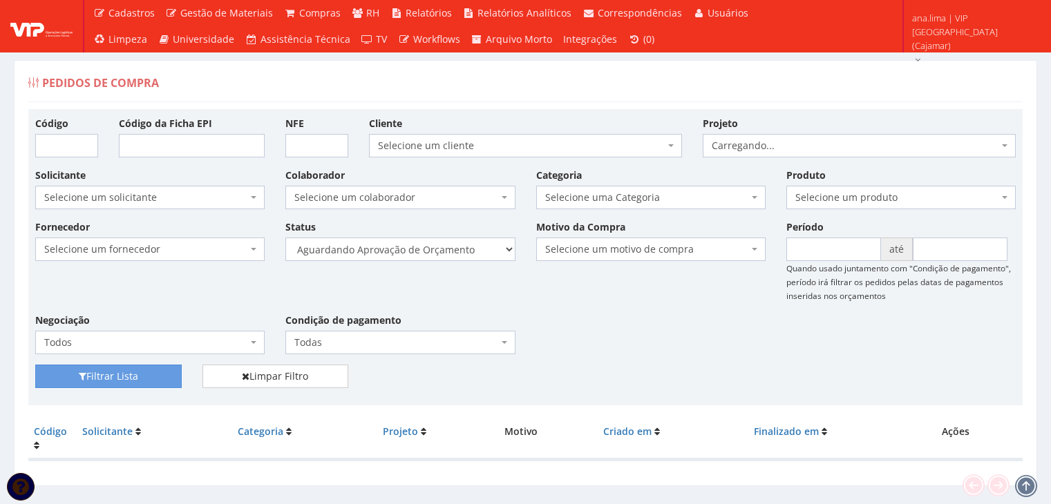
scroll to position [28, 0]
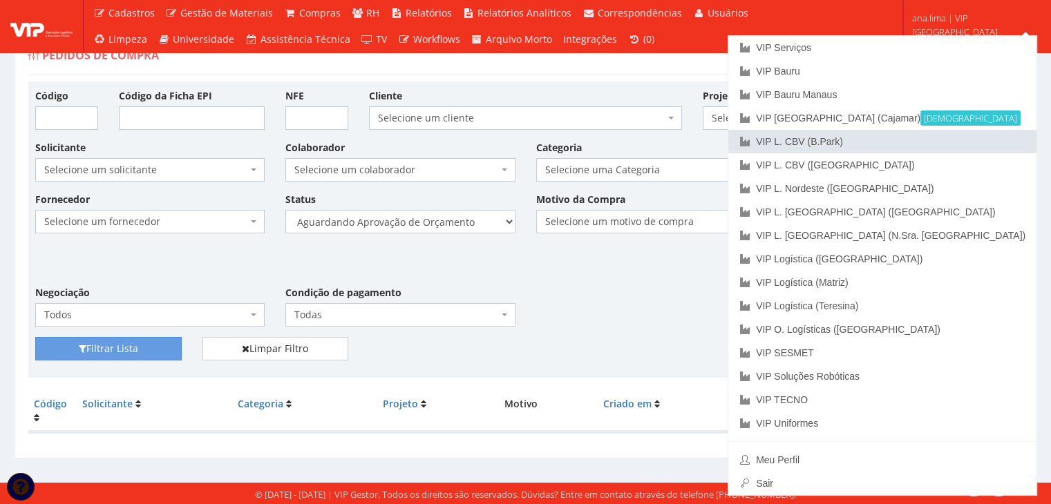
drag, startPoint x: 965, startPoint y: 144, endPoint x: 922, endPoint y: 153, distance: 43.6
click at [963, 144] on link "VIP L. CBV (B.Park)" at bounding box center [882, 141] width 308 height 23
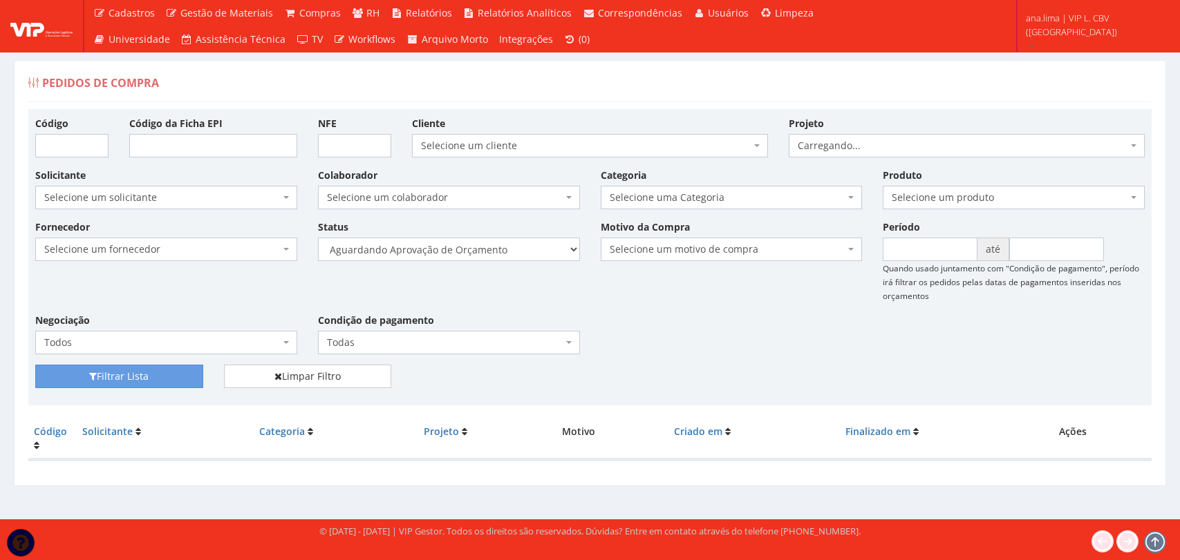
click at [534, 253] on select "Selecione um status Cancelado Aguardando Aprovação Diretoria Pedido Aprovado Ag…" at bounding box center [449, 249] width 262 height 23
select select "1"
click at [318, 238] on select "Selecione um status Cancelado Aguardando Aprovação Diretoria Pedido Aprovado Ag…" at bounding box center [449, 249] width 262 height 23
click at [179, 373] on button "Filtrar Lista" at bounding box center [119, 376] width 168 height 23
click at [566, 243] on select "Selecione um status Cancelado Aguardando Aprovação Diretoria Pedido Aprovado Ag…" at bounding box center [449, 249] width 262 height 23
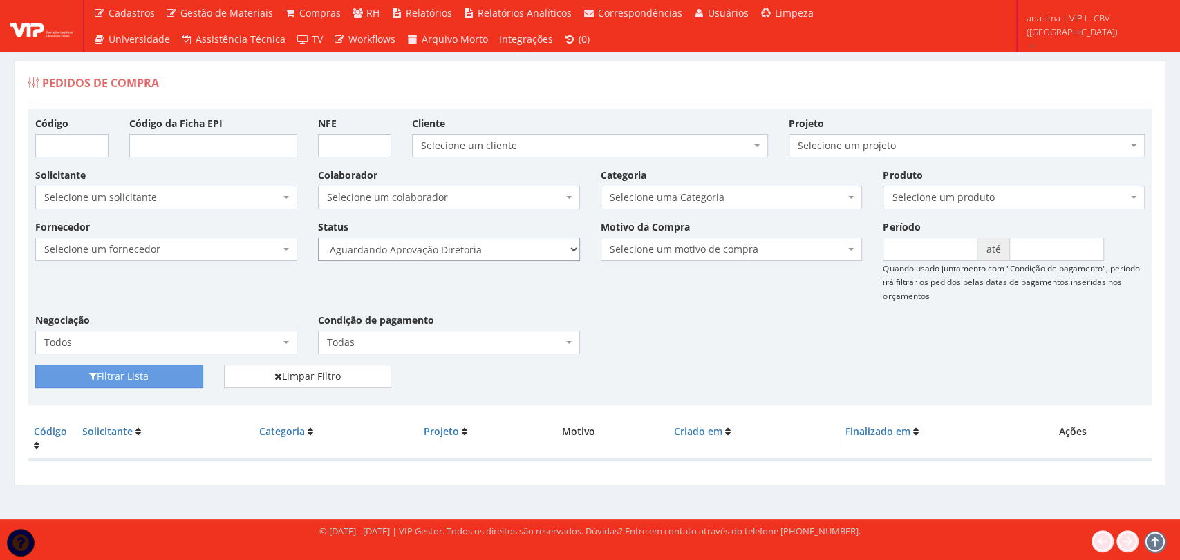
select select "4"
click at [318, 238] on select "Selecione um status Cancelado Aguardando Aprovação Diretoria Pedido Aprovado Ag…" at bounding box center [449, 249] width 262 height 23
click at [132, 376] on button "Filtrar Lista" at bounding box center [119, 376] width 168 height 23
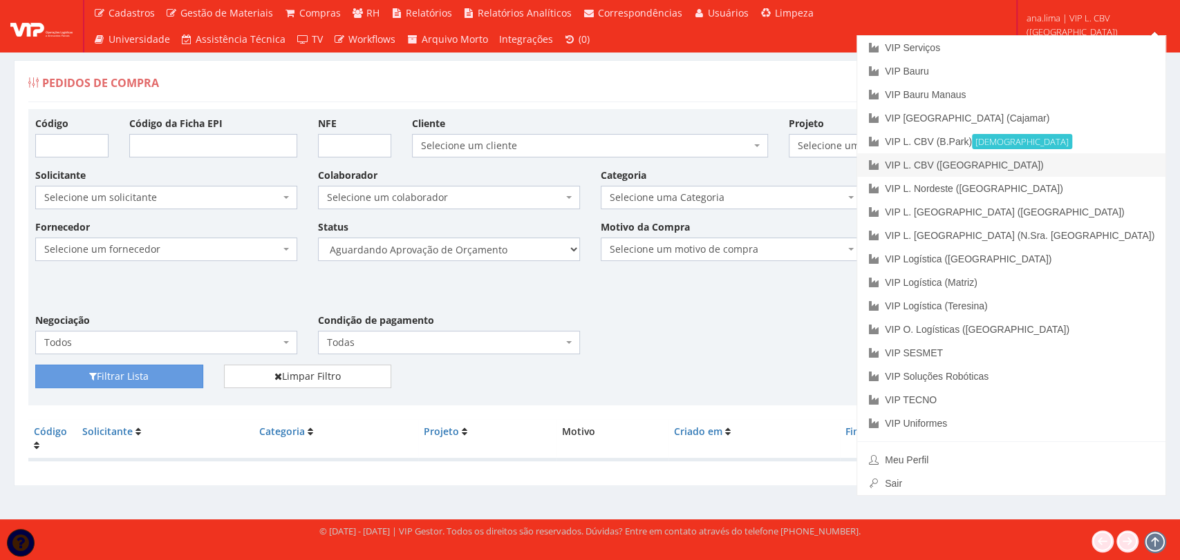
click at [1073, 162] on link "VIP L. CBV ([GEOGRAPHIC_DATA])" at bounding box center [1011, 164] width 308 height 23
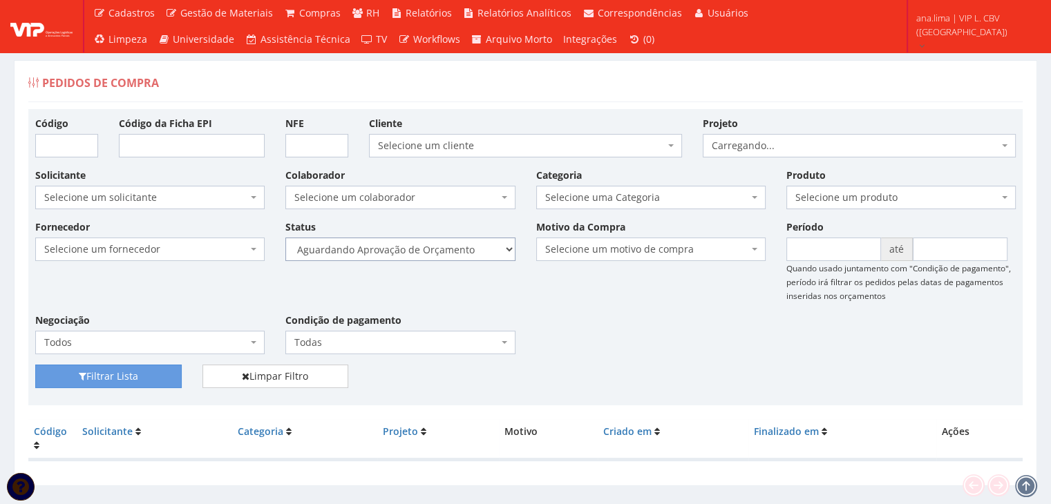
click at [453, 246] on select "Selecione um status Cancelado Aguardando Aprovação Diretoria Pedido Aprovado Ag…" at bounding box center [399, 249] width 229 height 23
select select "1"
click at [285, 238] on select "Selecione um status Cancelado Aguardando Aprovação Diretoria Pedido Aprovado Ag…" at bounding box center [399, 249] width 229 height 23
drag, startPoint x: 144, startPoint y: 375, endPoint x: 309, endPoint y: 315, distance: 175.5
click at [146, 375] on button "Filtrar Lista" at bounding box center [108, 376] width 146 height 23
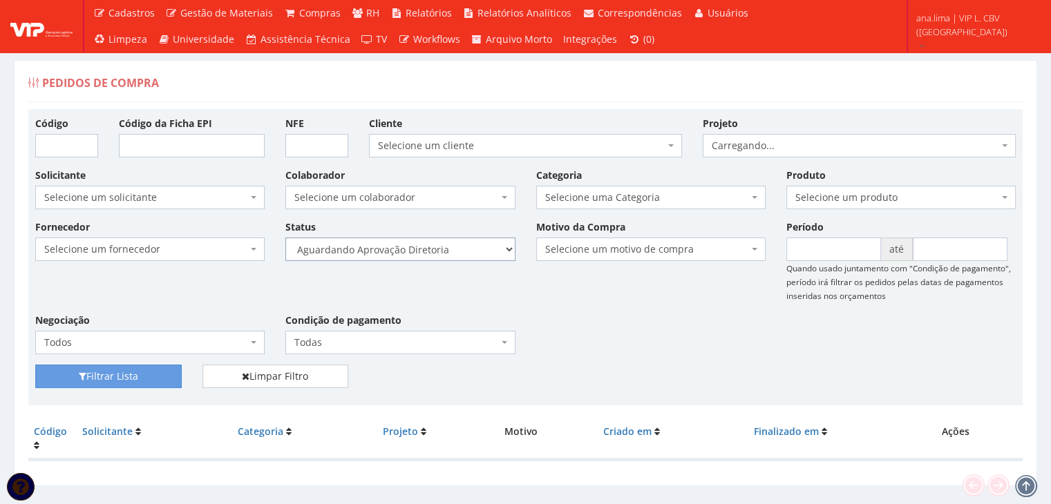
click at [448, 249] on select "Selecione um status Cancelado Aguardando Aprovação Diretoria Pedido Aprovado Ag…" at bounding box center [399, 249] width 229 height 23
select select "4"
click at [285, 238] on select "Selecione um status Cancelado Aguardando Aprovação Diretoria Pedido Aprovado Ag…" at bounding box center [399, 249] width 229 height 23
click at [140, 374] on button "Filtrar Lista" at bounding box center [108, 376] width 146 height 23
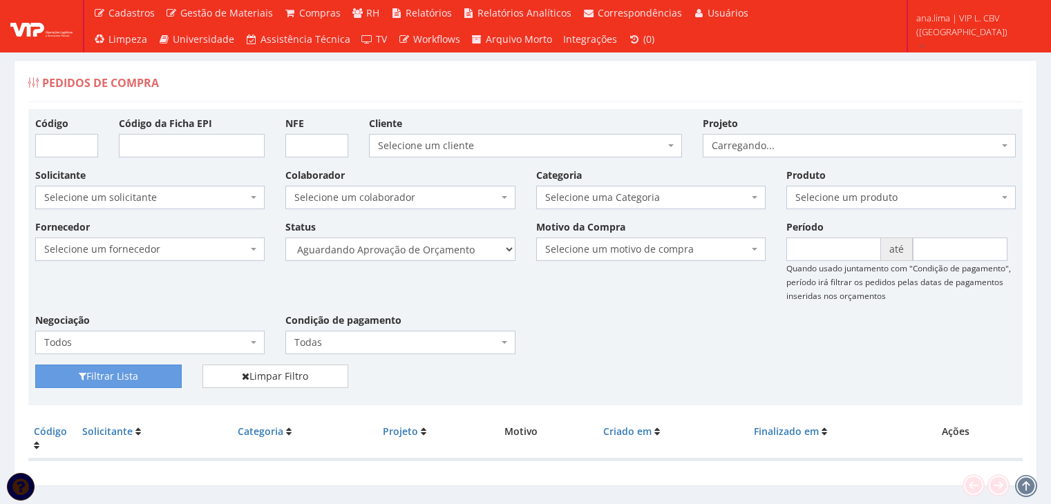
scroll to position [28, 0]
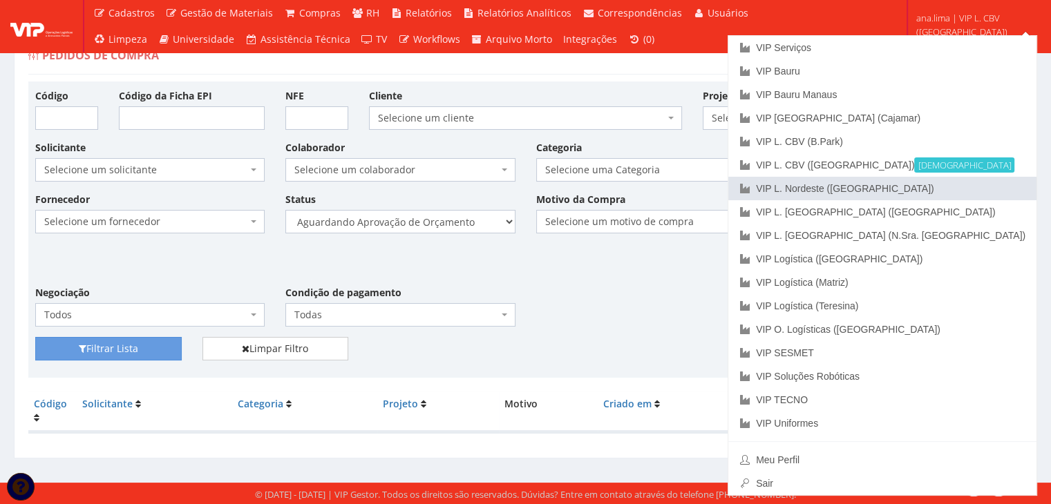
click at [974, 177] on link "VIP L. Nordeste ([GEOGRAPHIC_DATA])" at bounding box center [882, 188] width 308 height 23
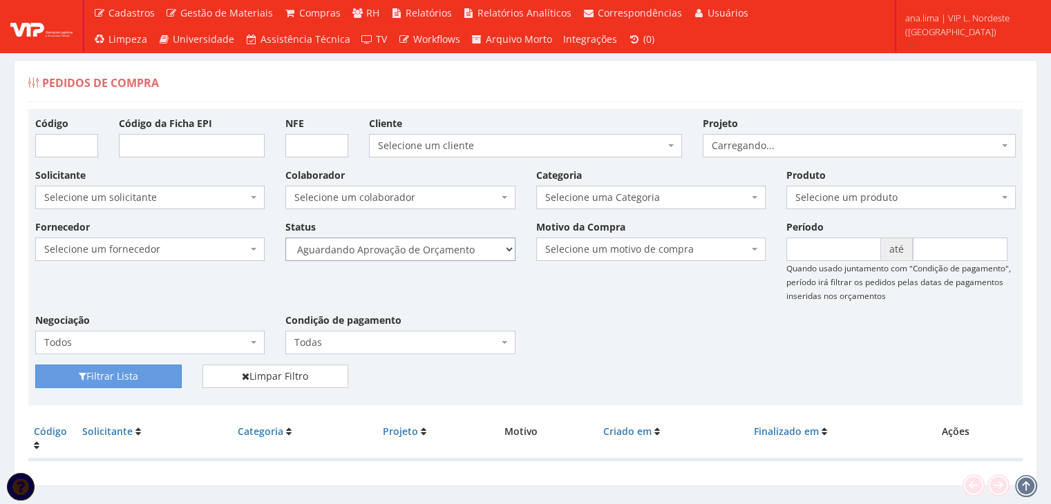
drag, startPoint x: 475, startPoint y: 251, endPoint x: 469, endPoint y: 258, distance: 9.4
click at [475, 251] on select "Selecione um status Cancelado Aguardando Aprovação Diretoria Pedido Aprovado Ag…" at bounding box center [399, 249] width 229 height 23
select select "1"
click at [285, 238] on select "Selecione um status Cancelado Aguardando Aprovação Diretoria Pedido Aprovado Ag…" at bounding box center [399, 249] width 229 height 23
click at [117, 377] on button "Filtrar Lista" at bounding box center [108, 376] width 146 height 23
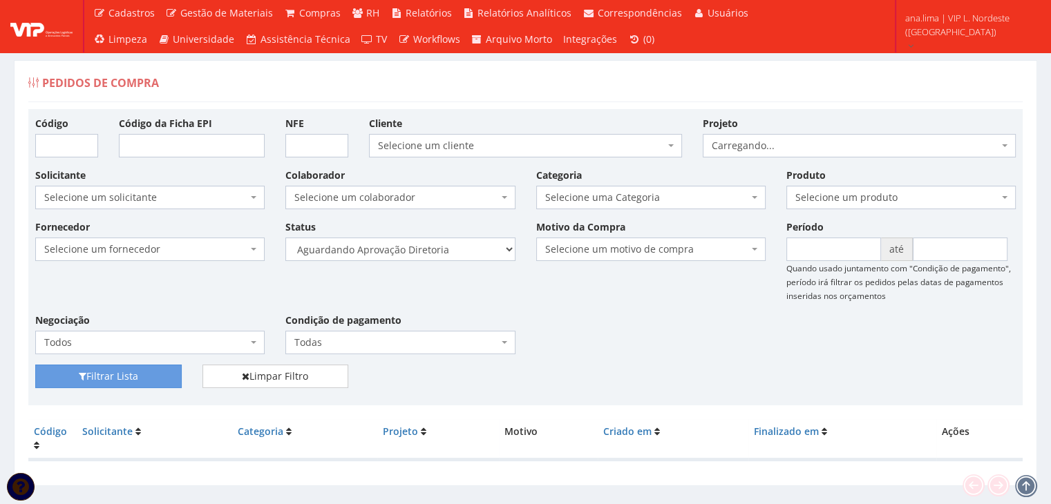
select select "4"
click at [285, 238] on select "Selecione um status Cancelado Aguardando Aprovação Diretoria Pedido Aprovado Ag…" at bounding box center [399, 249] width 229 height 23
click at [173, 372] on button "Filtrar Lista" at bounding box center [108, 376] width 146 height 23
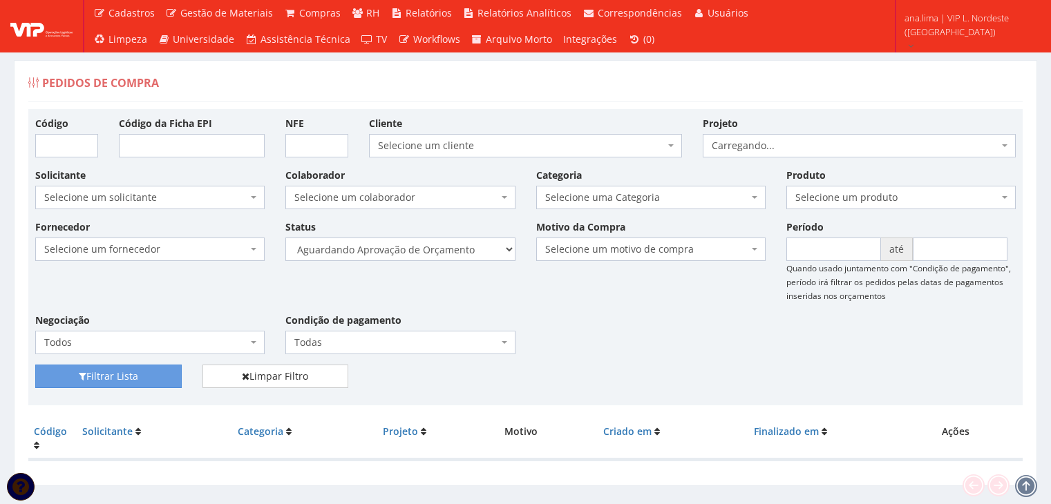
scroll to position [28, 0]
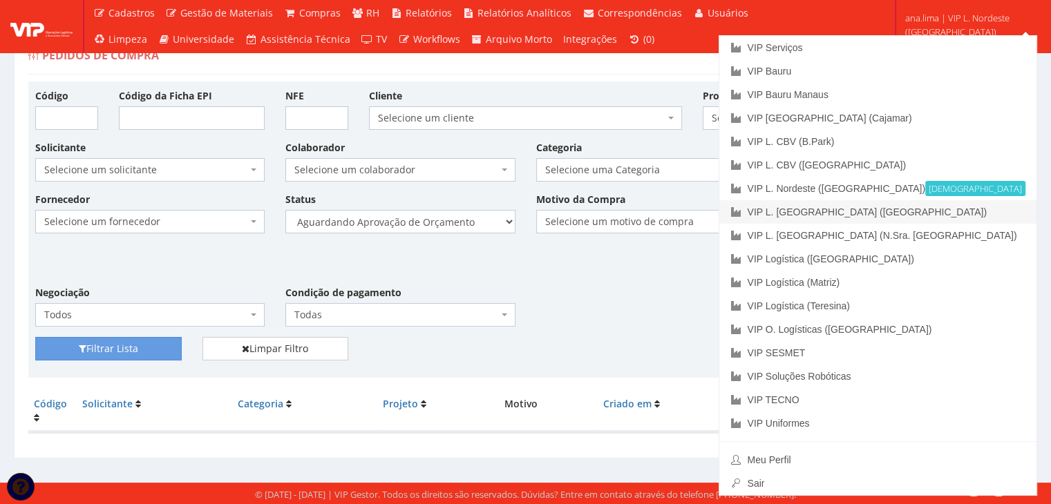
click at [978, 211] on link "VIP L. [GEOGRAPHIC_DATA] ([GEOGRAPHIC_DATA])" at bounding box center [877, 211] width 317 height 23
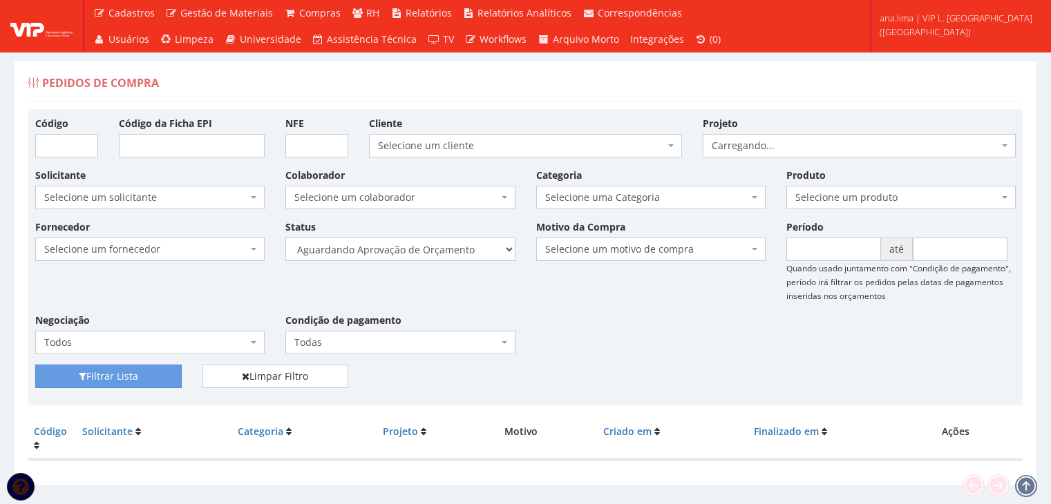
click at [470, 247] on select "Selecione um status Cancelado Aguardando Aprovação Diretoria Pedido Aprovado Ag…" at bounding box center [399, 249] width 229 height 23
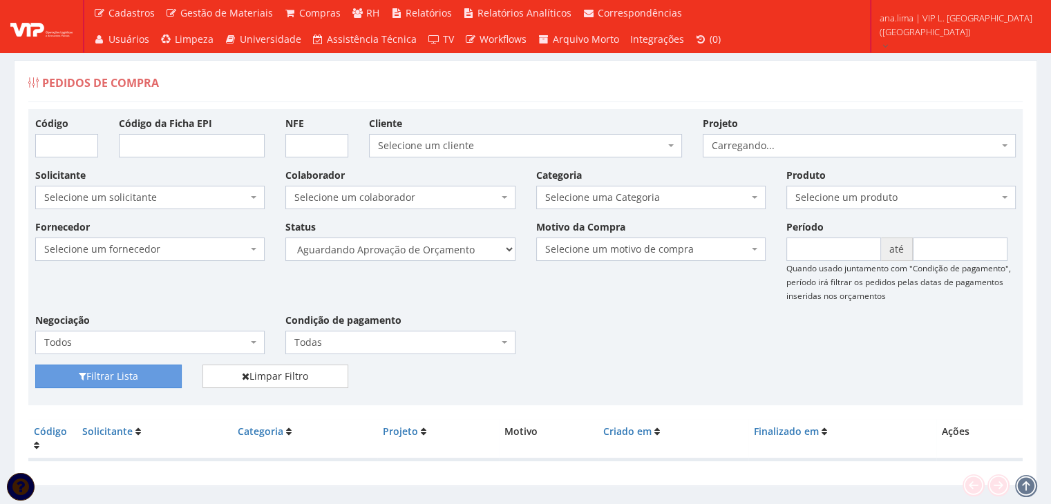
select select "1"
click at [285, 238] on select "Selecione um status Cancelado Aguardando Aprovação Diretoria Pedido Aprovado Ag…" at bounding box center [399, 249] width 229 height 23
click at [164, 370] on button "Filtrar Lista" at bounding box center [108, 376] width 146 height 23
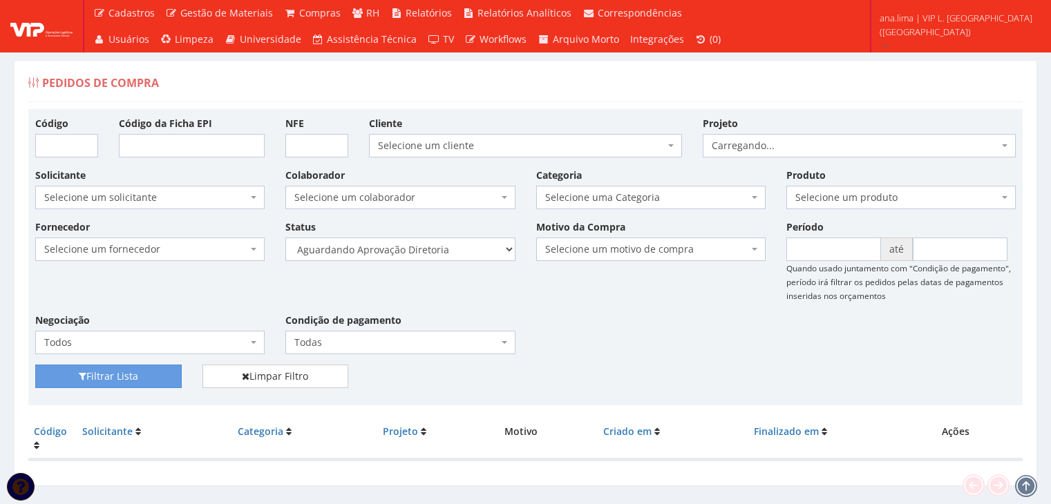
scroll to position [28, 0]
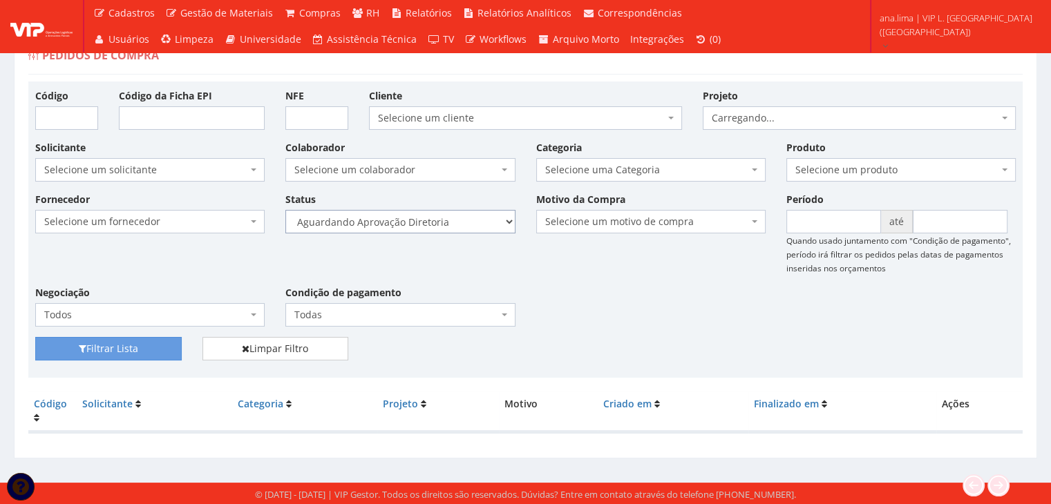
click at [480, 223] on select "Selecione um status Cancelado Aguardando Aprovação Diretoria Pedido Aprovado Ag…" at bounding box center [399, 221] width 229 height 23
select select "4"
click at [285, 210] on select "Selecione um status Cancelado Aguardando Aprovação Diretoria Pedido Aprovado Ag…" at bounding box center [399, 221] width 229 height 23
drag, startPoint x: 135, startPoint y: 346, endPoint x: 180, endPoint y: 335, distance: 46.1
click at [136, 344] on button "Filtrar Lista" at bounding box center [108, 348] width 146 height 23
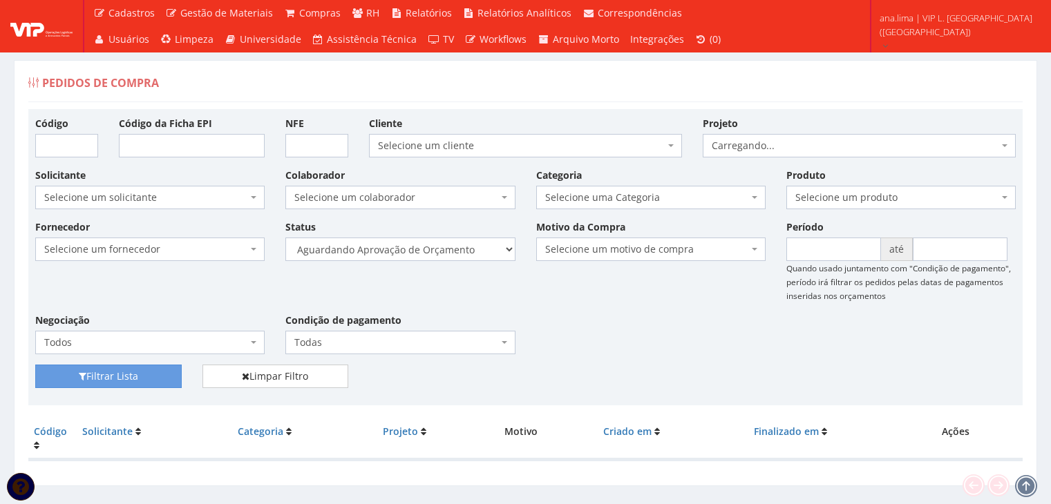
scroll to position [28, 0]
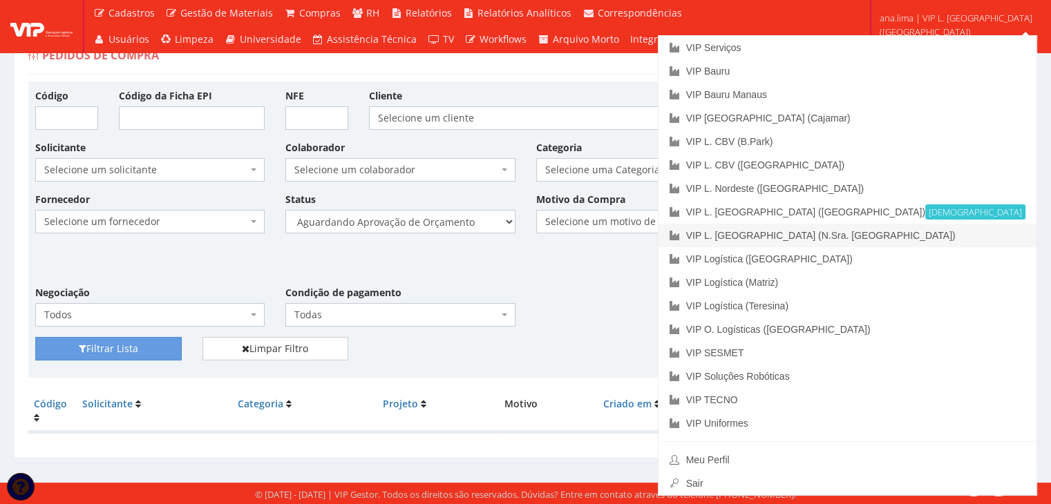
click at [993, 234] on link "VIP L. [GEOGRAPHIC_DATA] (N.Sra. [GEOGRAPHIC_DATA])" at bounding box center [848, 235] width 378 height 23
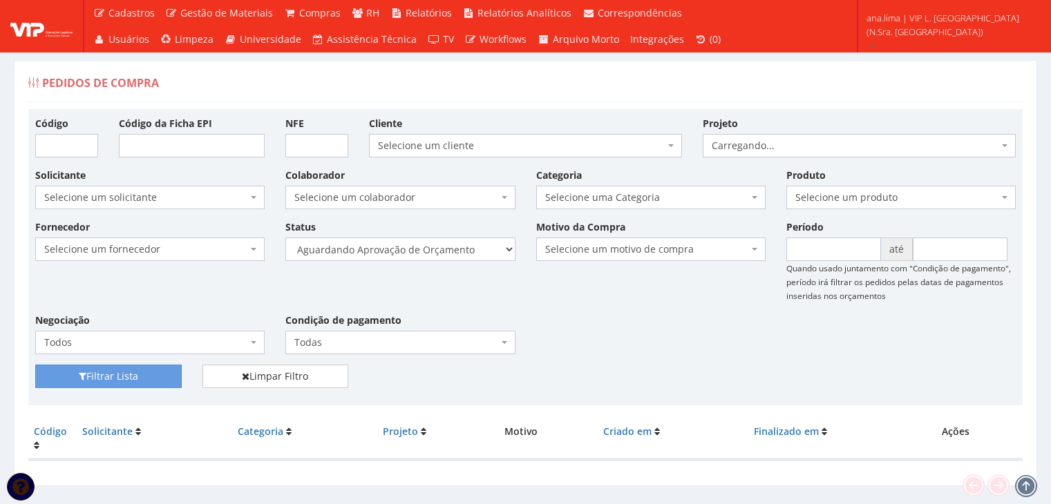
click at [475, 249] on select "Selecione um status Cancelado Aguardando Aprovação Diretoria Pedido Aprovado Ag…" at bounding box center [399, 249] width 229 height 23
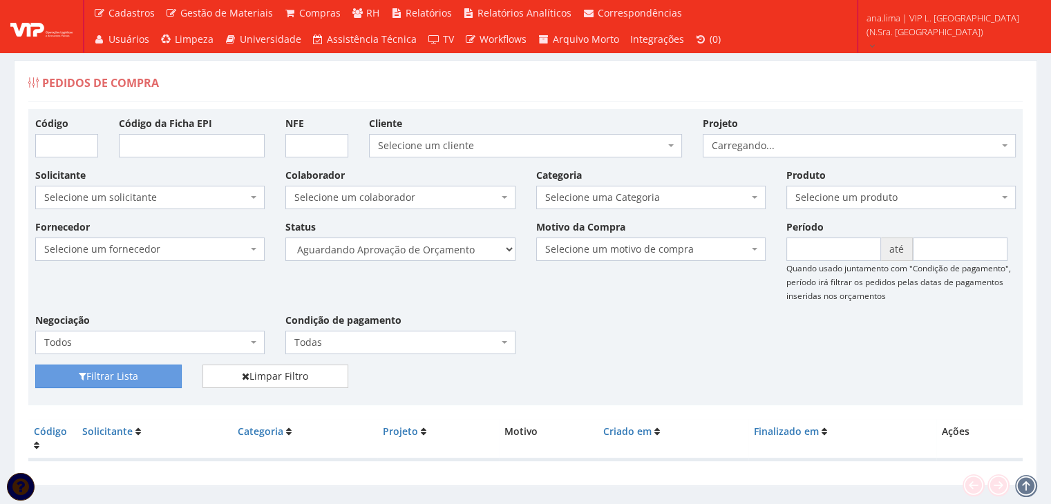
select select "1"
click at [285, 238] on select "Selecione um status Cancelado Aguardando Aprovação Diretoria Pedido Aprovado Ag…" at bounding box center [399, 249] width 229 height 23
drag, startPoint x: 155, startPoint y: 371, endPoint x: 334, endPoint y: 299, distance: 192.9
click at [155, 372] on button "Filtrar Lista" at bounding box center [108, 376] width 146 height 23
click at [457, 248] on select "Selecione um status Cancelado Aguardando Aprovação Diretoria Pedido Aprovado Ag…" at bounding box center [399, 249] width 229 height 23
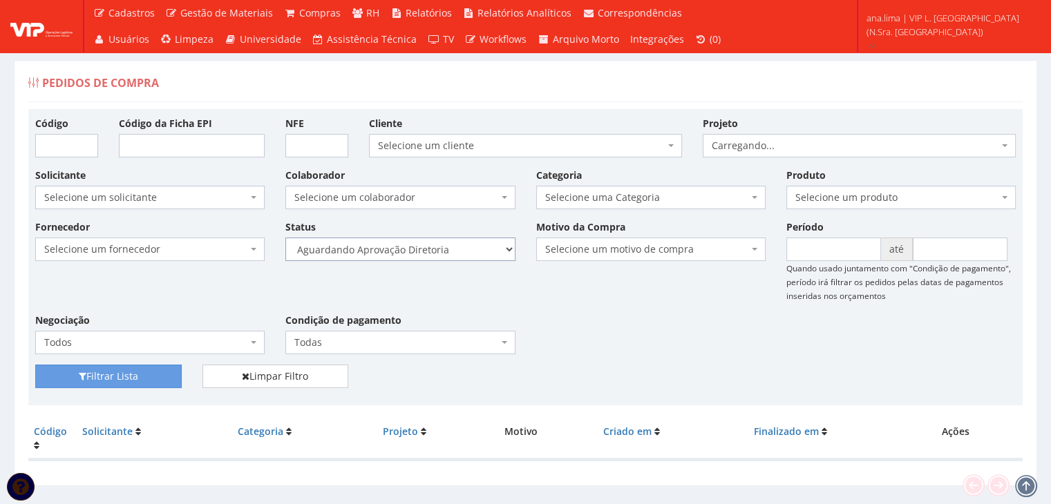
select select "4"
click at [285, 238] on select "Selecione um status Cancelado Aguardando Aprovação Diretoria Pedido Aprovado Ag…" at bounding box center [399, 249] width 229 height 23
click at [164, 371] on button "Filtrar Lista" at bounding box center [108, 376] width 146 height 23
click at [475, 249] on select "Selecione um status Cancelado Aguardando Aprovação Diretoria Pedido Aprovado Ag…" at bounding box center [399, 249] width 229 height 23
select select "1"
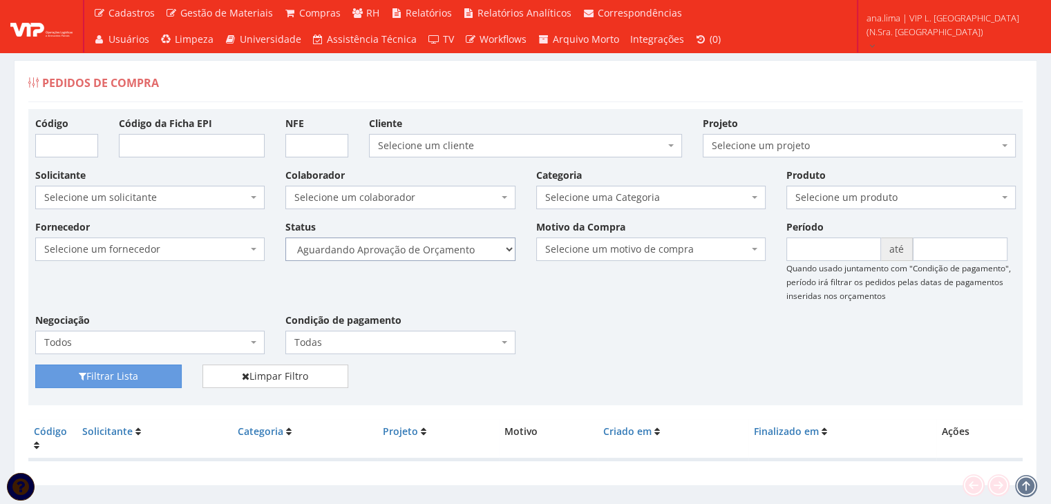
click at [285, 238] on select "Selecione um status Cancelado Aguardando Aprovação Diretoria Pedido Aprovado Ag…" at bounding box center [399, 249] width 229 height 23
drag, startPoint x: 115, startPoint y: 383, endPoint x: 246, endPoint y: 341, distance: 137.2
click at [117, 382] on button "Filtrar Lista" at bounding box center [108, 376] width 146 height 23
drag, startPoint x: 0, startPoint y: 0, endPoint x: 476, endPoint y: 259, distance: 542.1
click at [476, 252] on select "Selecione um status Cancelado Aguardando Aprovação Diretoria Pedido Aprovado Ag…" at bounding box center [399, 249] width 229 height 23
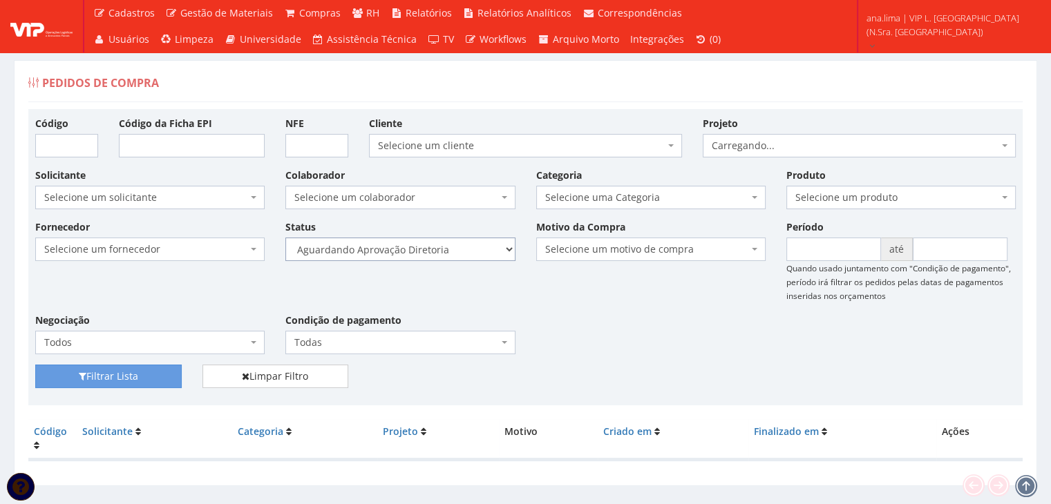
select select "4"
click at [285, 238] on select "Selecione um status Cancelado Aguardando Aprovação Diretoria Pedido Aprovado Ag…" at bounding box center [399, 249] width 229 height 23
drag, startPoint x: 158, startPoint y: 374, endPoint x: 169, endPoint y: 369, distance: 11.4
click at [158, 374] on button "Filtrar Lista" at bounding box center [108, 376] width 146 height 23
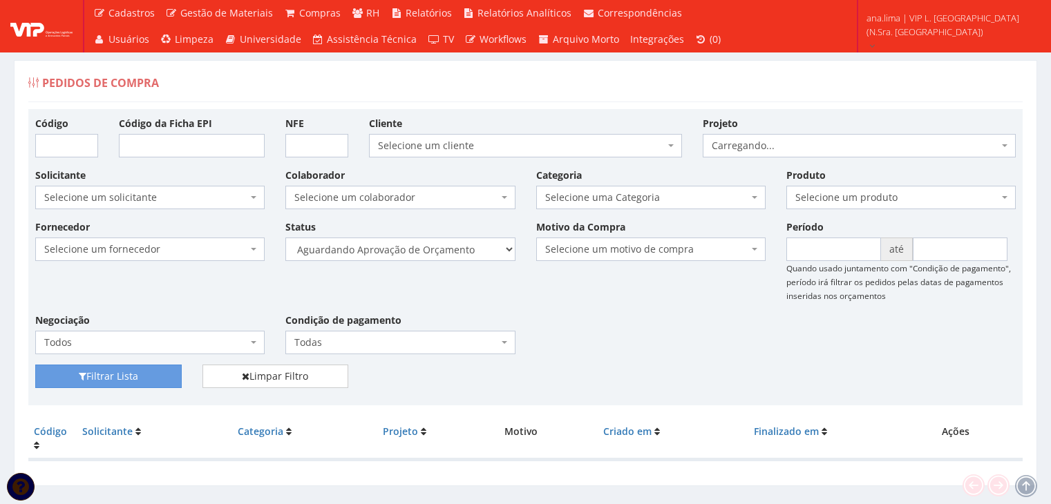
scroll to position [28, 0]
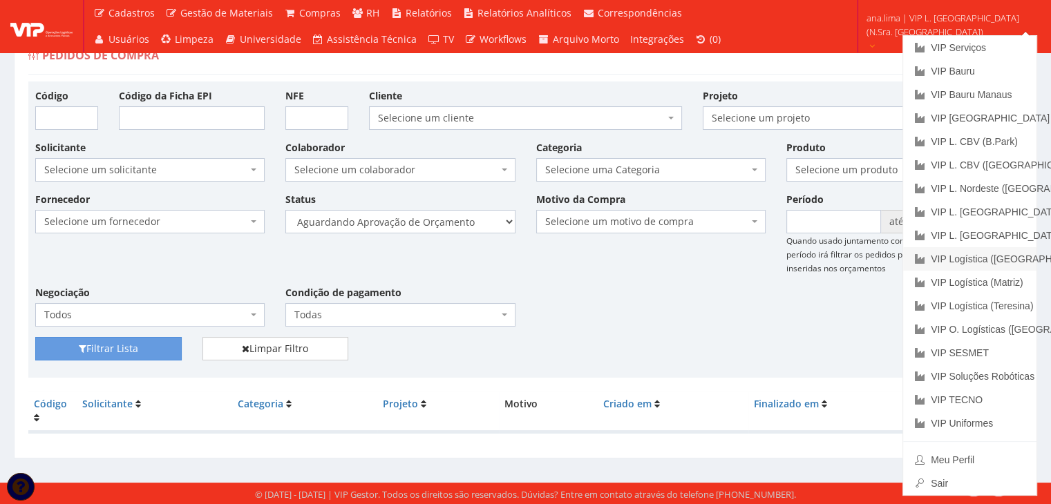
click at [978, 258] on link "VIP Logística ([GEOGRAPHIC_DATA])" at bounding box center [969, 258] width 133 height 23
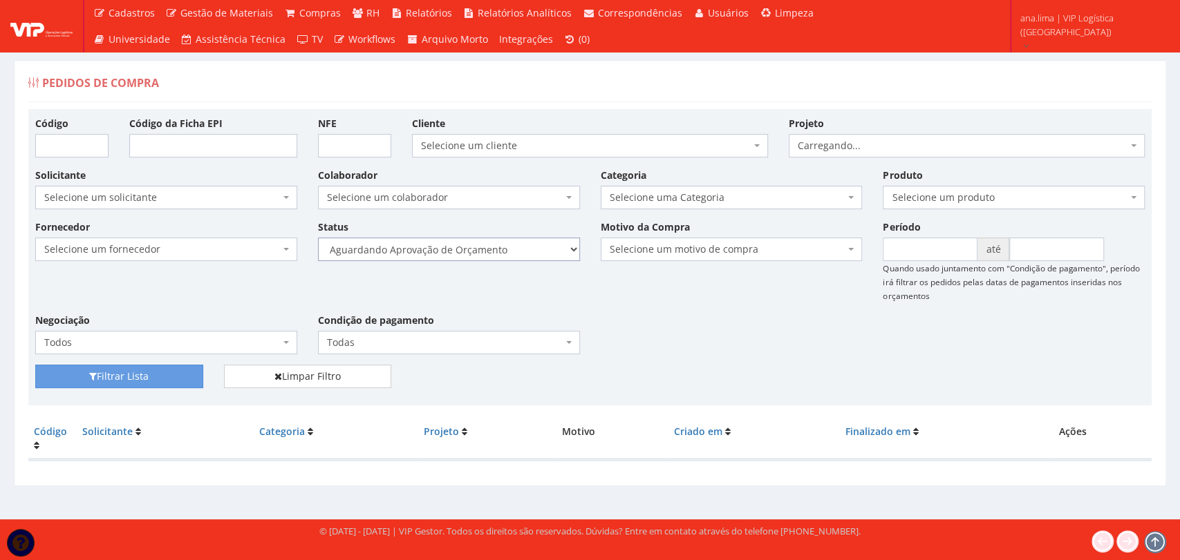
drag, startPoint x: 0, startPoint y: 0, endPoint x: 541, endPoint y: 256, distance: 598.4
click at [541, 255] on select "Selecione um status Cancelado Aguardando Aprovação Diretoria Pedido Aprovado Ag…" at bounding box center [449, 249] width 262 height 23
select select "1"
click at [318, 238] on select "Selecione um status Cancelado Aguardando Aprovação Diretoria Pedido Aprovado Ag…" at bounding box center [449, 249] width 262 height 23
click at [173, 374] on button "Filtrar Lista" at bounding box center [119, 376] width 168 height 23
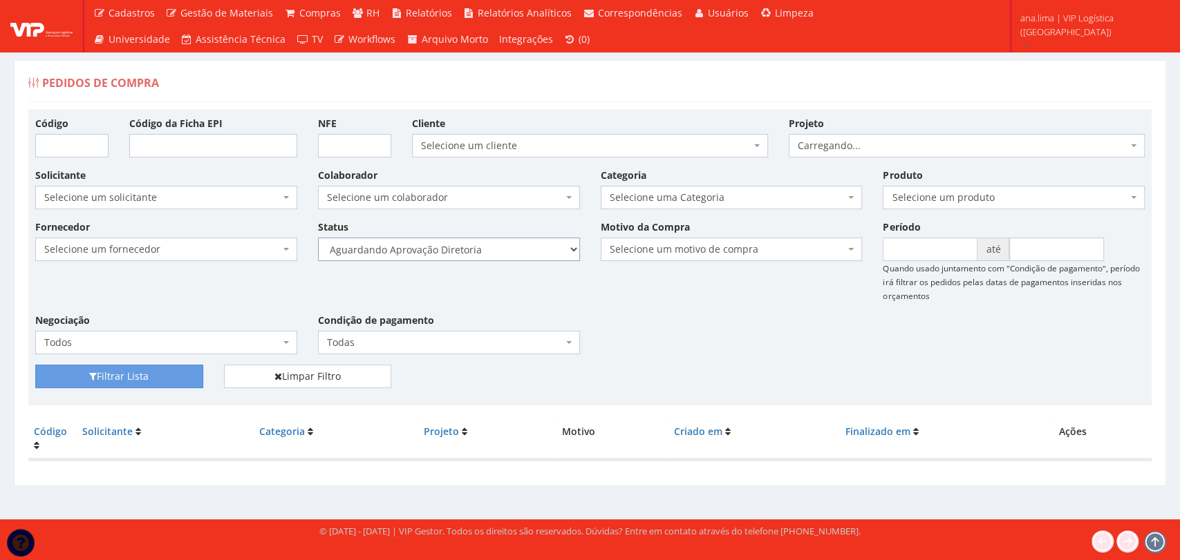
drag, startPoint x: 0, startPoint y: 0, endPoint x: 481, endPoint y: 259, distance: 546.3
click at [482, 254] on select "Selecione um status Cancelado Aguardando Aprovação Diretoria Pedido Aprovado Ag…" at bounding box center [449, 249] width 262 height 23
select select "4"
click at [318, 238] on select "Selecione um status Cancelado Aguardando Aprovação Diretoria Pedido Aprovado Ag…" at bounding box center [449, 249] width 262 height 23
drag, startPoint x: 182, startPoint y: 372, endPoint x: 193, endPoint y: 370, distance: 10.6
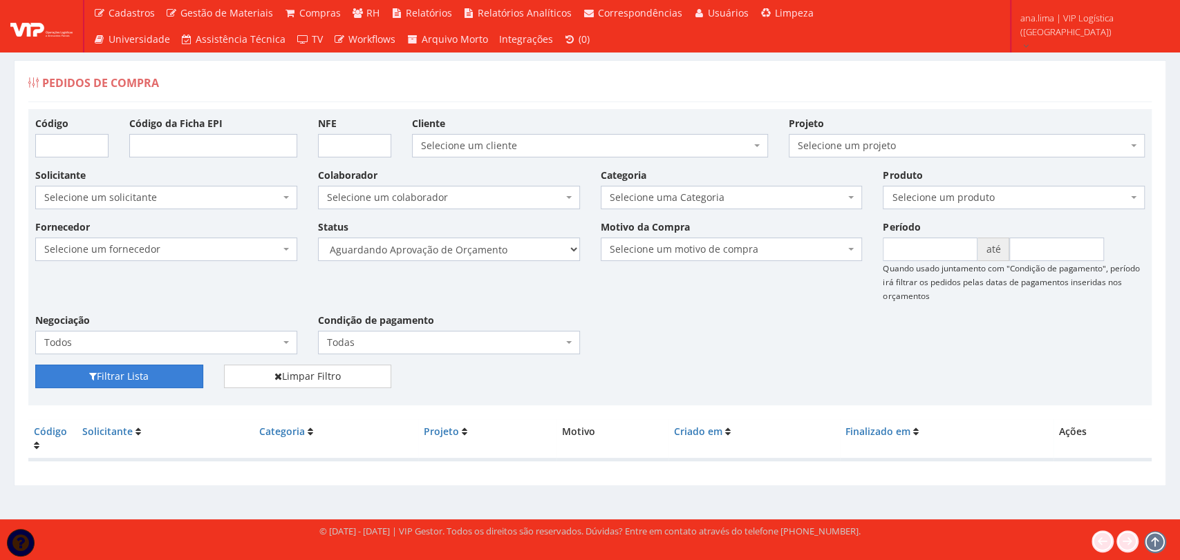
click at [182, 372] on button "Filtrar Lista" at bounding box center [119, 376] width 168 height 23
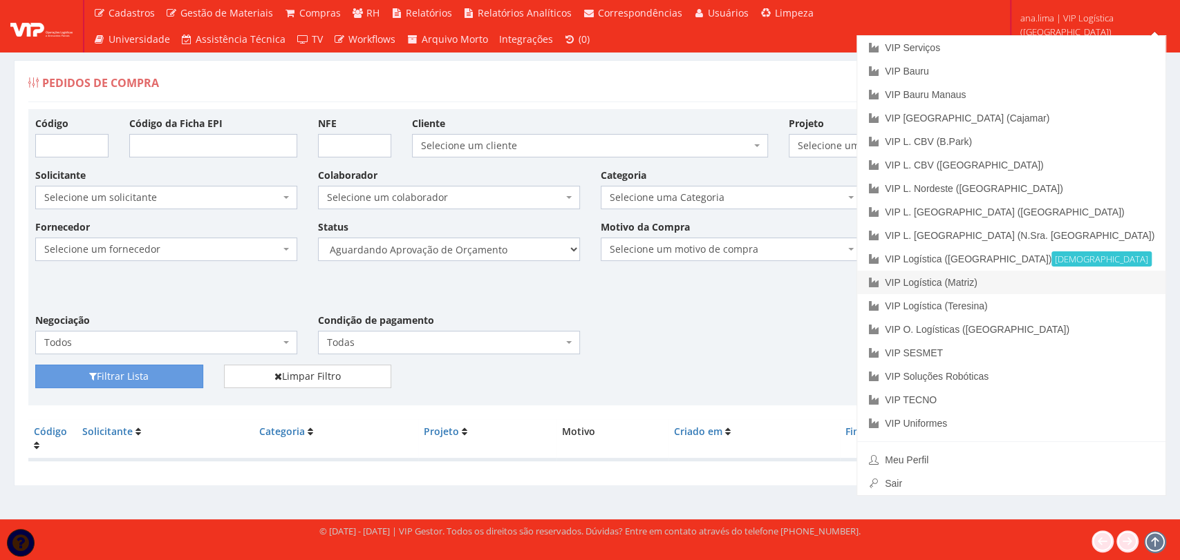
click at [1050, 272] on link "VIP Logística (Matriz)" at bounding box center [1011, 282] width 308 height 23
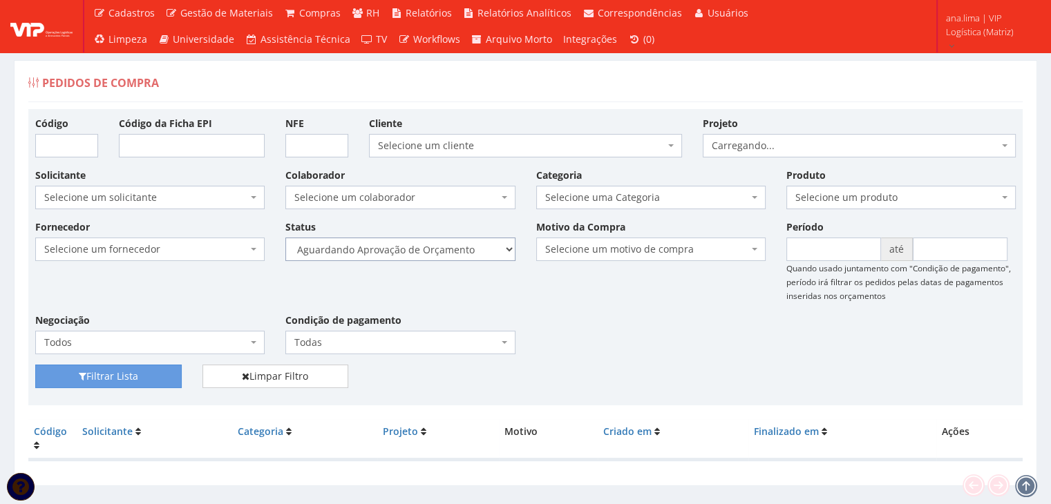
drag, startPoint x: 455, startPoint y: 247, endPoint x: 452, endPoint y: 259, distance: 12.9
click at [455, 247] on select "Selecione um status Cancelado Aguardando Aprovação Diretoria Pedido Aprovado Ag…" at bounding box center [399, 249] width 229 height 23
select select "1"
click at [285, 238] on select "Selecione um status Cancelado Aguardando Aprovação Diretoria Pedido Aprovado Ag…" at bounding box center [399, 249] width 229 height 23
click at [106, 372] on button "Filtrar Lista" at bounding box center [108, 376] width 146 height 23
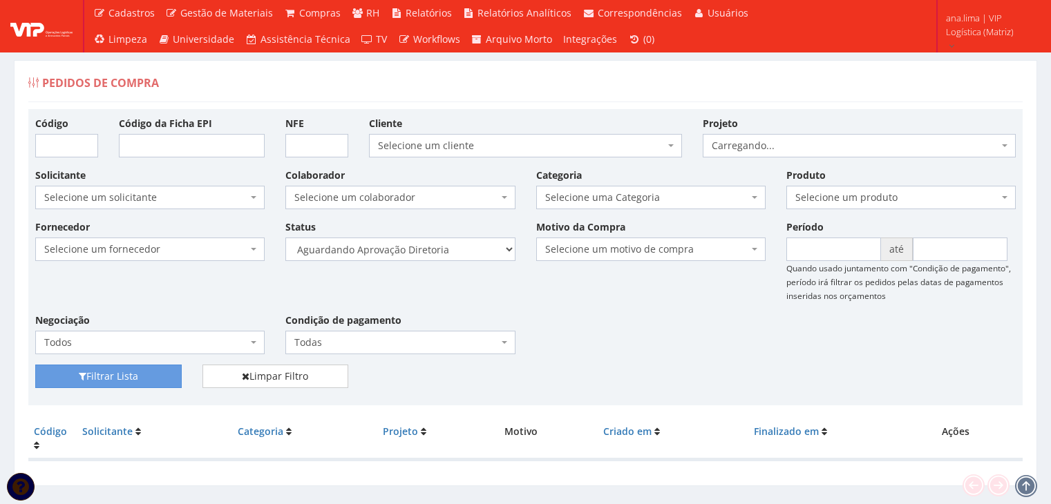
click at [420, 246] on select "Selecione um status Cancelado Aguardando Aprovação Diretoria Pedido Aprovado Ag…" at bounding box center [399, 249] width 229 height 23
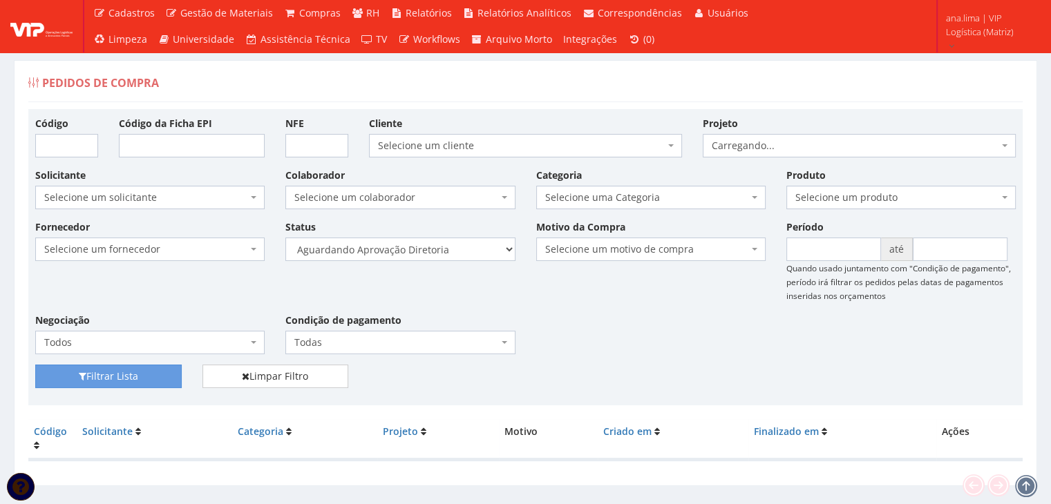
select select "4"
click at [285, 238] on select "Selecione um status Cancelado Aguardando Aprovação Diretoria Pedido Aprovado Ag…" at bounding box center [399, 249] width 229 height 23
drag, startPoint x: 133, startPoint y: 374, endPoint x: 351, endPoint y: 320, distance: 224.2
click at [133, 375] on button "Filtrar Lista" at bounding box center [108, 376] width 146 height 23
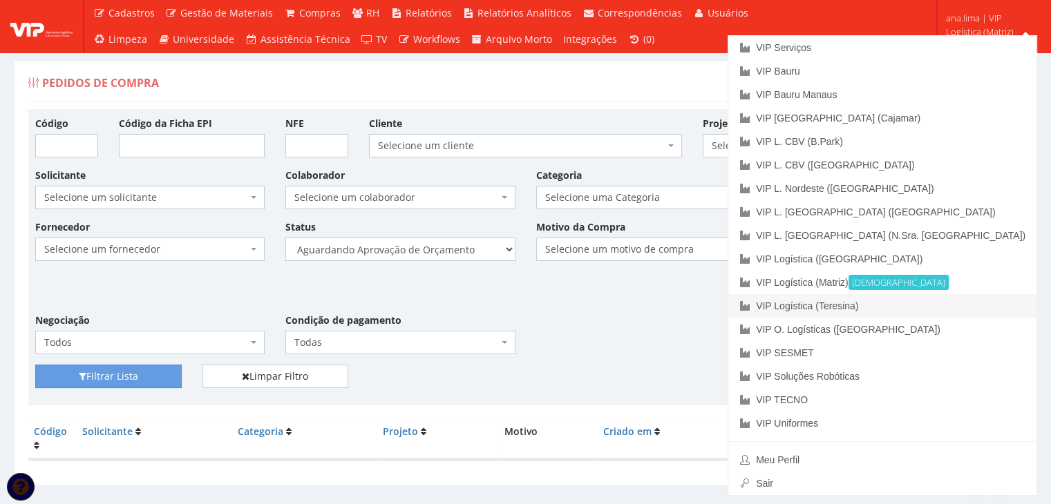
click at [959, 305] on link "VIP Logística (Teresina)" at bounding box center [882, 305] width 308 height 23
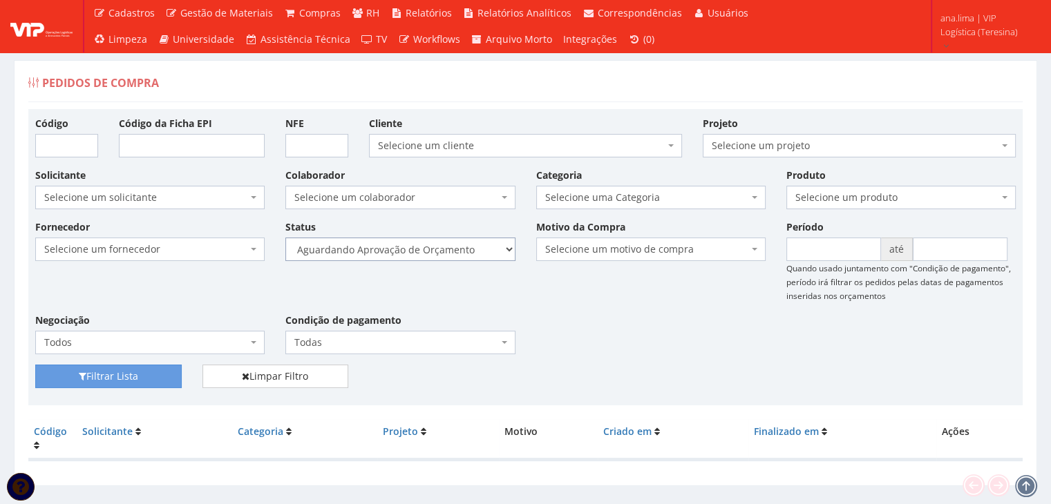
click at [462, 247] on select "Selecione um status Cancelado Aguardando Aprovação Diretoria Pedido Aprovado Ag…" at bounding box center [399, 249] width 229 height 23
select select "1"
click at [285, 238] on select "Selecione um status Cancelado Aguardando Aprovação Diretoria Pedido Aprovado Ag…" at bounding box center [399, 249] width 229 height 23
drag, startPoint x: 149, startPoint y: 374, endPoint x: 323, endPoint y: 311, distance: 184.5
click at [149, 374] on button "Filtrar Lista" at bounding box center [108, 376] width 146 height 23
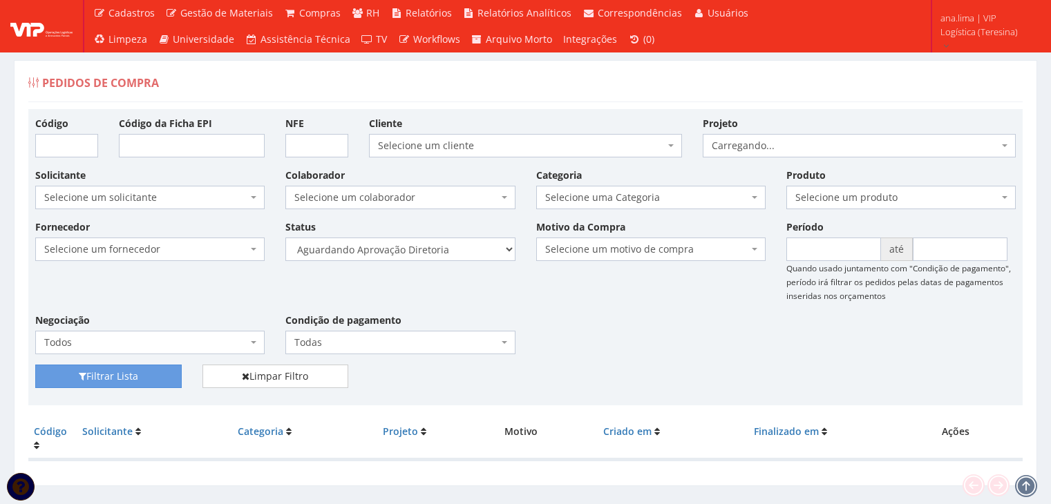
scroll to position [28, 0]
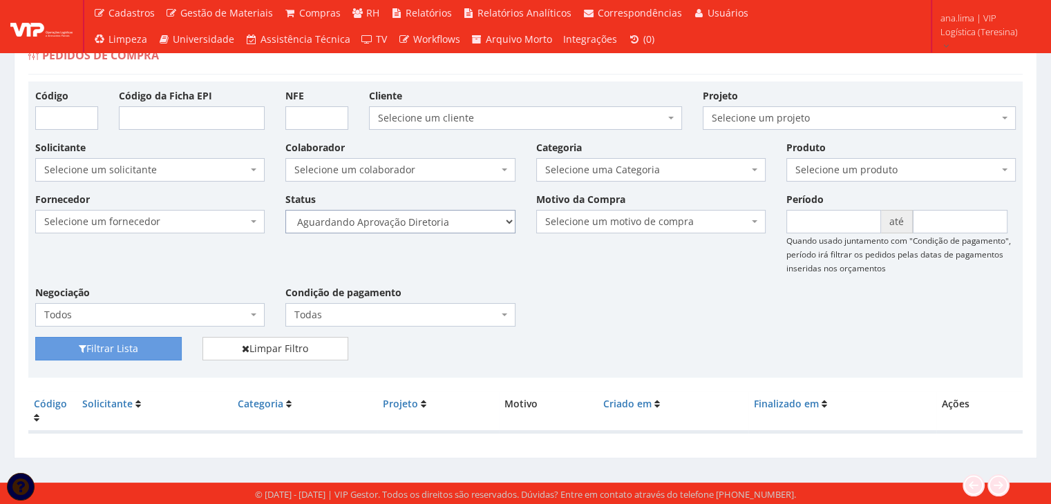
click at [469, 225] on select "Selecione um status Cancelado Aguardando Aprovação Diretoria Pedido Aprovado Ag…" at bounding box center [399, 221] width 229 height 23
select select "4"
click at [285, 210] on select "Selecione um status Cancelado Aguardando Aprovação Diretoria Pedido Aprovado Ag…" at bounding box center [399, 221] width 229 height 23
click at [149, 343] on button "Filtrar Lista" at bounding box center [108, 348] width 146 height 23
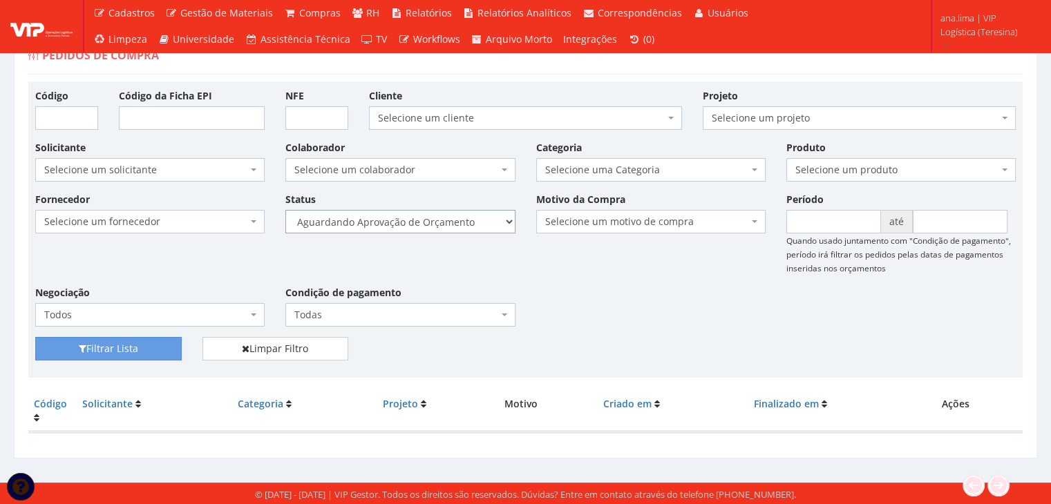
click at [480, 216] on select "Selecione um status Cancelado Aguardando Aprovação Diretoria Pedido Aprovado Ag…" at bounding box center [399, 221] width 229 height 23
select select "1"
click at [285, 210] on select "Selecione um status Cancelado Aguardando Aprovação Diretoria Pedido Aprovado Ag…" at bounding box center [399, 221] width 229 height 23
click at [146, 348] on button "Filtrar Lista" at bounding box center [108, 348] width 146 height 23
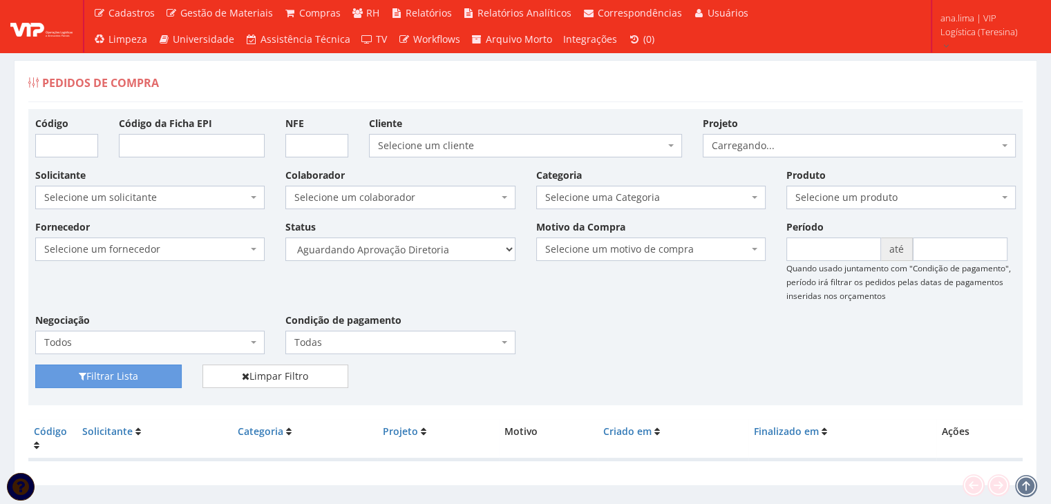
click at [453, 261] on div "Fornecedor Selecione um fornecedor ******** ******** 1000 MARCAS [GEOGRAPHIC_DA…" at bounding box center [525, 292] width 1001 height 145
click at [455, 255] on select "Selecione um status Cancelado Aguardando Aprovação Diretoria Pedido Aprovado Ag…" at bounding box center [399, 249] width 229 height 23
select select "4"
click at [285, 238] on select "Selecione um status Cancelado Aguardando Aprovação Diretoria Pedido Aprovado Ag…" at bounding box center [399, 249] width 229 height 23
click at [158, 373] on button "Filtrar Lista" at bounding box center [108, 376] width 146 height 23
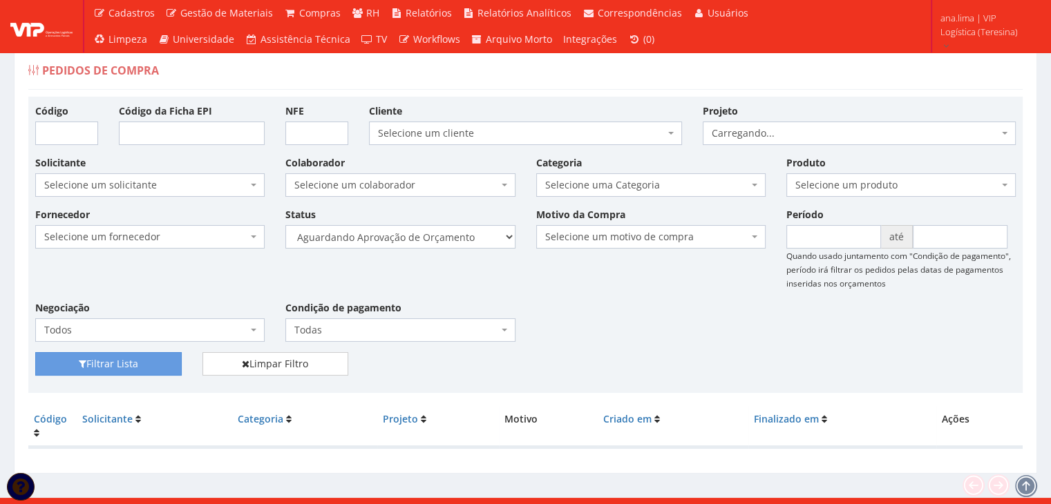
scroll to position [28, 0]
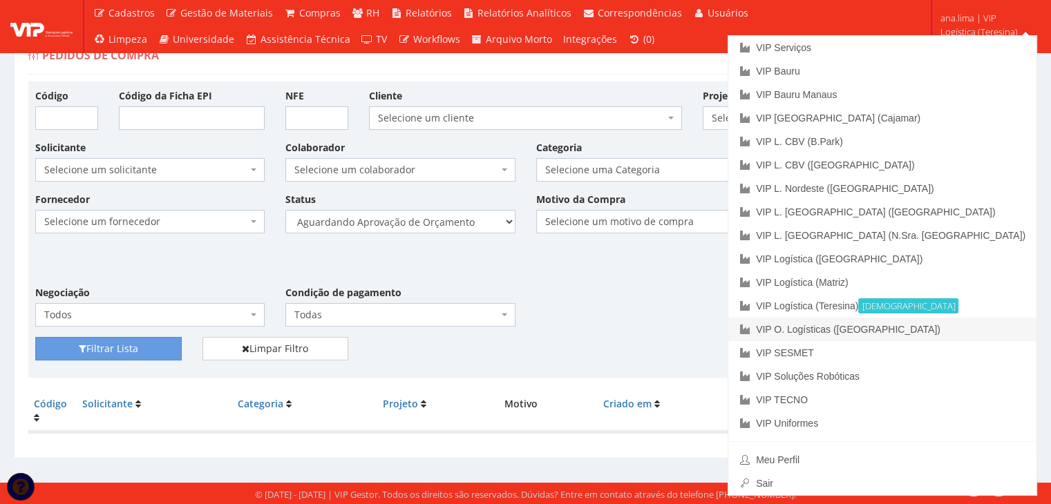
click at [967, 330] on link "VIP O. Logísticas ([GEOGRAPHIC_DATA])" at bounding box center [882, 329] width 308 height 23
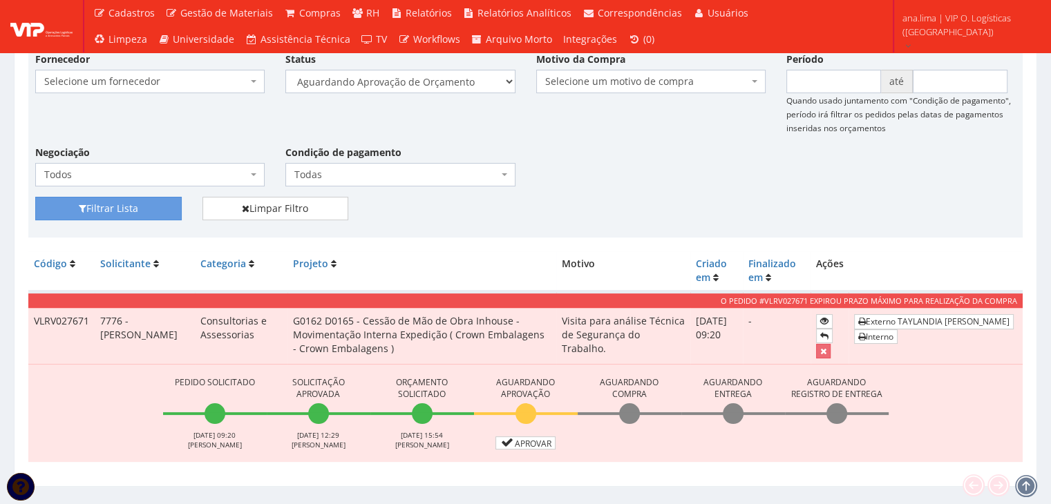
scroll to position [196, 0]
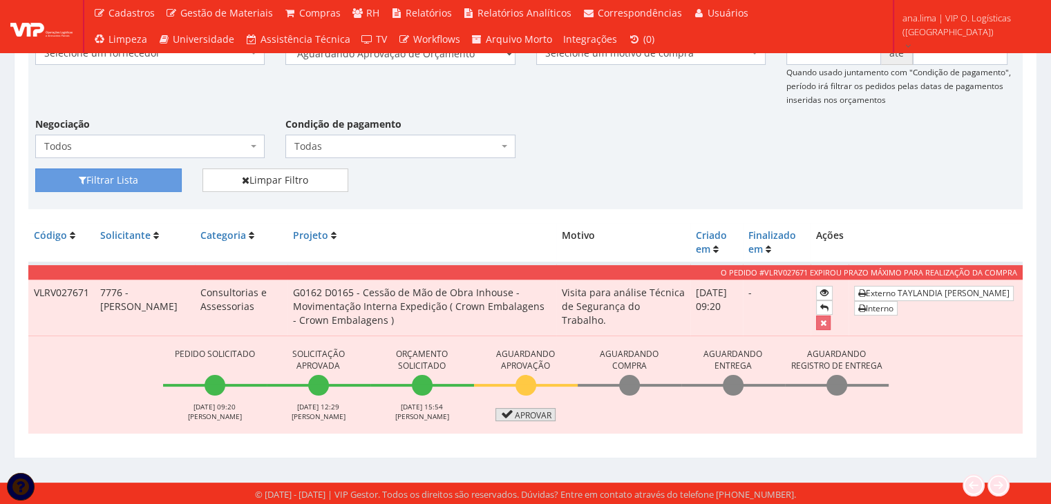
click at [518, 415] on link "Aprovar" at bounding box center [525, 414] width 61 height 13
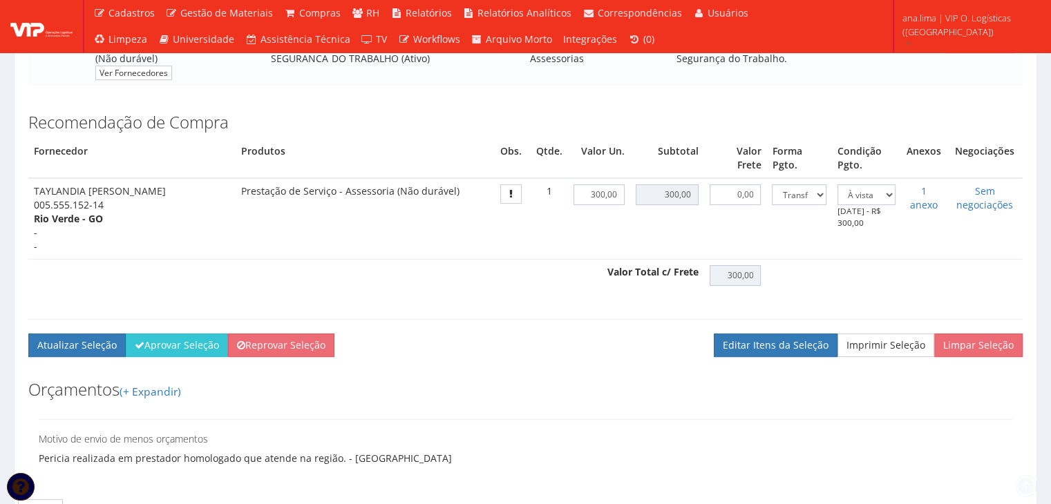
scroll to position [346, 0]
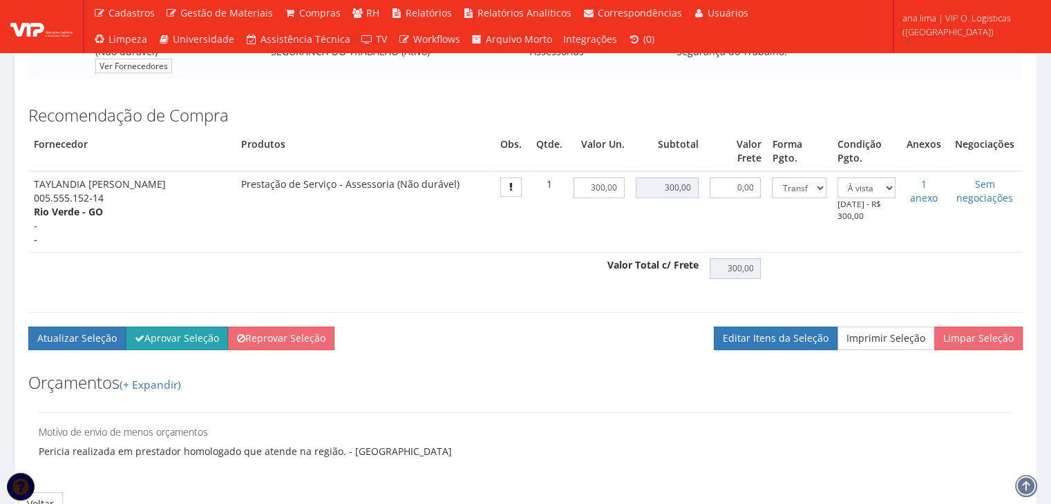
click at [151, 350] on button "Aprovar Seleção" at bounding box center [177, 338] width 102 height 23
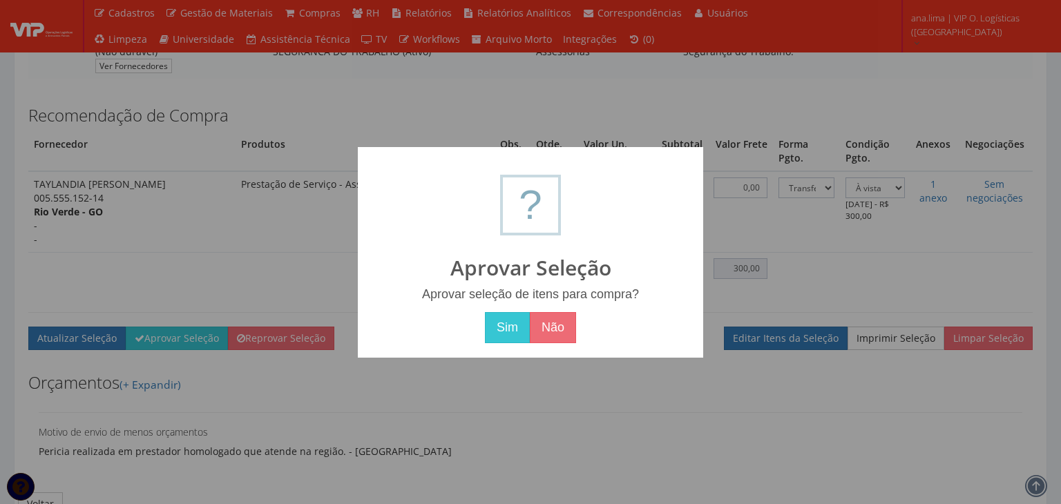
drag, startPoint x: 509, startPoint y: 324, endPoint x: 353, endPoint y: 337, distance: 156.0
click at [504, 326] on button "Sim" at bounding box center [507, 328] width 45 height 32
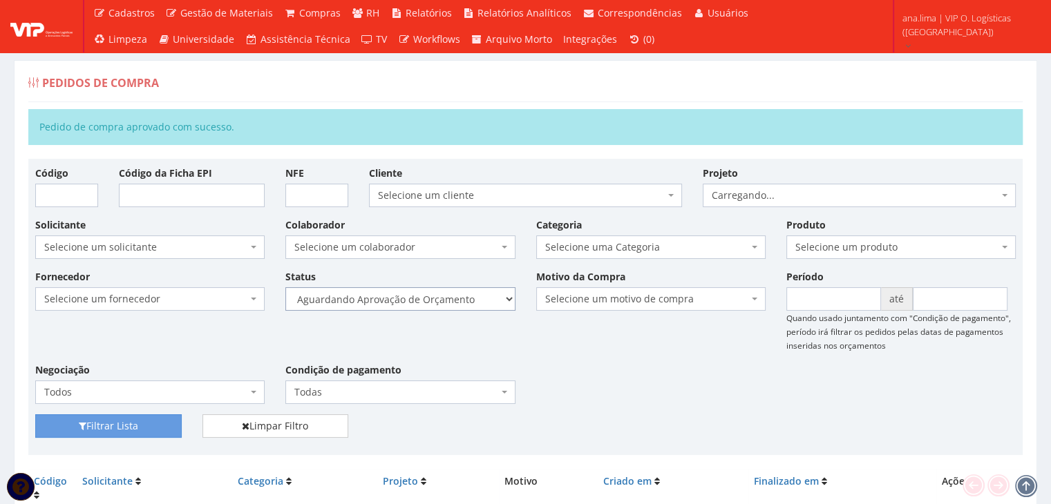
click at [463, 308] on select "Selecione um status Cancelado Aguardando Aprovação Diretoria Pedido Aprovado Ag…" at bounding box center [399, 298] width 229 height 23
select select "1"
click at [285, 287] on select "Selecione um status Cancelado Aguardando Aprovação Diretoria Pedido Aprovado Ag…" at bounding box center [399, 298] width 229 height 23
drag, startPoint x: 171, startPoint y: 424, endPoint x: 285, endPoint y: 370, distance: 126.7
click at [171, 424] on button "Filtrar Lista" at bounding box center [108, 426] width 146 height 23
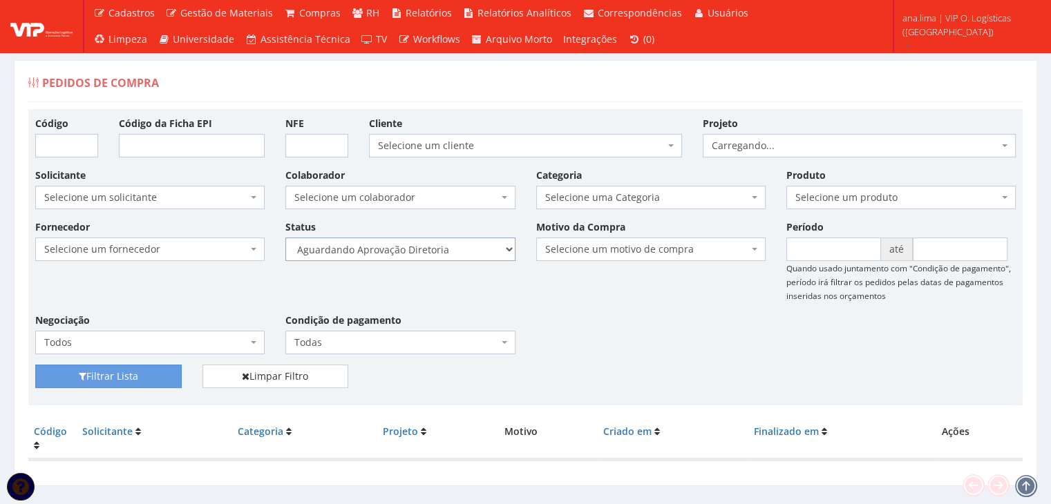
drag, startPoint x: 464, startPoint y: 247, endPoint x: 455, endPoint y: 258, distance: 14.2
click at [464, 246] on select "Selecione um status Cancelado Aguardando Aprovação Diretoria Pedido Aprovado Ag…" at bounding box center [399, 249] width 229 height 23
select select "4"
click at [285, 238] on select "Selecione um status Cancelado Aguardando Aprovação Diretoria Pedido Aprovado Ag…" at bounding box center [399, 249] width 229 height 23
click at [112, 377] on button "Filtrar Lista" at bounding box center [108, 376] width 146 height 23
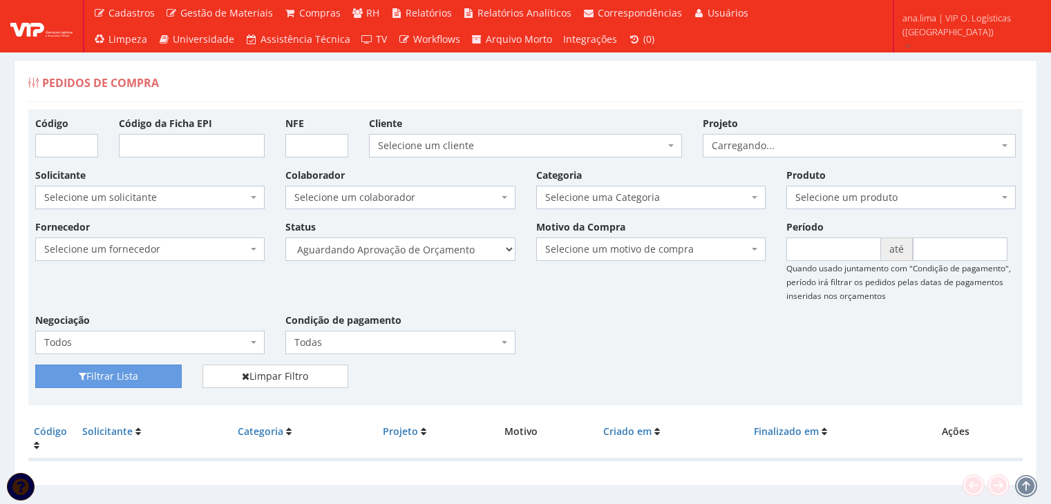
scroll to position [28, 0]
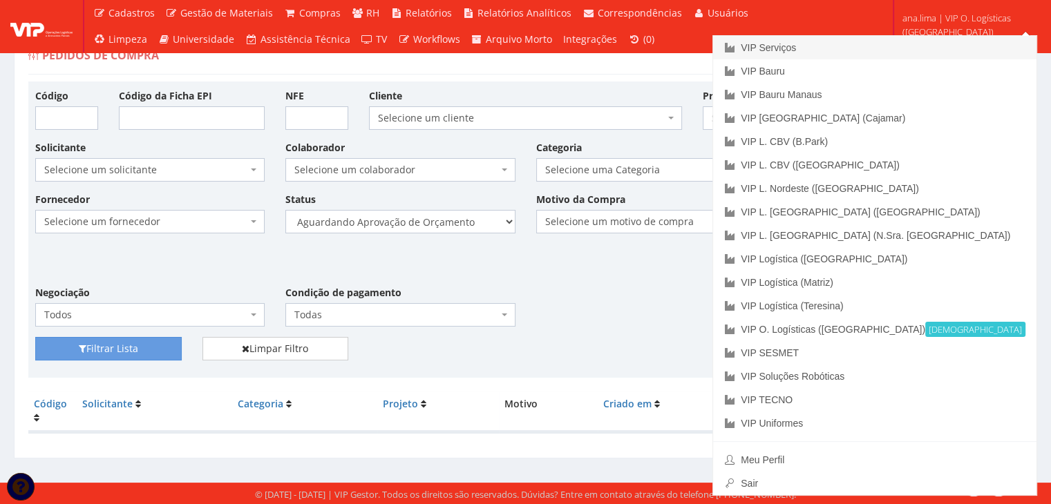
click at [931, 39] on link "VIP Serviços" at bounding box center [874, 47] width 323 height 23
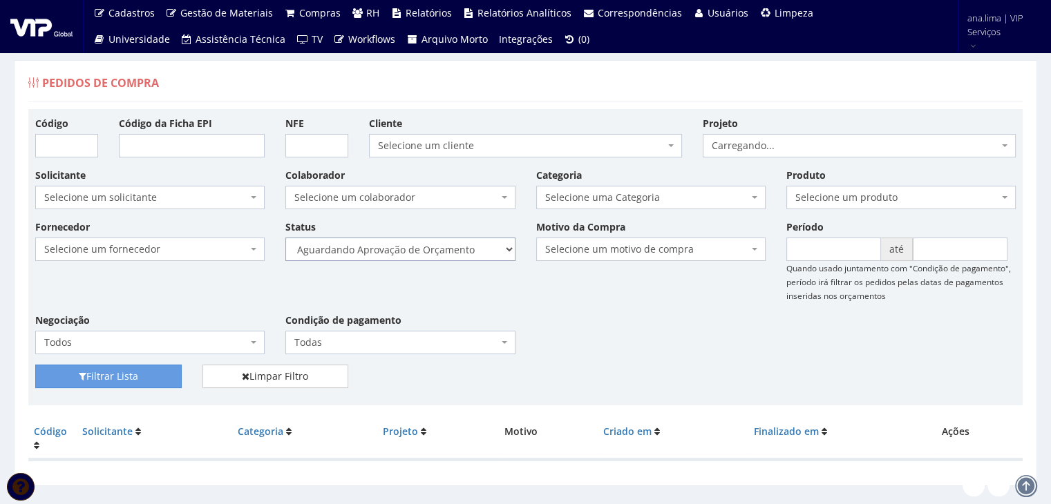
click at [456, 254] on select "Selecione um status Cancelado Aguardando Aprovação Diretoria Pedido Aprovado Ag…" at bounding box center [399, 249] width 229 height 23
select select "1"
click at [285, 238] on select "Selecione um status Cancelado Aguardando Aprovação Diretoria Pedido Aprovado Ag…" at bounding box center [399, 249] width 229 height 23
click at [164, 379] on button "Filtrar Lista" at bounding box center [108, 376] width 146 height 23
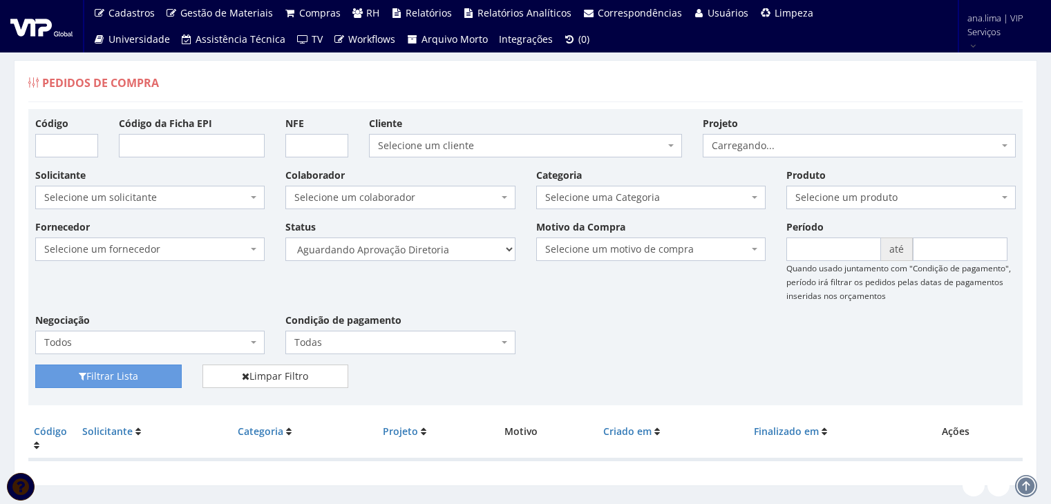
scroll to position [28, 0]
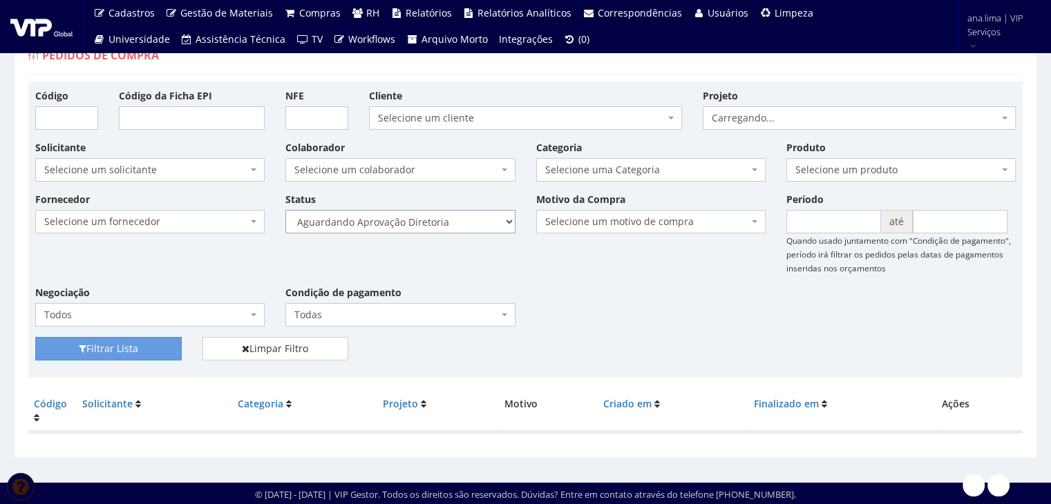
click at [479, 220] on select "Selecione um status Cancelado Aguardando Aprovação Diretoria Pedido Aprovado Ag…" at bounding box center [399, 221] width 229 height 23
select select "4"
click at [285, 210] on select "Selecione um status Cancelado Aguardando Aprovação Diretoria Pedido Aprovado Ag…" at bounding box center [399, 221] width 229 height 23
click at [127, 350] on button "Filtrar Lista" at bounding box center [108, 348] width 146 height 23
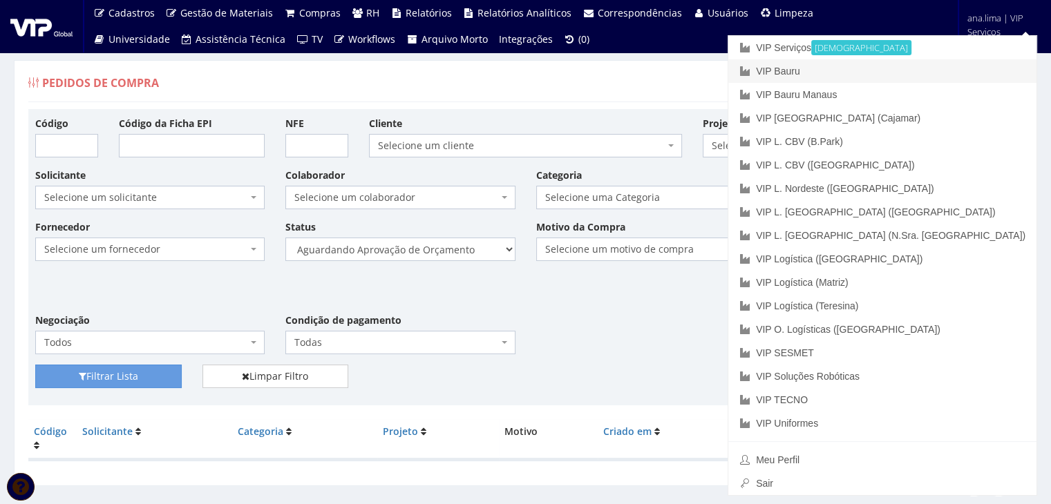
click at [949, 71] on link "VIP Bauru" at bounding box center [882, 70] width 308 height 23
